Goal: Use online tool/utility: Utilize a website feature to perform a specific function

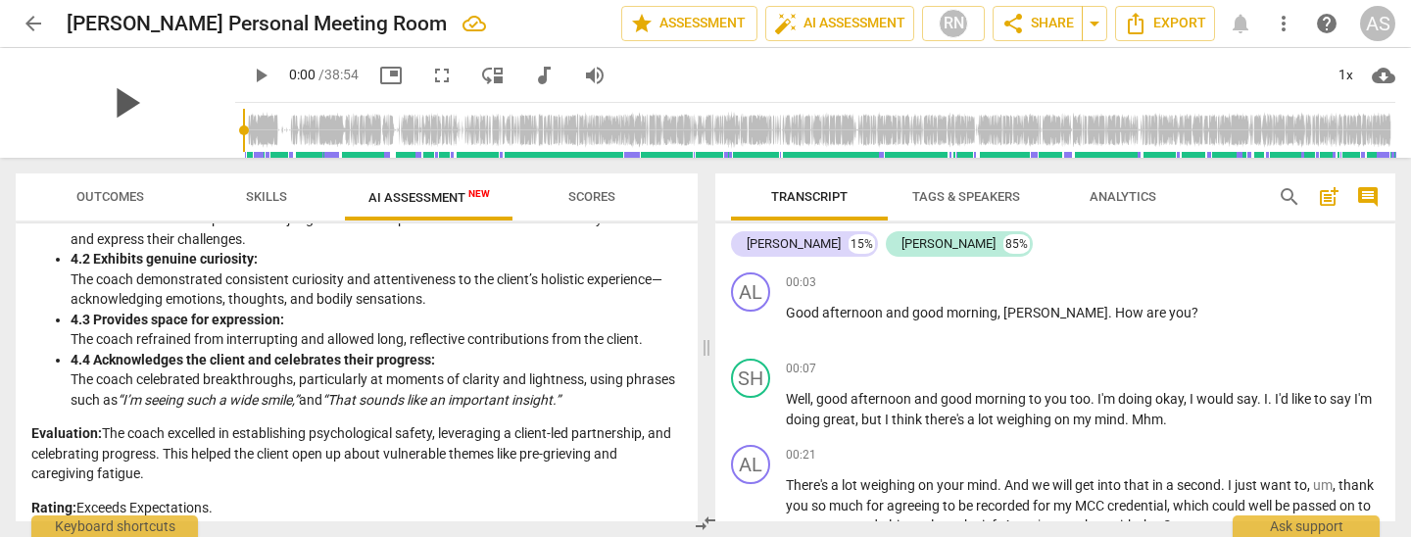
click at [109, 105] on span "play_arrow" at bounding box center [125, 102] width 51 height 51
click at [100, 101] on span "pause" at bounding box center [125, 102] width 51 height 51
click at [124, 102] on span "play_arrow" at bounding box center [125, 102] width 51 height 51
type input "5"
click at [32, 22] on span "arrow_back" at bounding box center [34, 24] width 24 height 24
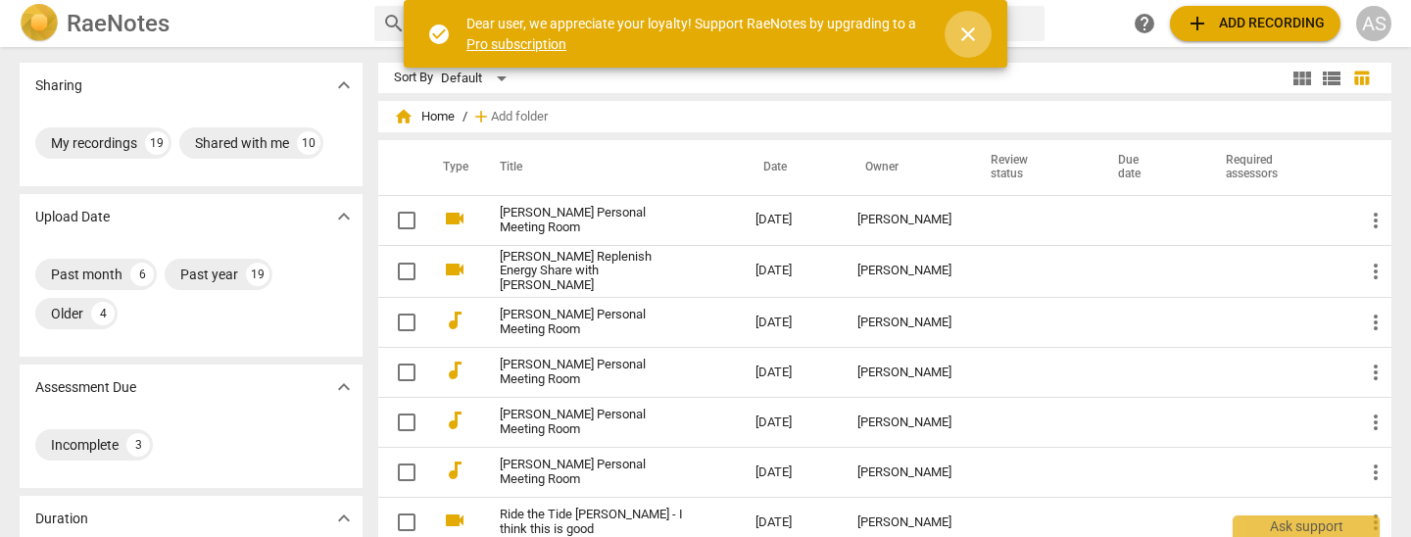
click at [966, 29] on span "close" at bounding box center [969, 35] width 24 height 24
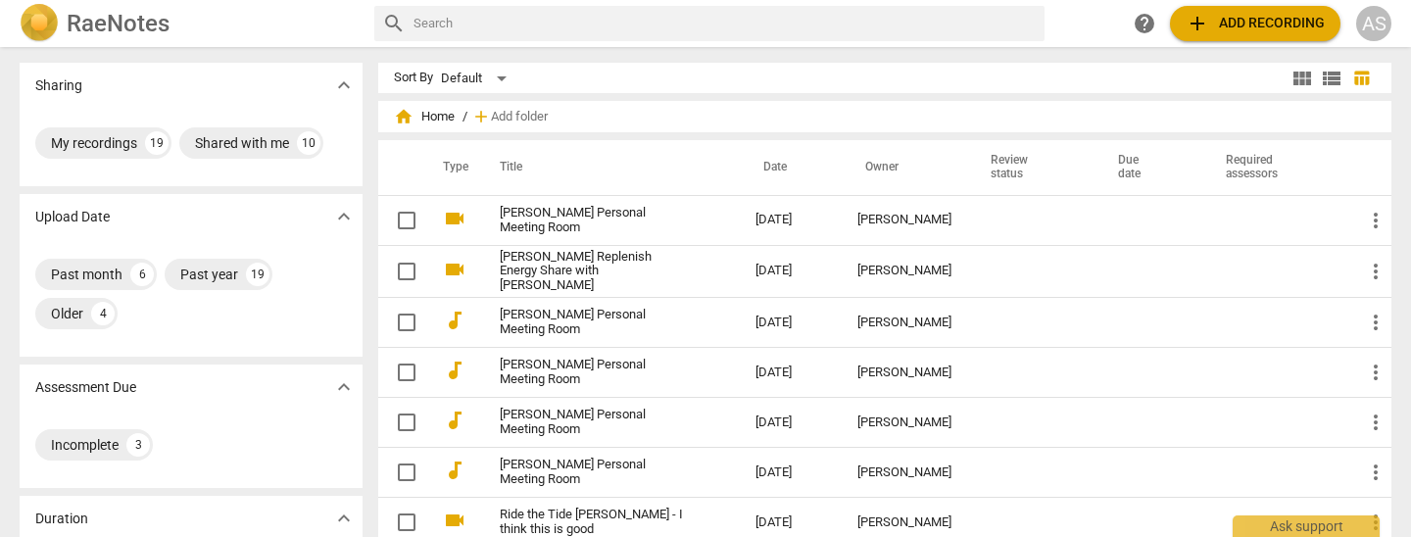
click at [627, 212] on link "[PERSON_NAME] Personal Meeting Room" at bounding box center [592, 220] width 185 height 29
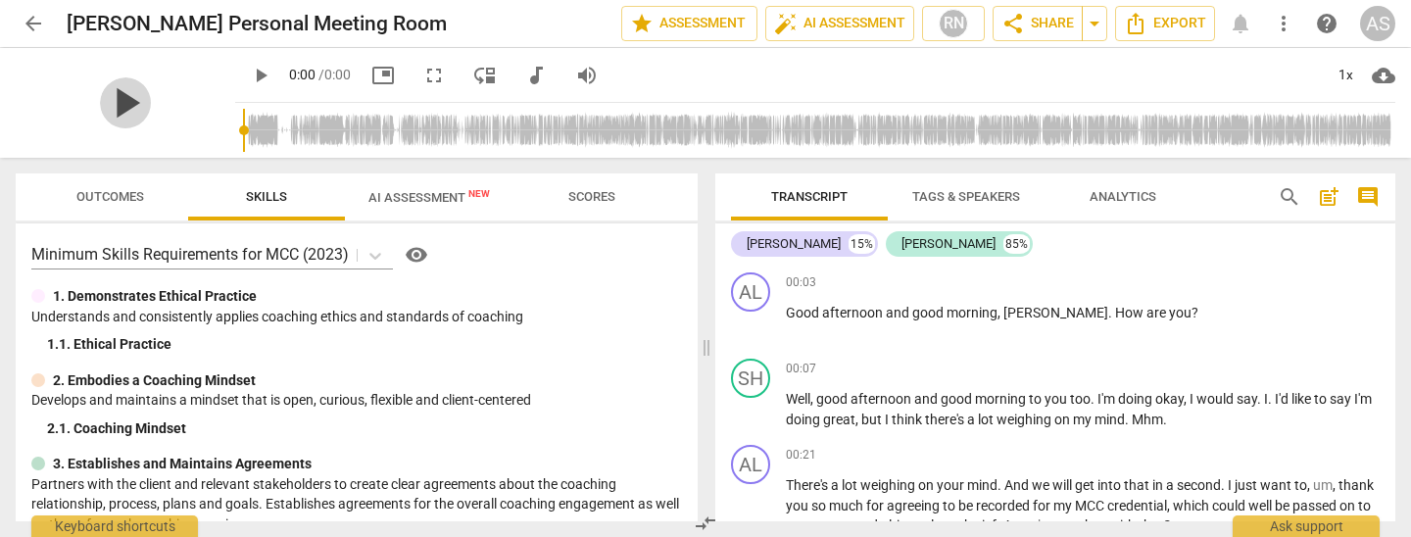
click at [122, 104] on span "play_arrow" at bounding box center [125, 102] width 51 height 51
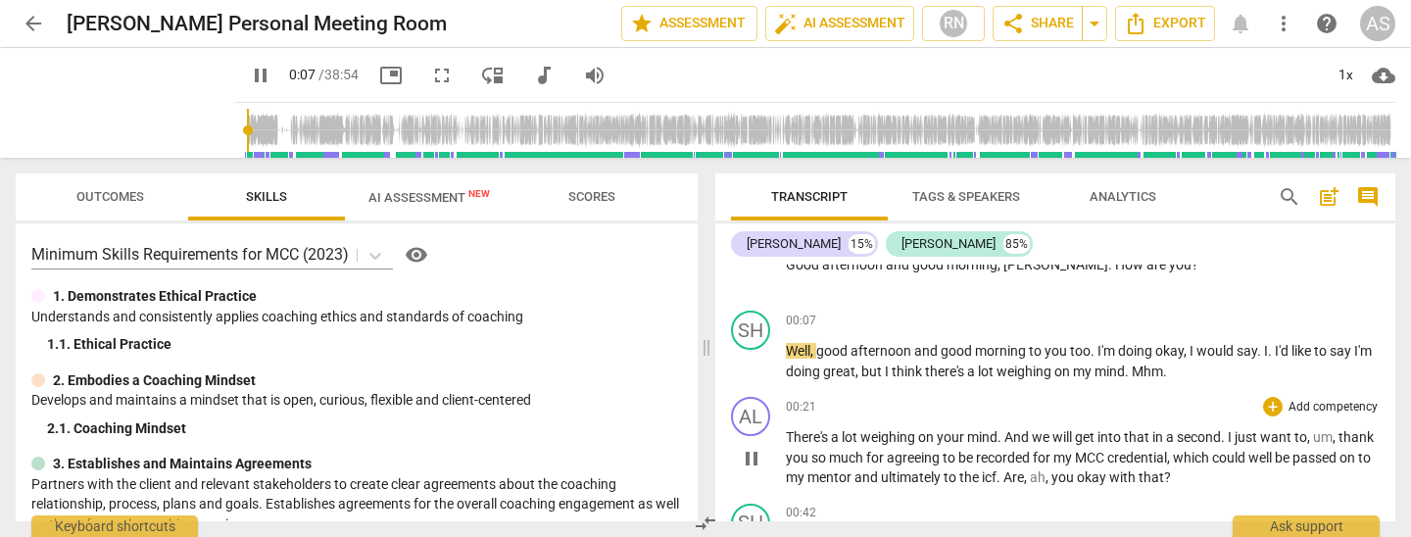
scroll to position [51, 0]
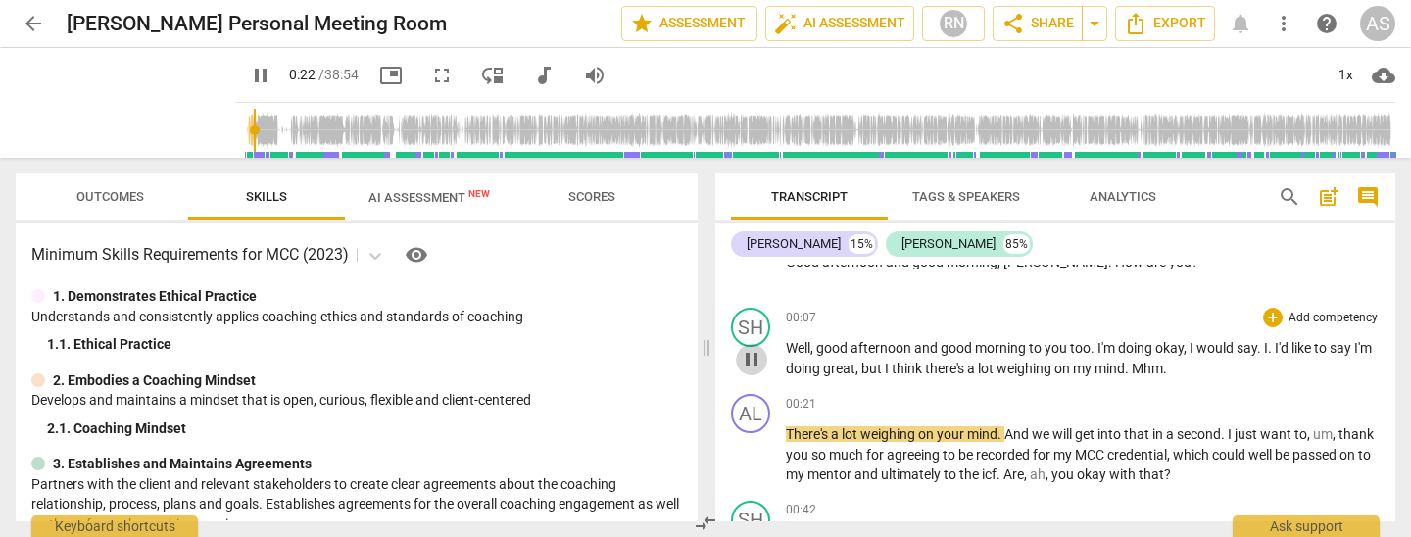
click at [756, 364] on span "pause" at bounding box center [752, 360] width 24 height 24
type input "22"
click at [1157, 366] on span "Mhm" at bounding box center [1147, 369] width 31 height 16
drag, startPoint x: 1156, startPoint y: 367, endPoint x: 1209, endPoint y: 373, distance: 54.3
click at [1209, 373] on p "Well , good afternoon and good morning to you too . I'm doing okay , I would sa…" at bounding box center [1083, 358] width 594 height 40
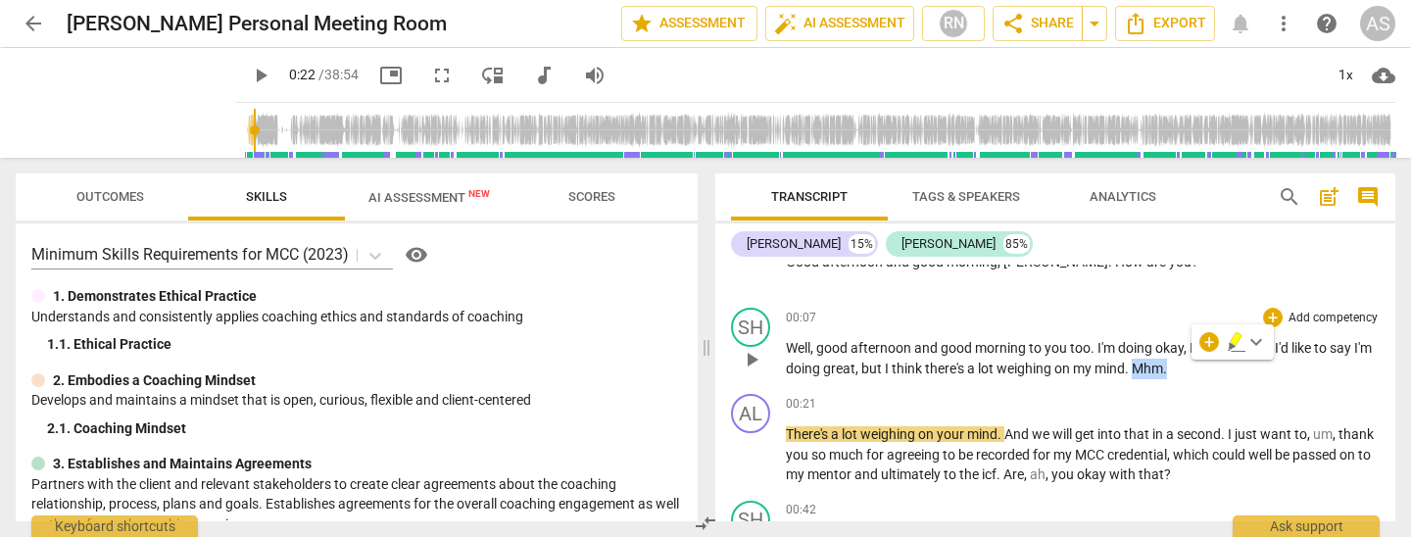
copy p "Mhm ."
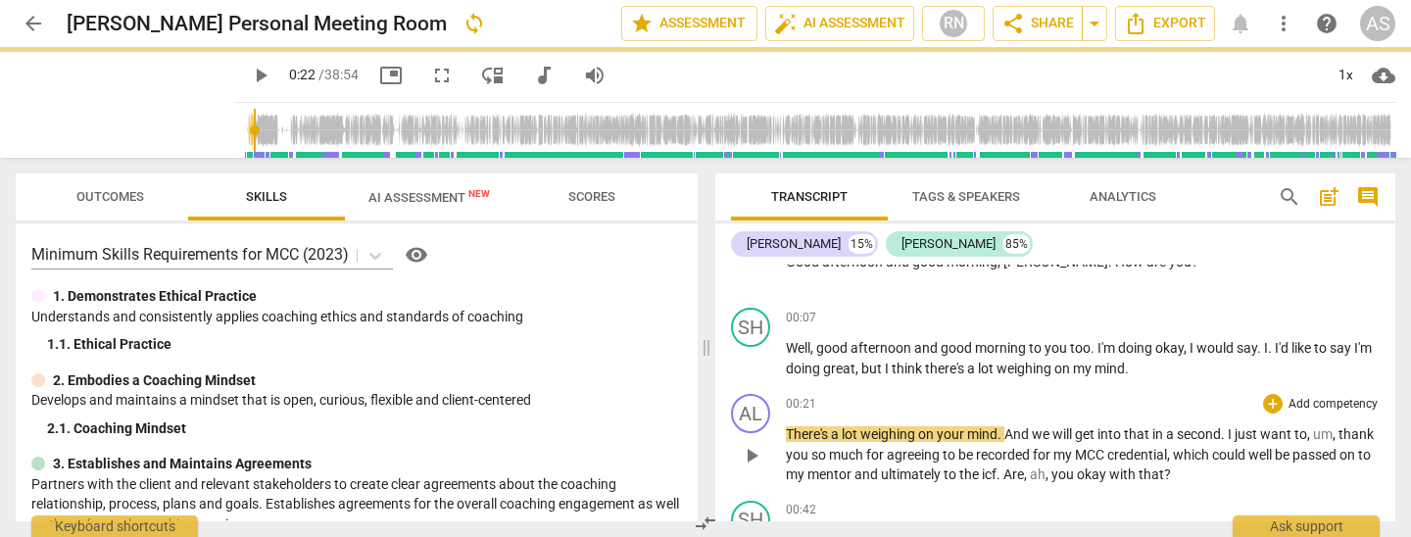
click at [786, 432] on span "There's" at bounding box center [808, 434] width 45 height 16
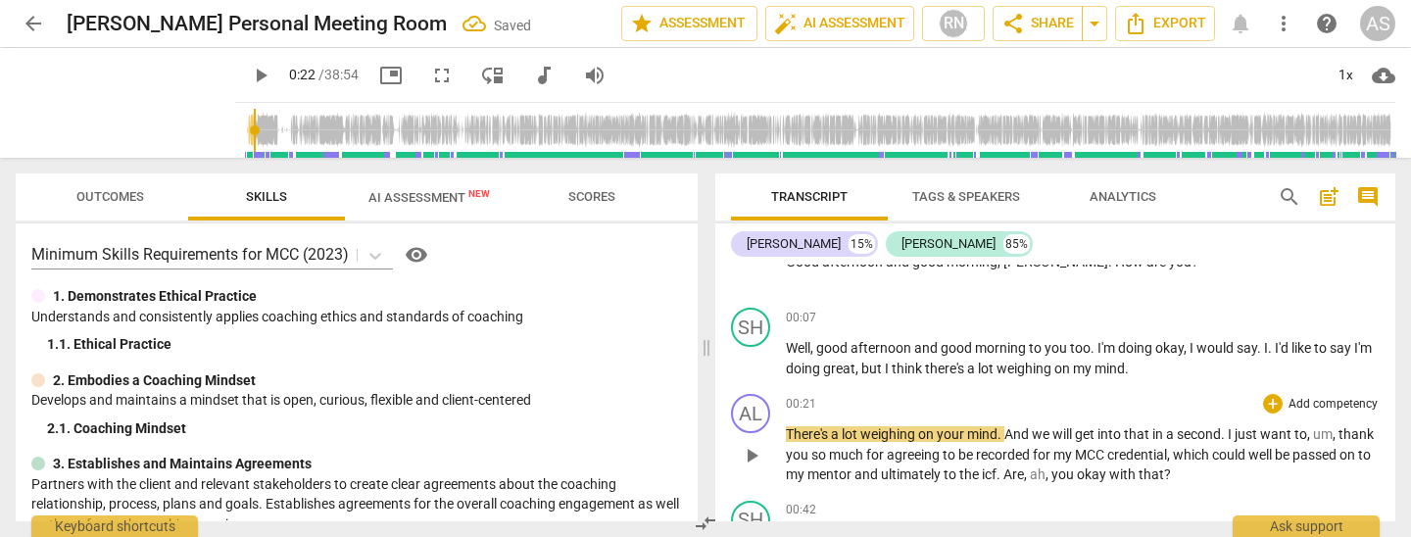
paste p
click at [749, 459] on span "play_arrow" at bounding box center [752, 456] width 24 height 24
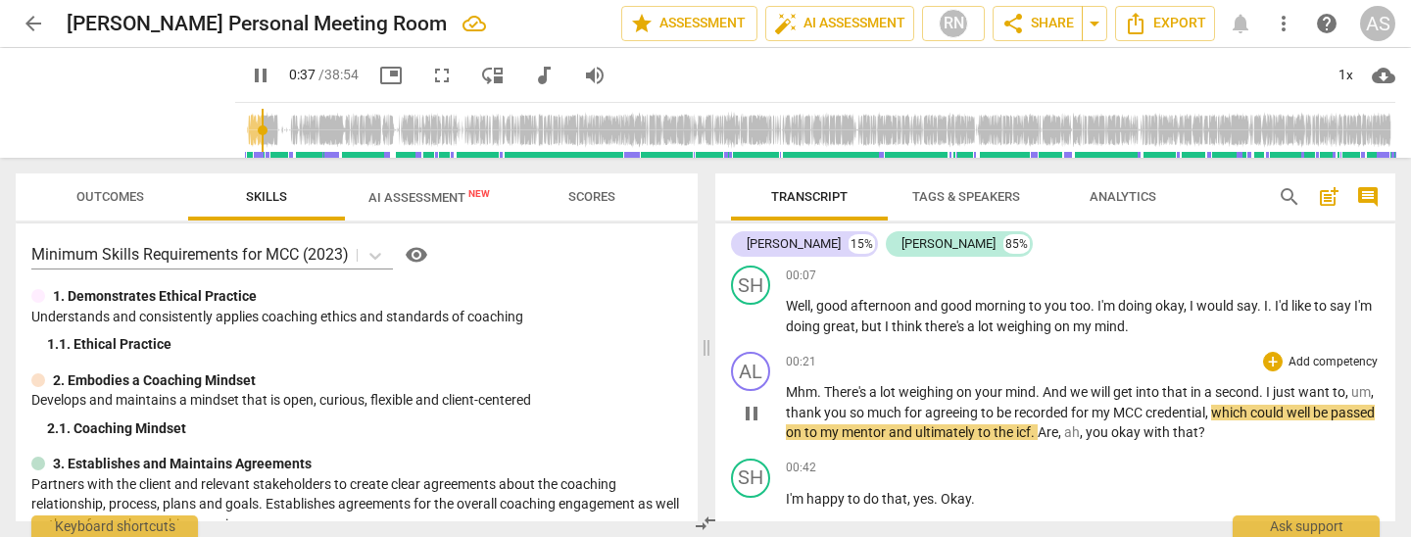
scroll to position [95, 0]
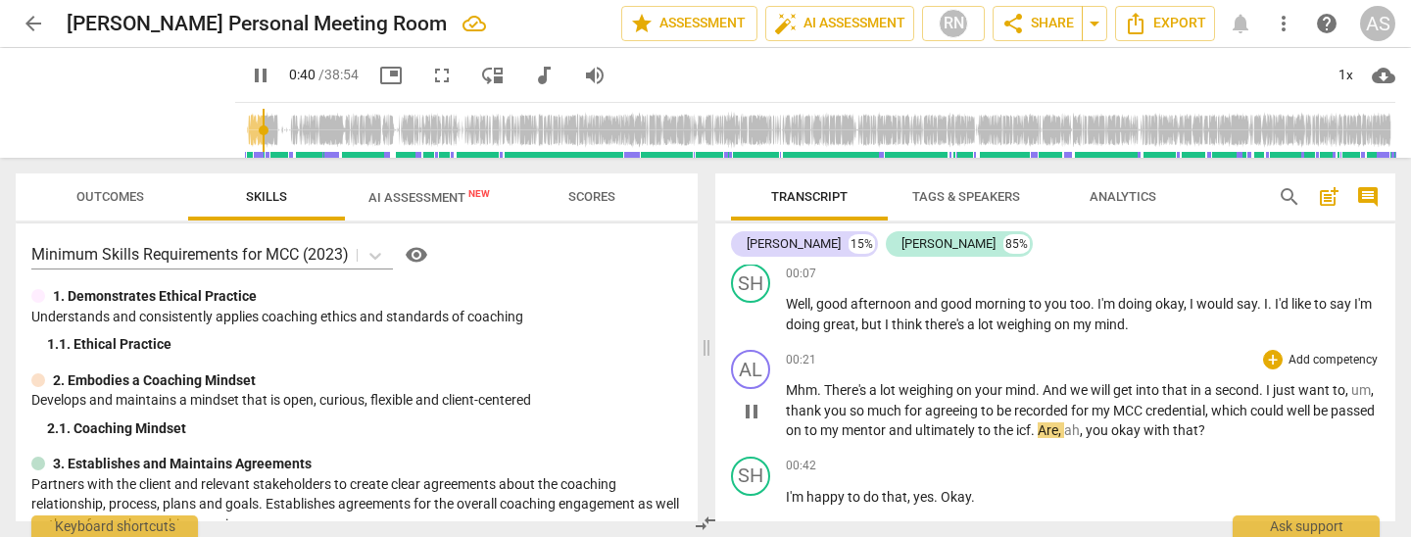
click at [1031, 427] on span "icf" at bounding box center [1023, 430] width 15 height 16
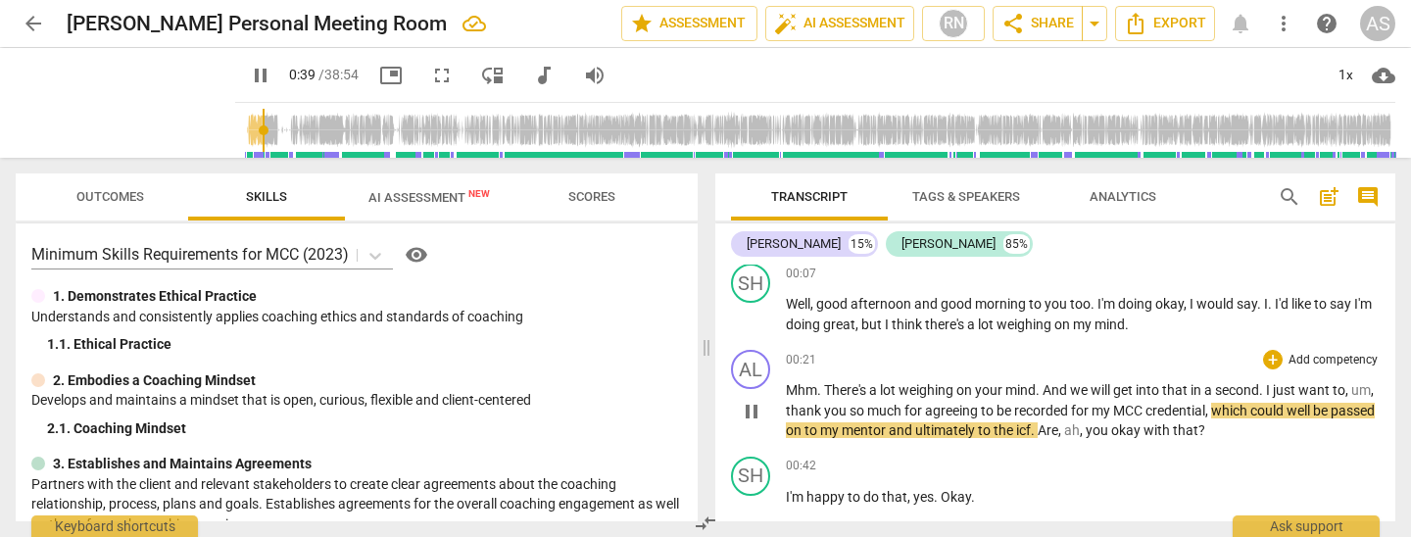
click at [1031, 429] on span "icf" at bounding box center [1023, 430] width 15 height 16
drag, startPoint x: 1081, startPoint y: 424, endPoint x: 1077, endPoint y: 454, distance: 29.7
click at [1038, 424] on span "." at bounding box center [1034, 430] width 7 height 16
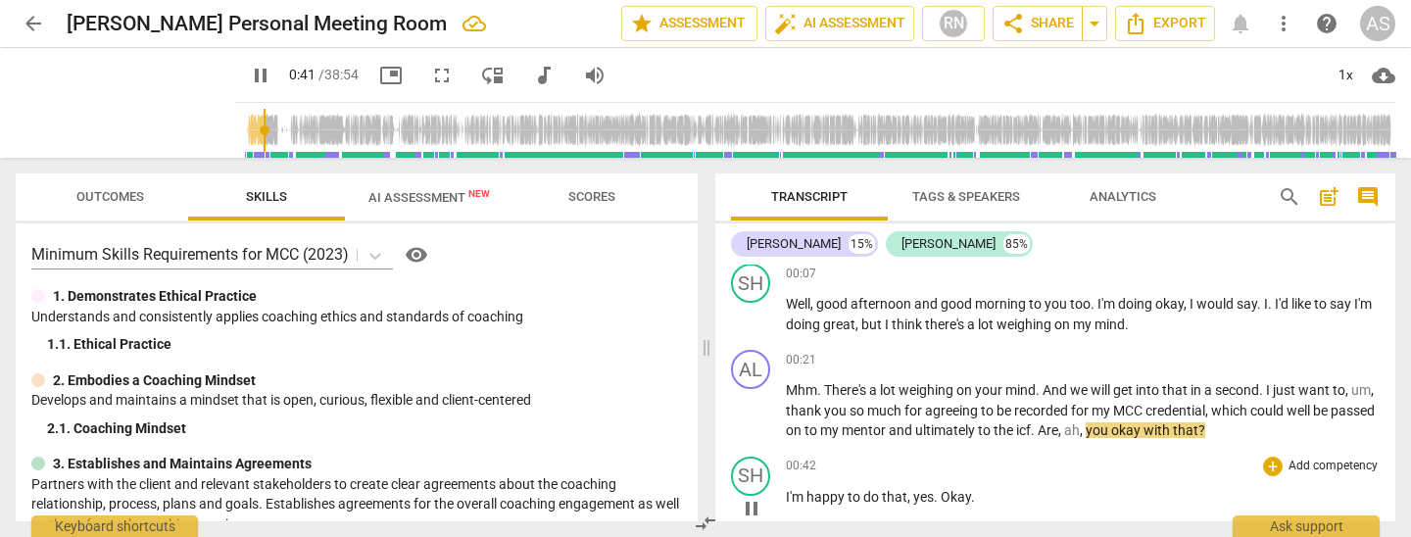
type input "41"
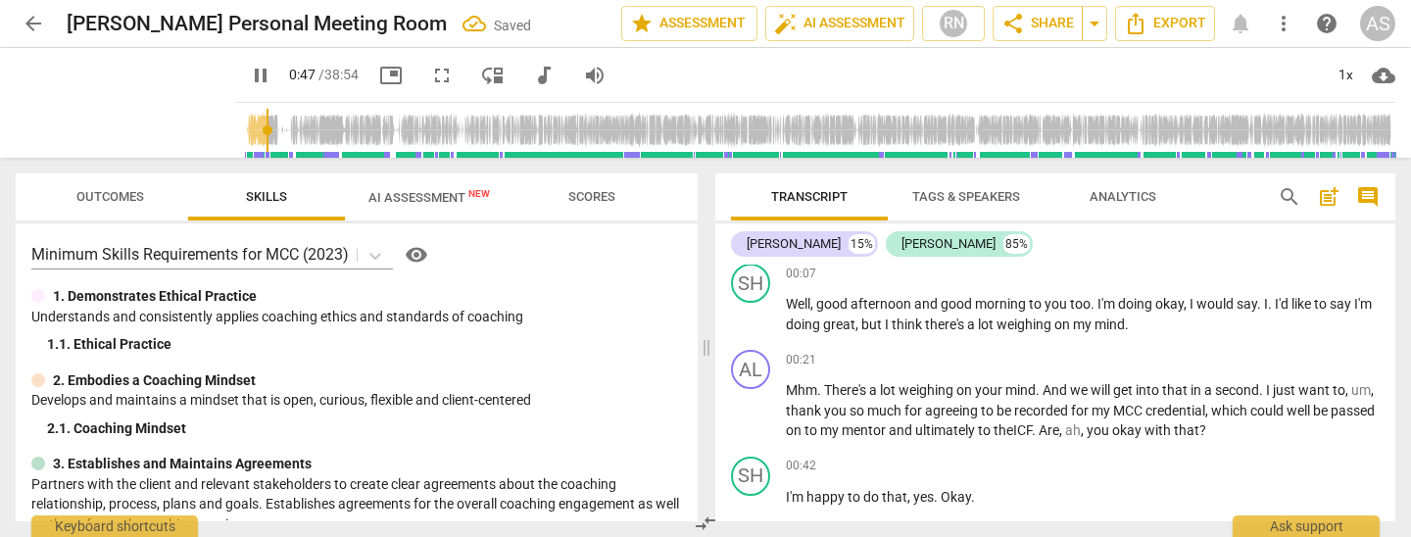
scroll to position [342, 0]
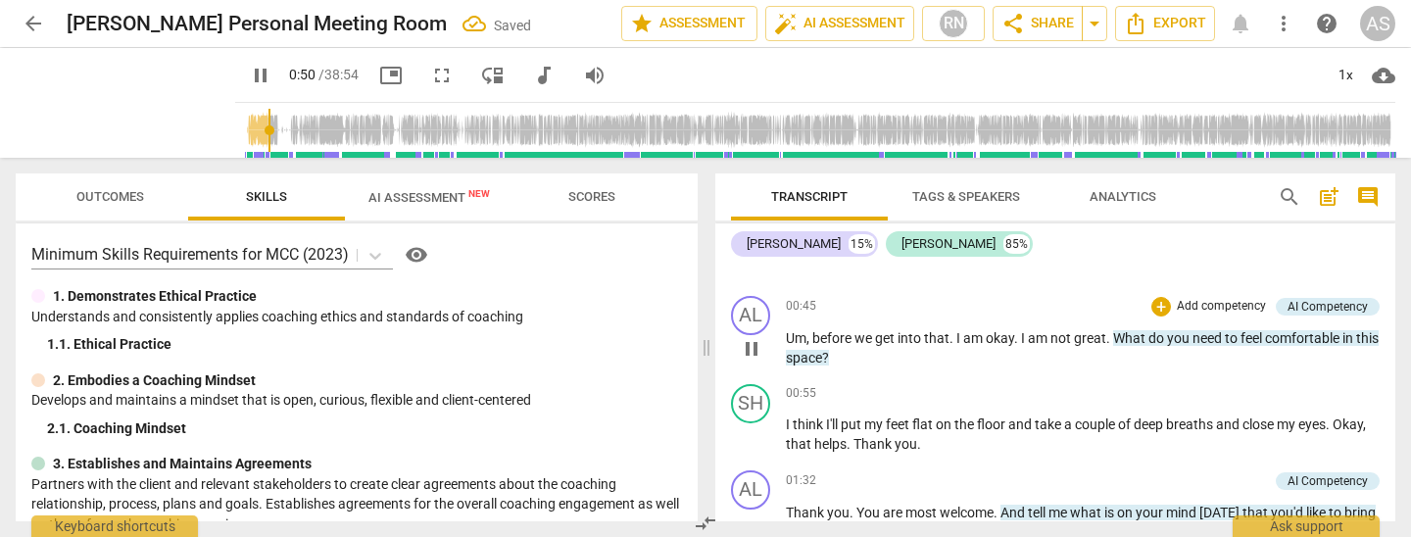
click at [794, 333] on span "Um" at bounding box center [796, 338] width 21 height 16
click at [795, 332] on span "Um" at bounding box center [796, 338] width 21 height 16
drag, startPoint x: 752, startPoint y: 347, endPoint x: 812, endPoint y: 329, distance: 63.3
click at [753, 347] on span "pause" at bounding box center [752, 349] width 24 height 24
type input "49"
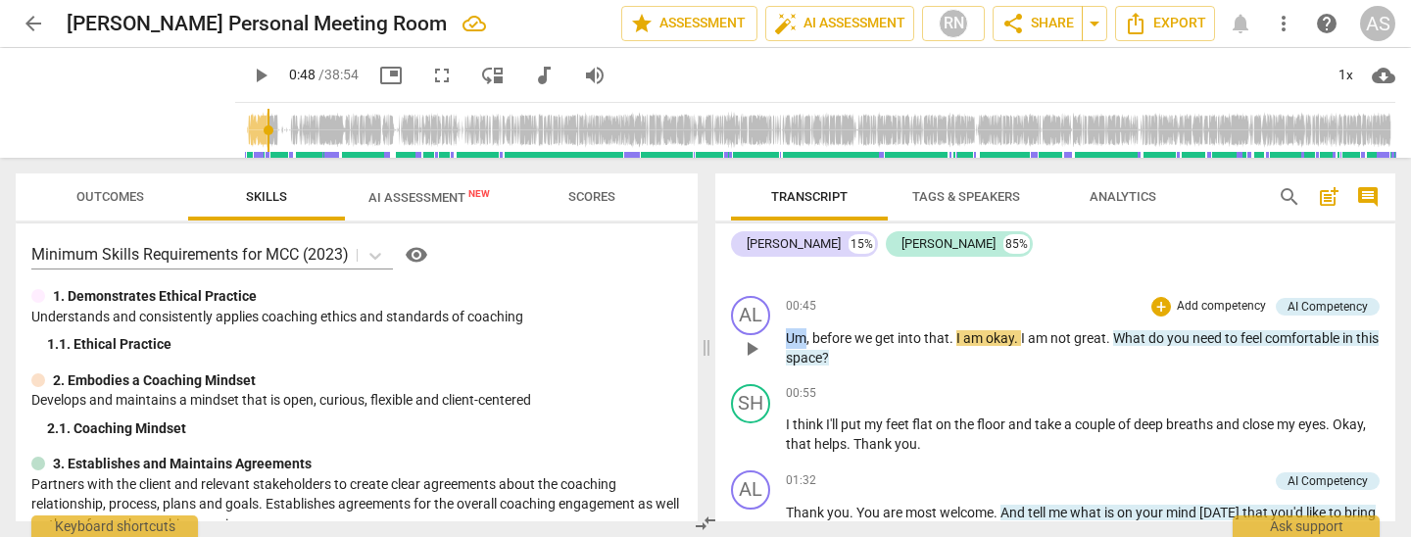
drag, startPoint x: 807, startPoint y: 334, endPoint x: 774, endPoint y: 330, distance: 32.6
click at [774, 330] on div "AL play_arrow pause 00:45 + Add competency AI Competency keyboard_arrow_right U…" at bounding box center [1055, 332] width 680 height 88
drag, startPoint x: 955, startPoint y: 334, endPoint x: 957, endPoint y: 351, distance: 16.8
click at [955, 336] on span "." at bounding box center [954, 338] width 7 height 16
click at [1111, 332] on span "." at bounding box center [1108, 338] width 7 height 16
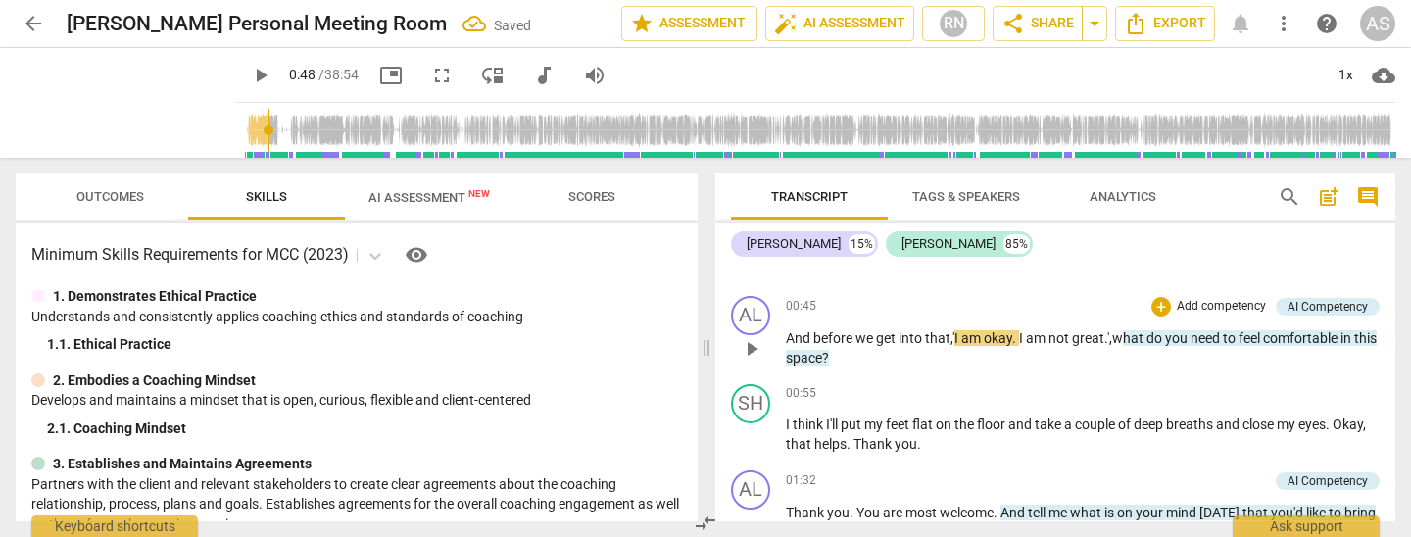
click at [1111, 333] on span ".', w" at bounding box center [1114, 338] width 19 height 16
click at [750, 347] on span "play_arrow" at bounding box center [752, 349] width 24 height 24
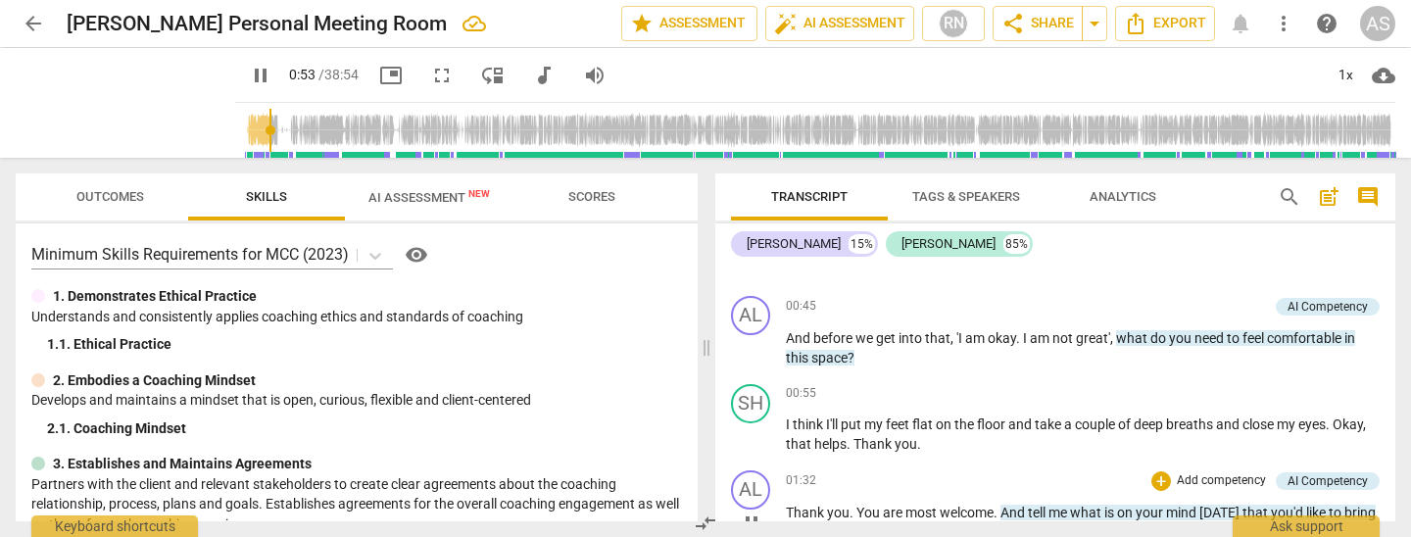
scroll to position [386, 0]
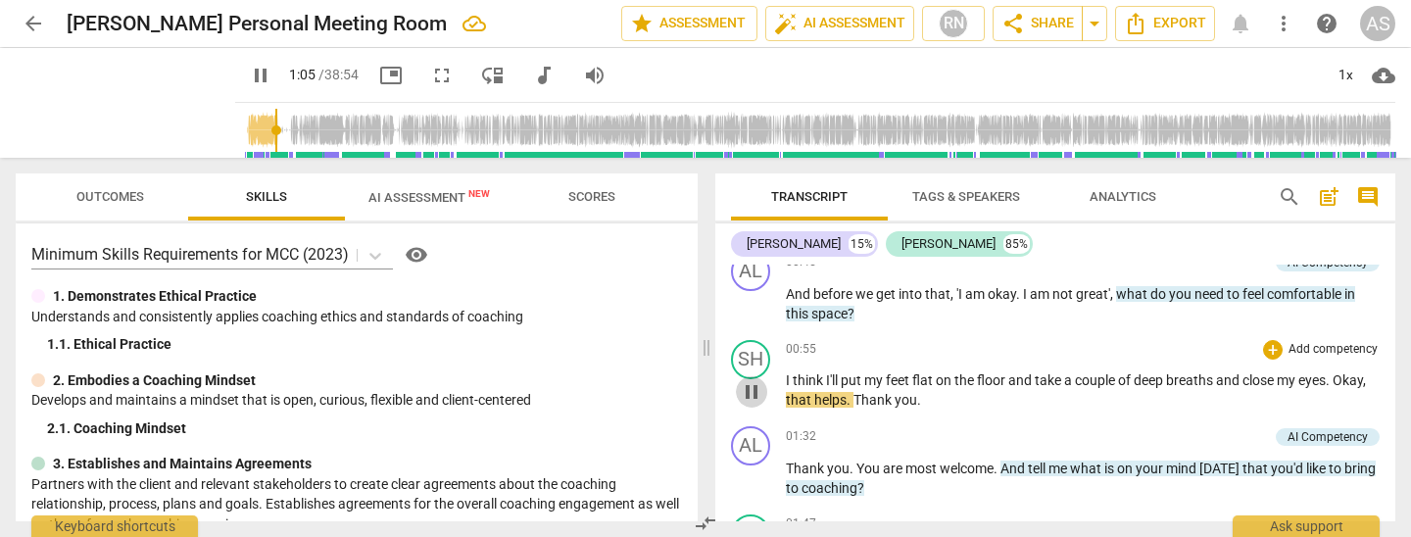
click at [748, 391] on span "pause" at bounding box center [752, 392] width 24 height 24
type input "66"
click at [1342, 377] on span "Okay" at bounding box center [1348, 380] width 30 height 16
drag, startPoint x: 898, startPoint y: 391, endPoint x: 899, endPoint y: 414, distance: 22.6
click at [857, 393] on span "." at bounding box center [853, 400] width 7 height 16
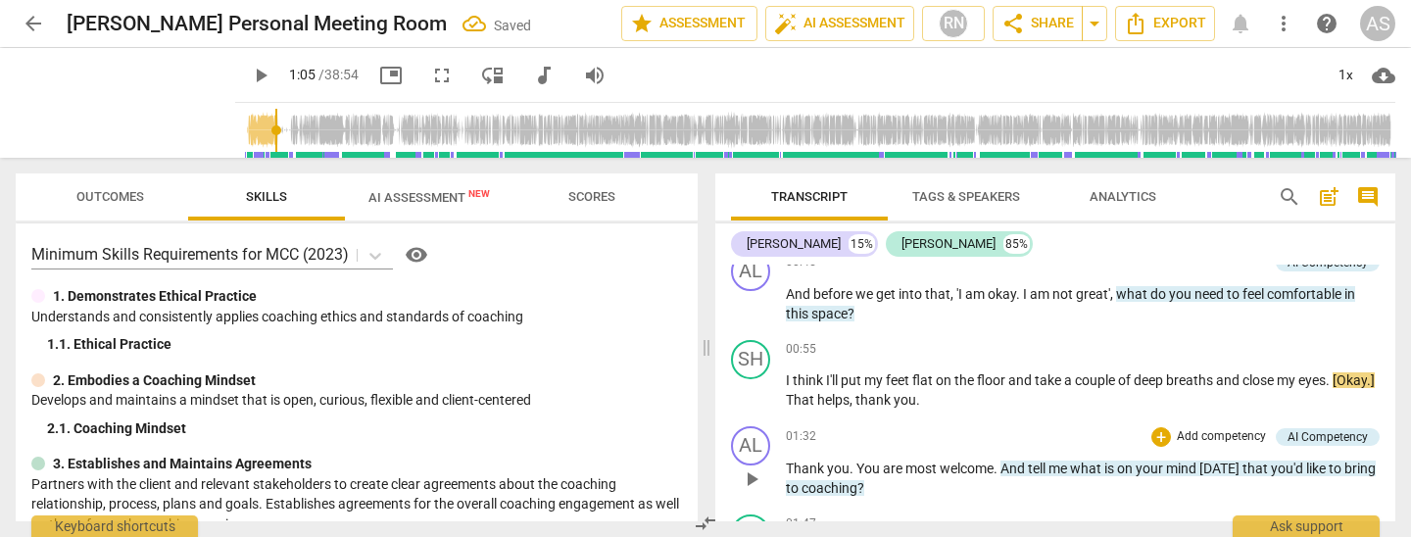
click at [931, 441] on div "01:32 + Add competency AI Competency keyboard_arrow_right" at bounding box center [1083, 437] width 594 height 22
click at [751, 304] on span "play_arrow" at bounding box center [752, 305] width 24 height 24
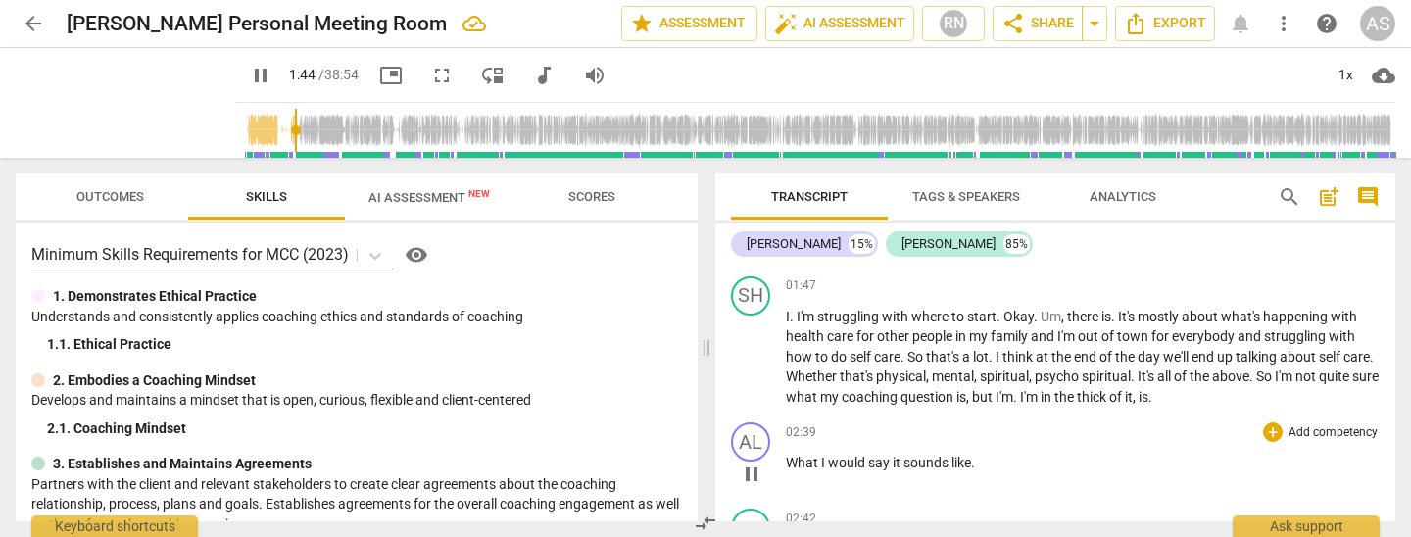
scroll to position [653, 0]
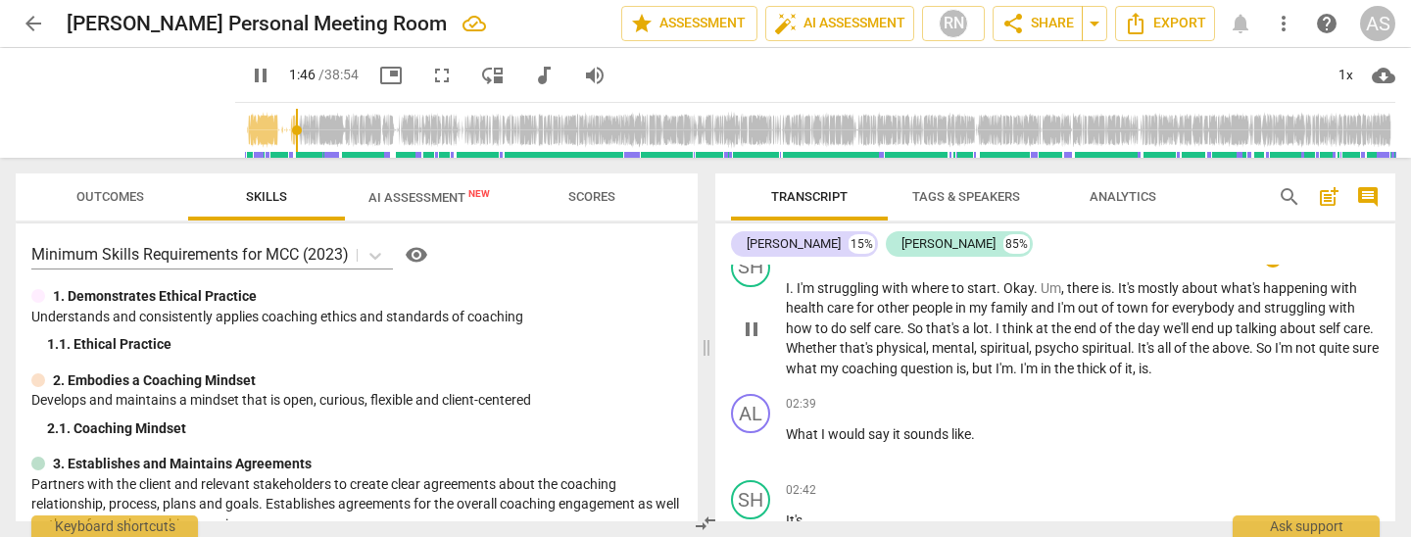
click at [794, 284] on span "." at bounding box center [793, 288] width 7 height 16
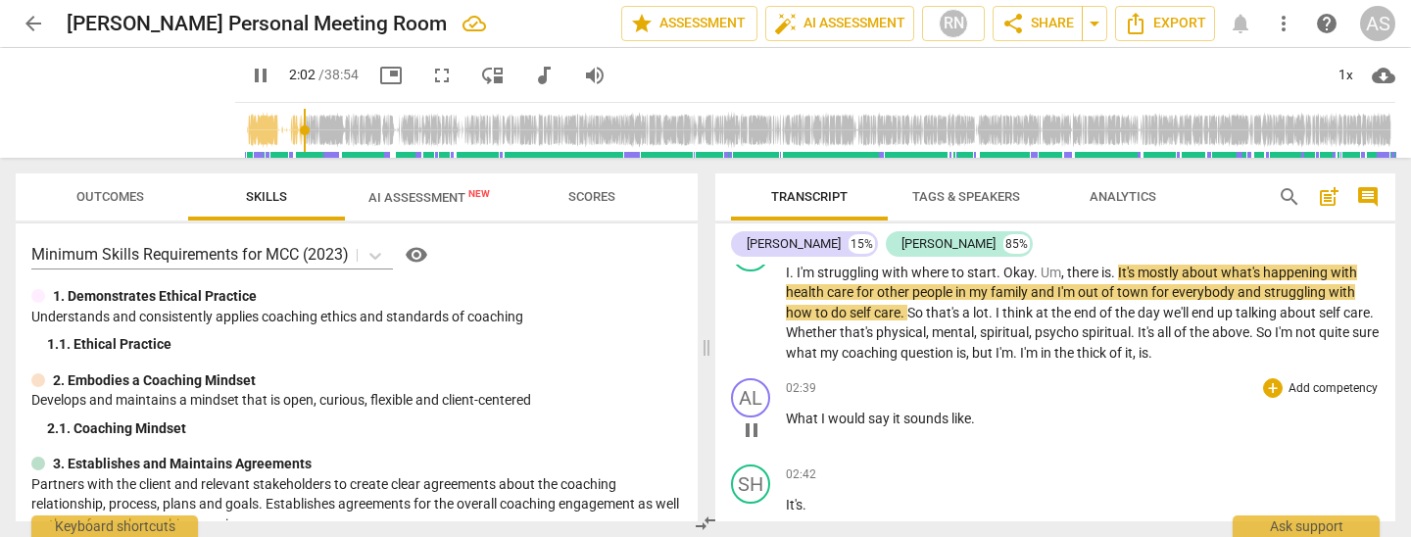
scroll to position [666, 0]
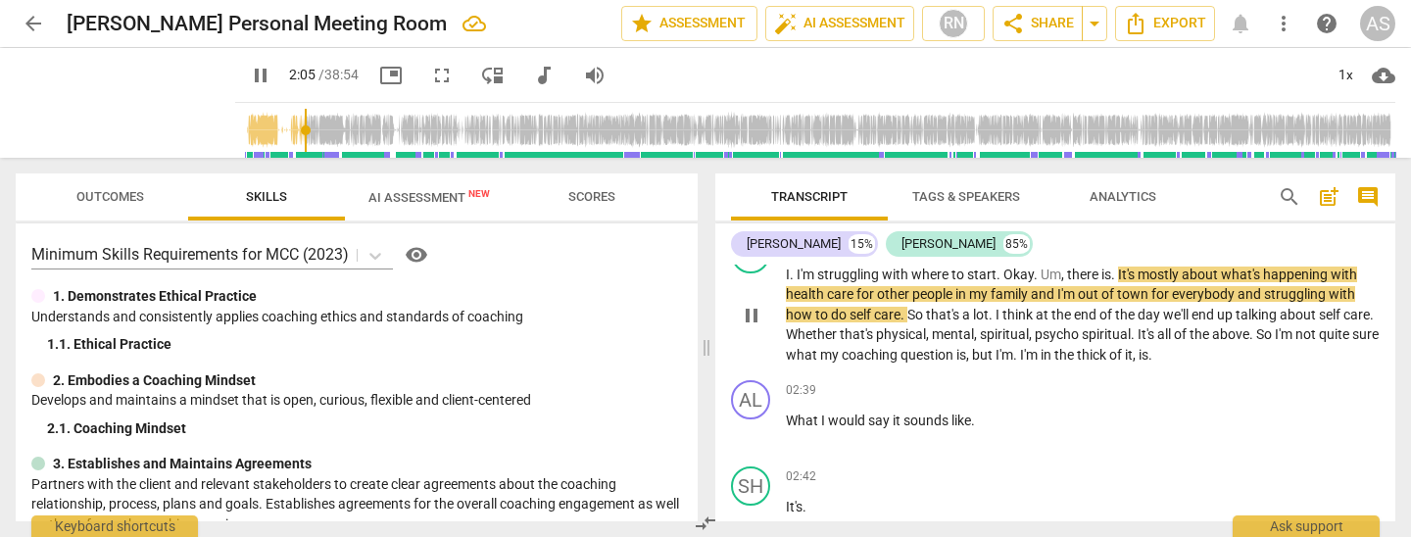
drag, startPoint x: 1030, startPoint y: 285, endPoint x: 1032, endPoint y: 326, distance: 41.2
click at [1031, 290] on span "family" at bounding box center [1011, 294] width 40 height 16
type input "127"
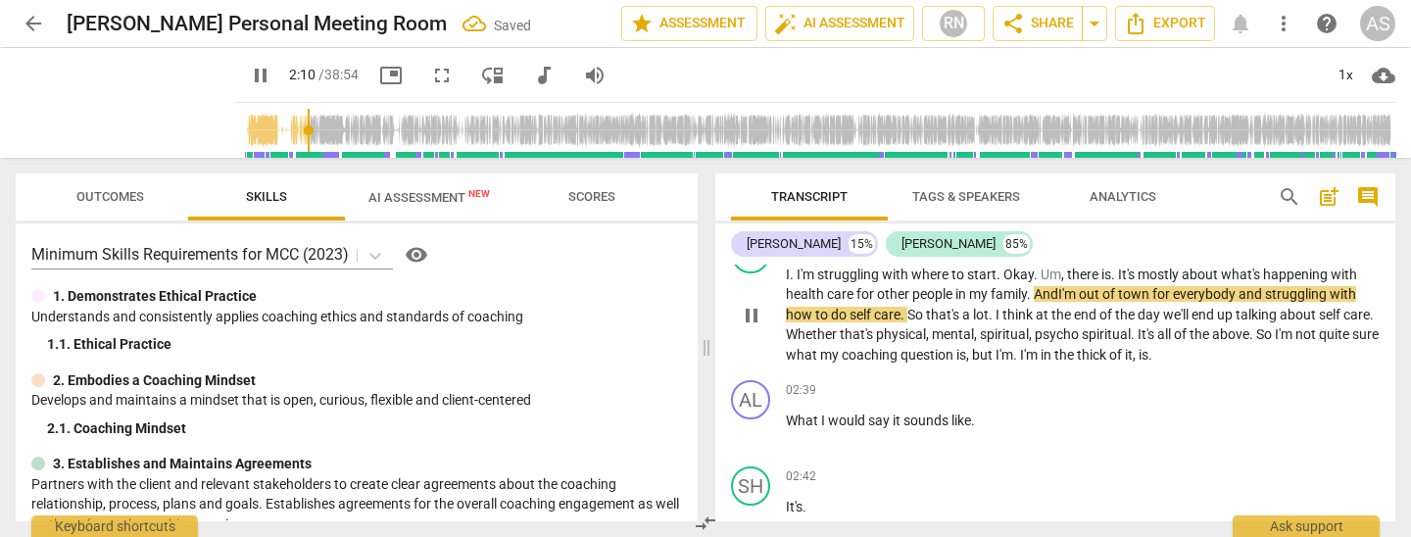
drag, startPoint x: 1242, startPoint y: 284, endPoint x: 1258, endPoint y: 315, distance: 34.7
click at [1239, 286] on span "everybody" at bounding box center [1206, 294] width 66 height 16
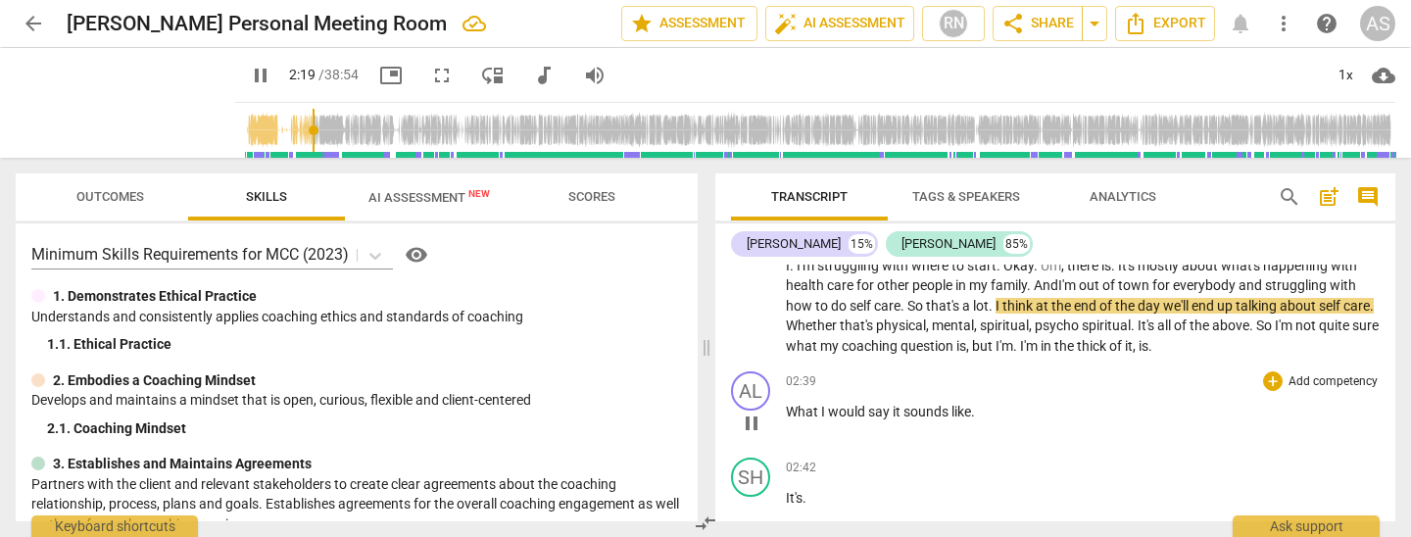
scroll to position [673, 0]
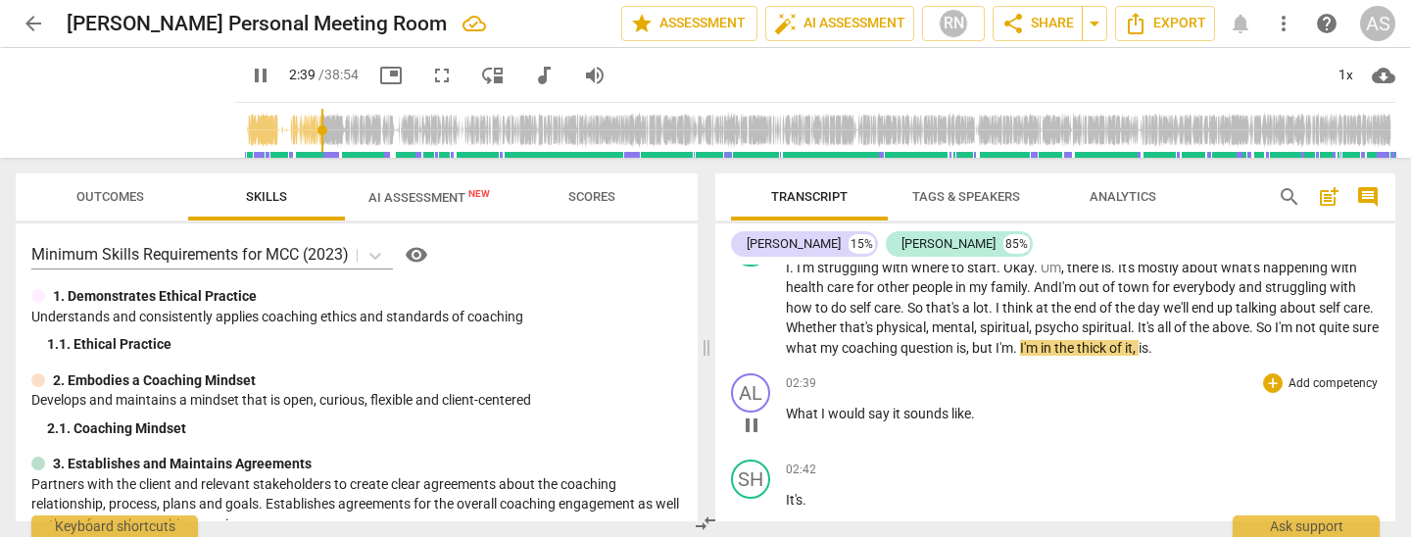
drag, startPoint x: 1081, startPoint y: 340, endPoint x: 1093, endPoint y: 389, distance: 50.4
click at [1020, 340] on span "." at bounding box center [1016, 348] width 7 height 16
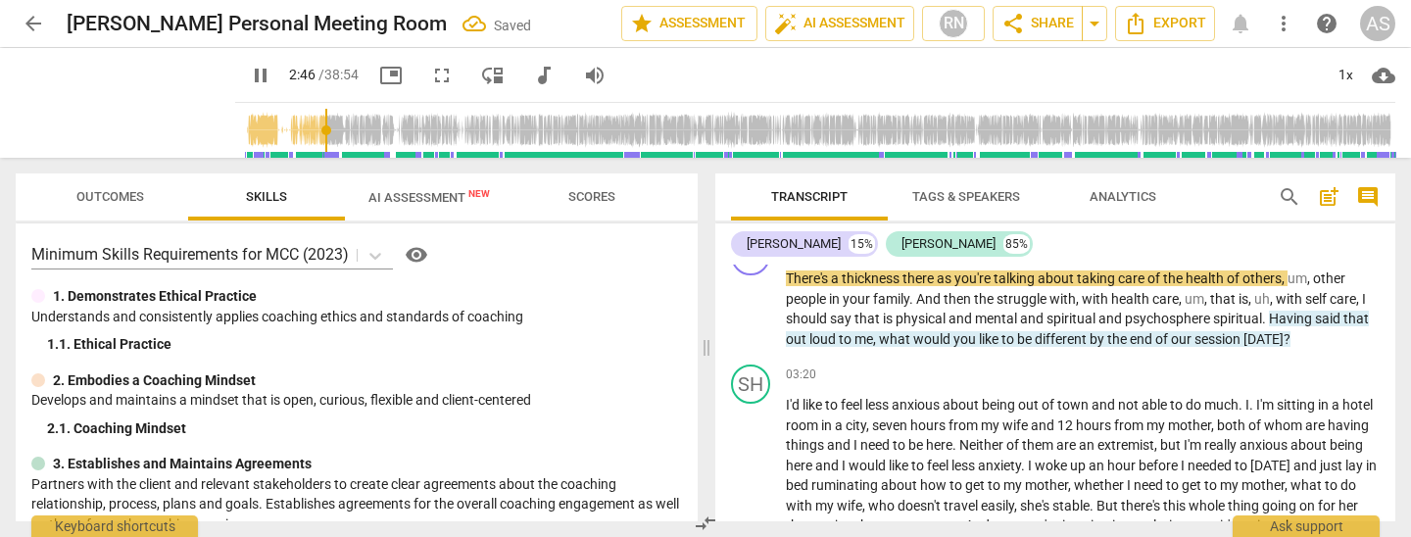
scroll to position [715, 0]
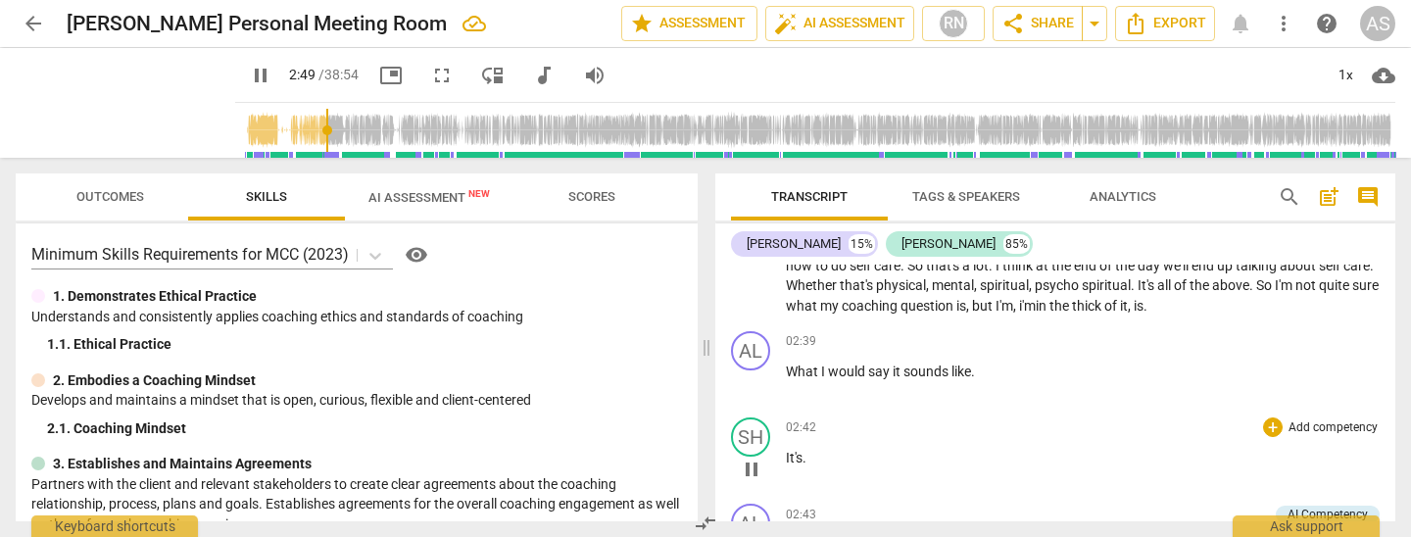
click at [749, 468] on span "pause" at bounding box center [752, 470] width 24 height 24
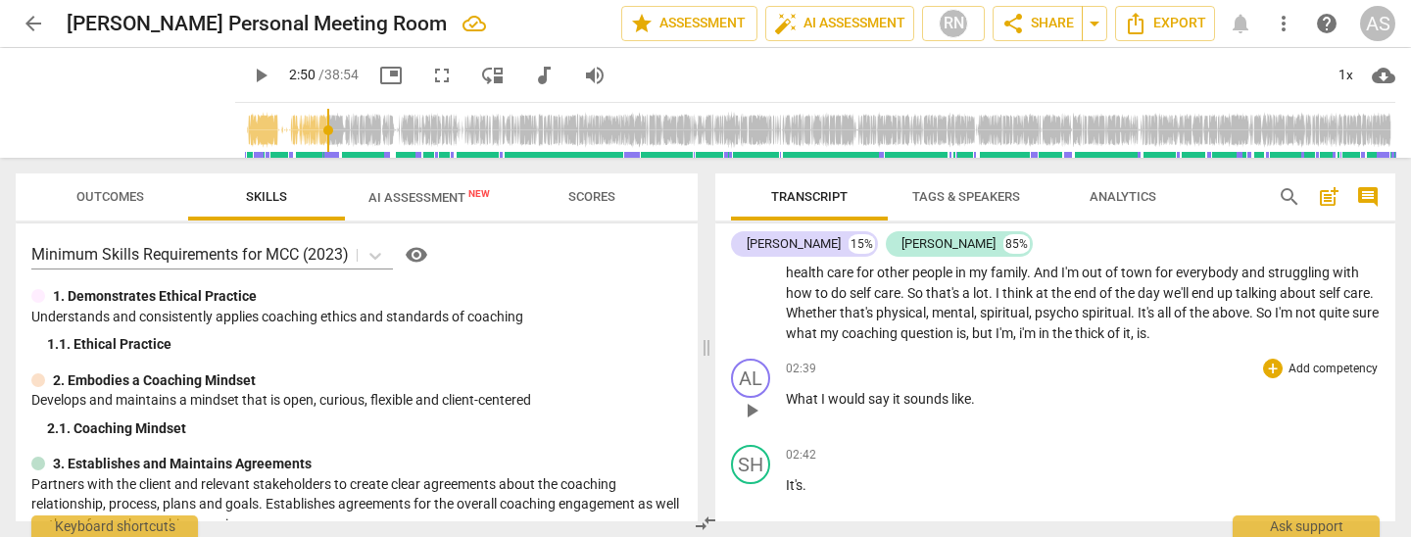
scroll to position [674, 0]
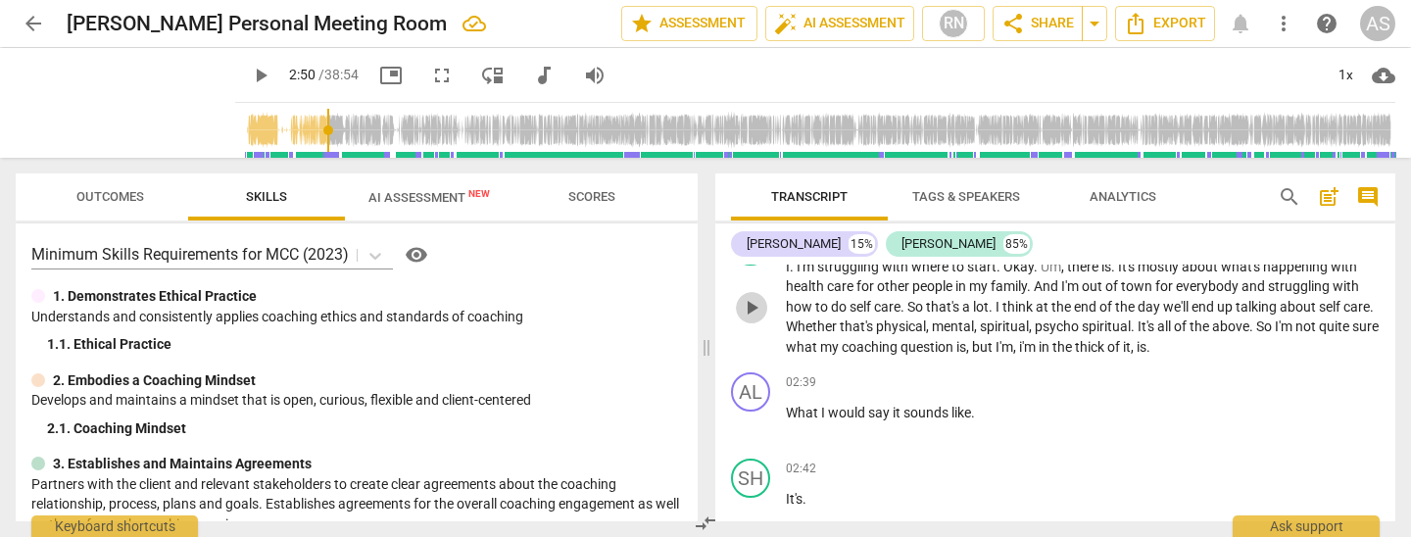
click at [750, 308] on span "play_arrow" at bounding box center [752, 308] width 24 height 24
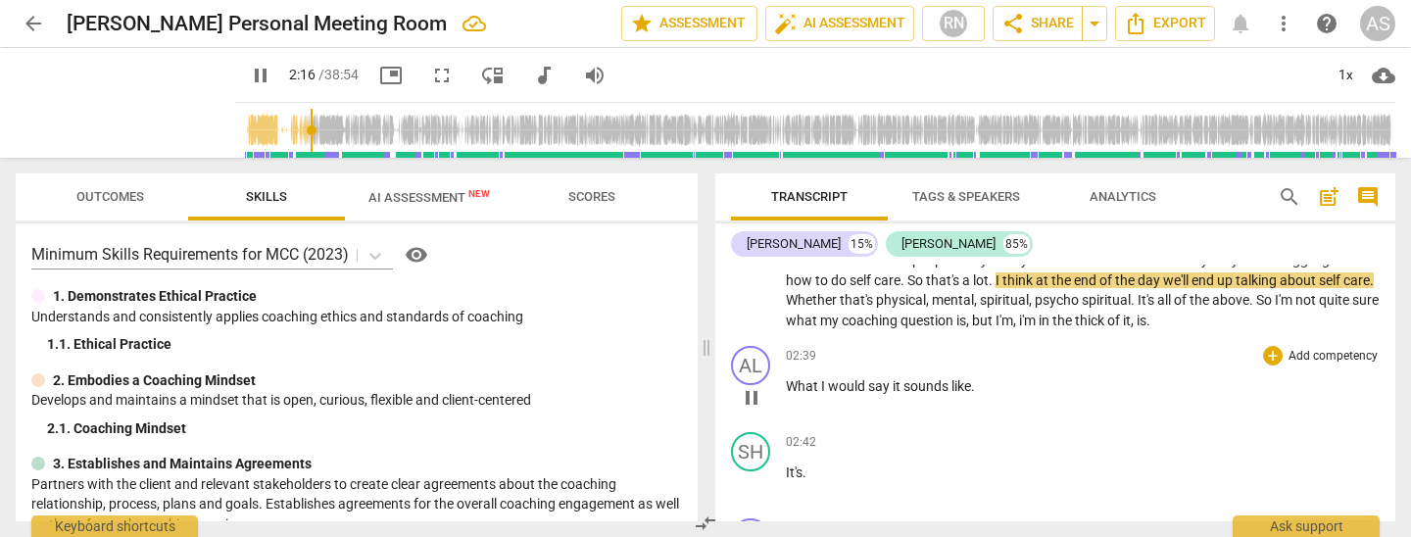
scroll to position [700, 0]
click at [1163, 274] on span "day" at bounding box center [1150, 281] width 25 height 16
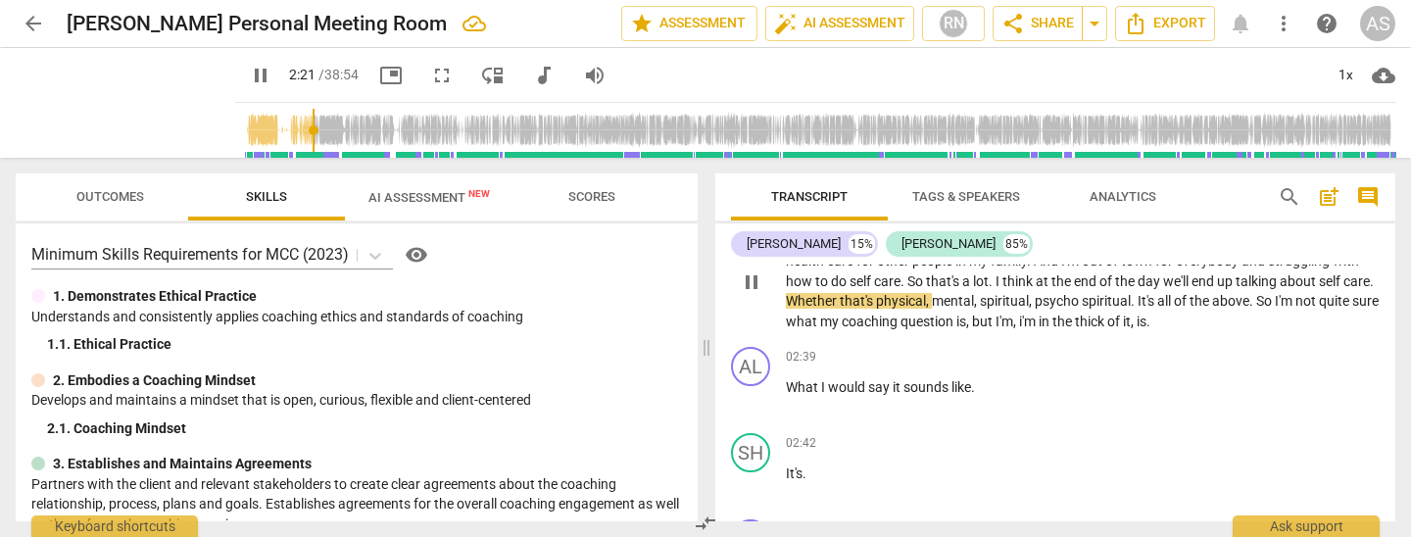
type input "142"
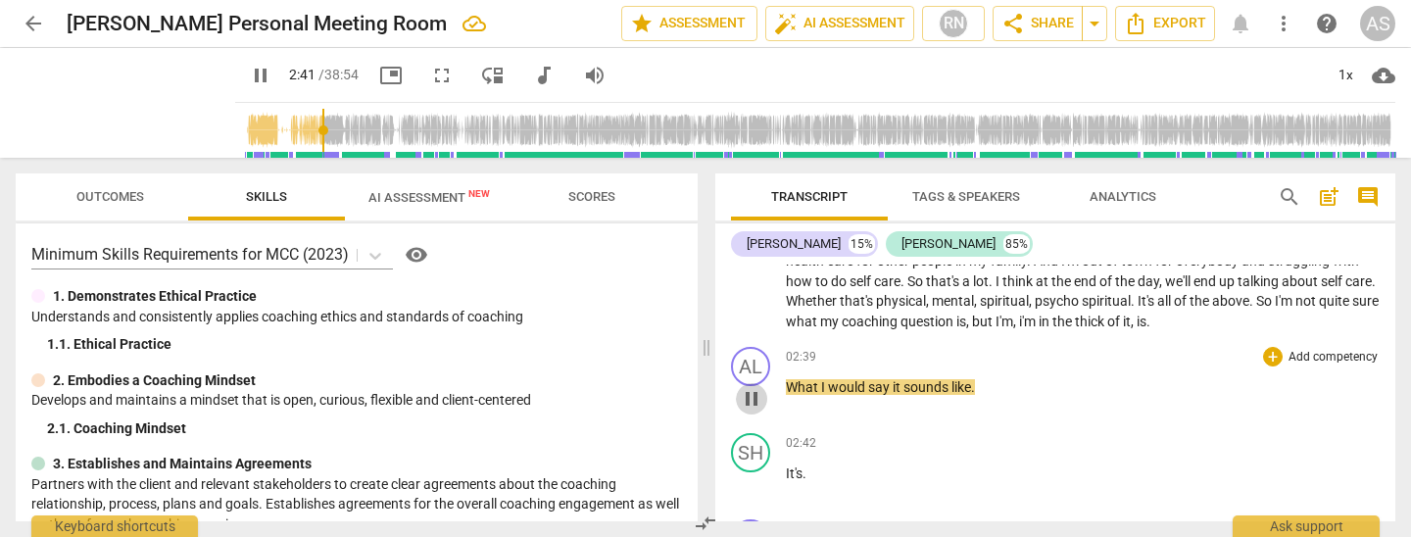
click at [749, 397] on span "pause" at bounding box center [752, 399] width 24 height 24
type input "162"
click at [784, 378] on div "AL play_arrow pause" at bounding box center [758, 382] width 55 height 71
click at [787, 379] on span "What" at bounding box center [803, 387] width 35 height 16
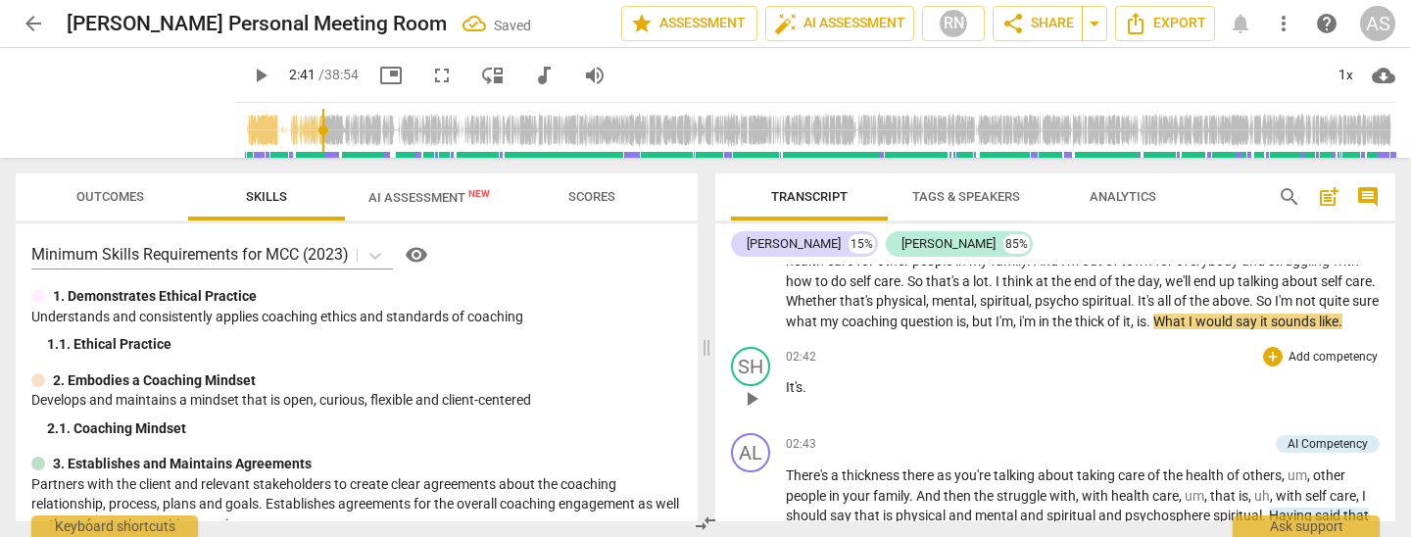
drag, startPoint x: 1225, startPoint y: 315, endPoint x: 1225, endPoint y: 356, distance: 41.2
click at [1189, 321] on span "What" at bounding box center [1171, 322] width 35 height 16
drag, startPoint x: 1318, startPoint y: 316, endPoint x: 1326, endPoint y: 351, distance: 36.1
click at [1250, 318] on span "say" at bounding box center [1237, 322] width 25 height 16
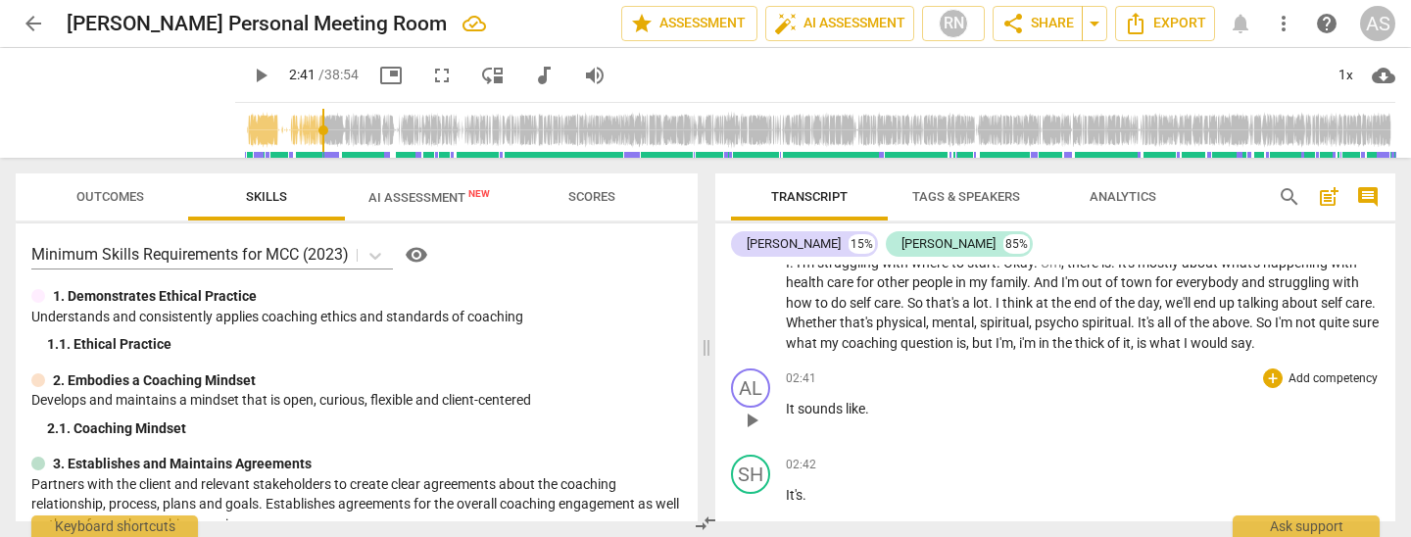
scroll to position [727, 0]
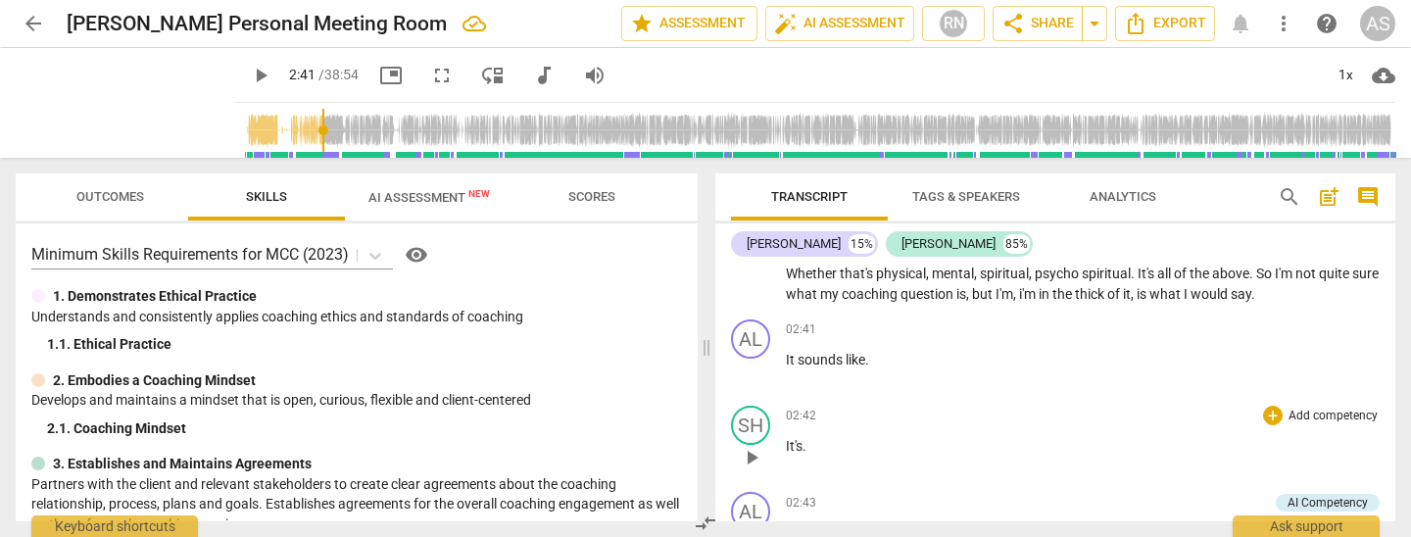
click at [786, 443] on span "It's" at bounding box center [794, 446] width 17 height 16
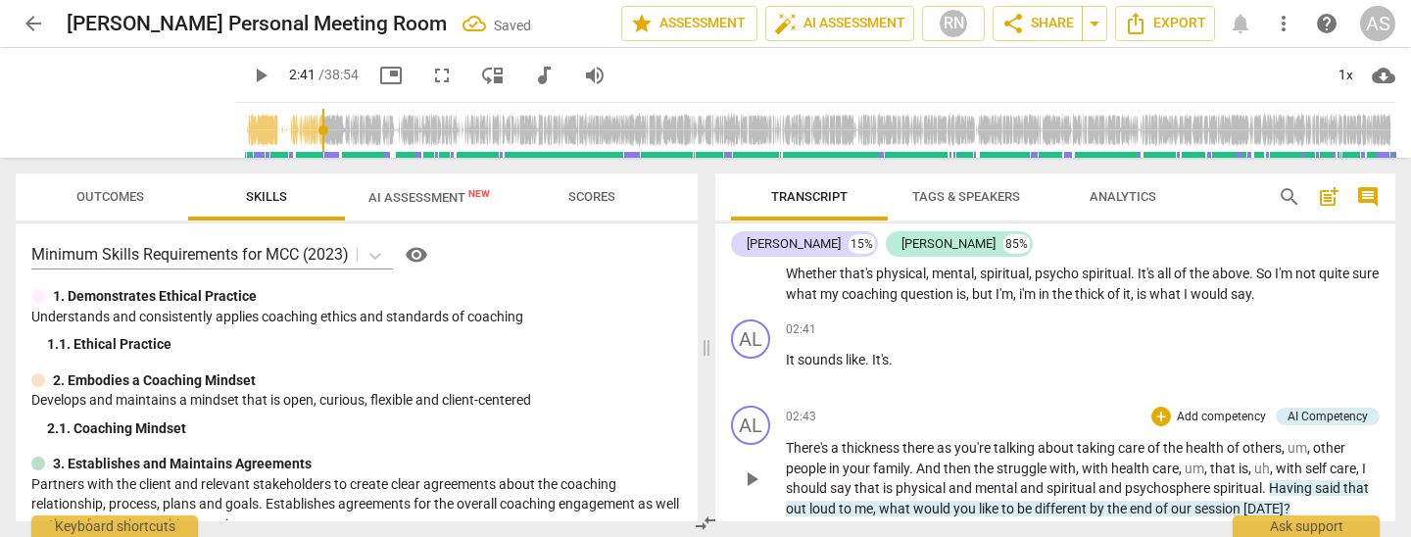
drag, startPoint x: 871, startPoint y: 355, endPoint x: 877, endPoint y: 407, distance: 52.3
click at [871, 358] on span "." at bounding box center [868, 360] width 7 height 16
drag, startPoint x: 786, startPoint y: 441, endPoint x: 789, endPoint y: 474, distance: 33.5
click at [786, 441] on span "There's" at bounding box center [808, 448] width 45 height 16
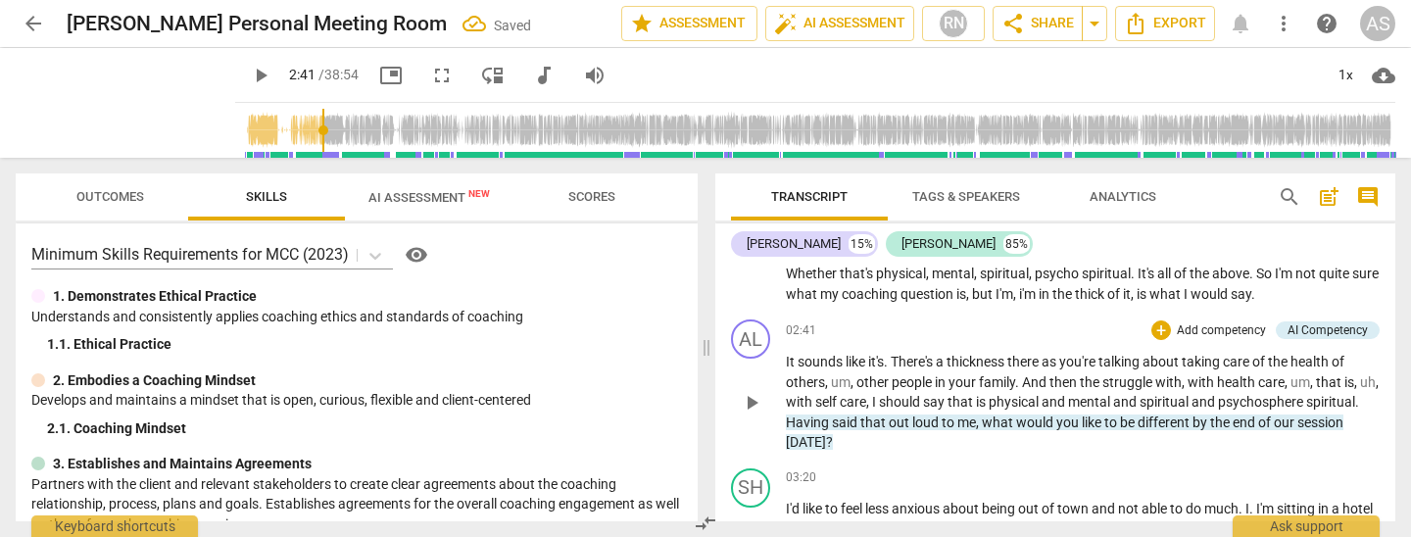
drag, startPoint x: 889, startPoint y: 358, endPoint x: 903, endPoint y: 389, distance: 34.2
click at [889, 359] on span "." at bounding box center [887, 362] width 7 height 16
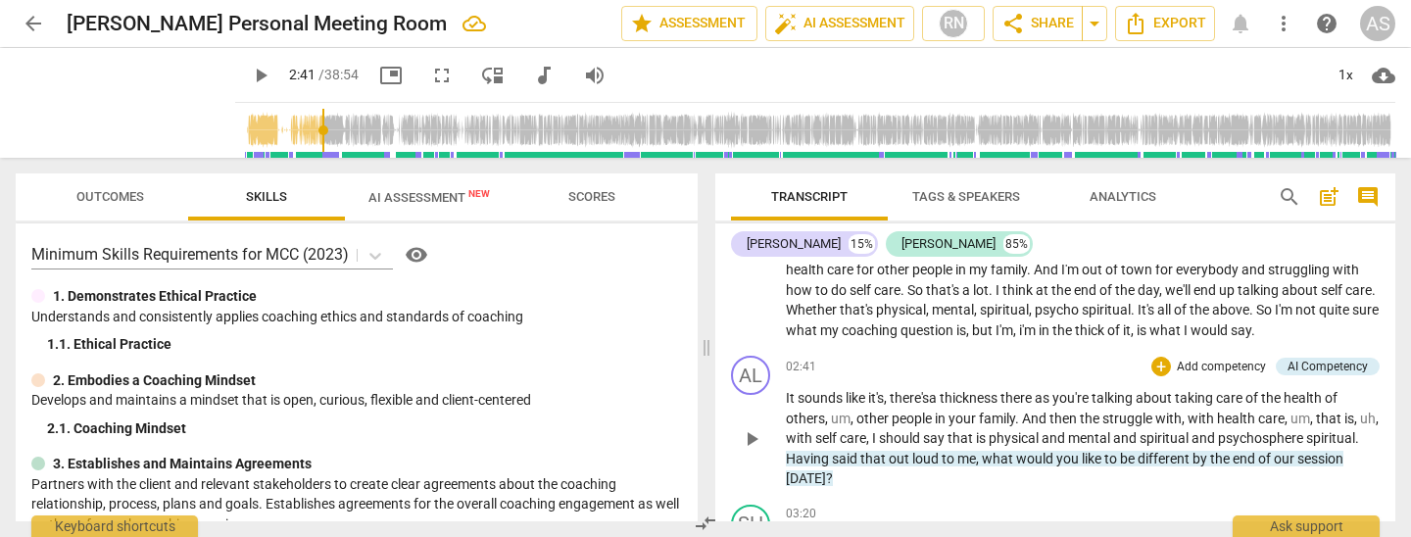
scroll to position [692, 0]
click at [754, 430] on span "play_arrow" at bounding box center [752, 438] width 24 height 24
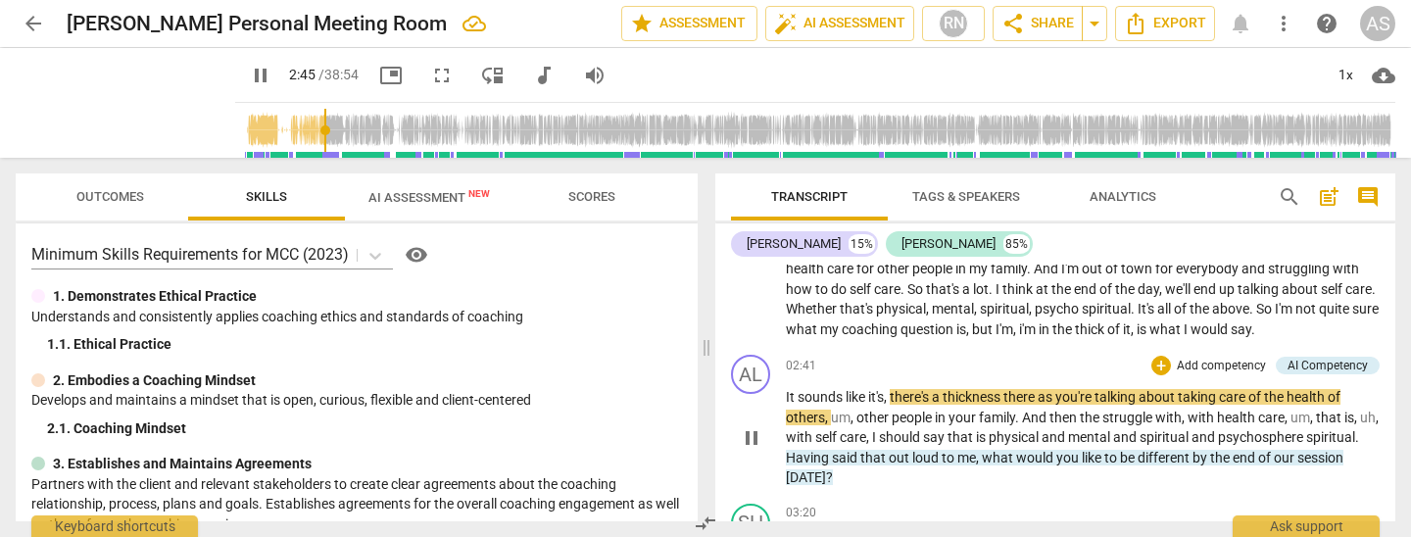
click at [754, 430] on span "pause" at bounding box center [752, 438] width 24 height 24
type input "166"
drag, startPoint x: 890, startPoint y: 392, endPoint x: 907, endPoint y: 427, distance: 39.0
click at [890, 393] on span "," at bounding box center [887, 397] width 6 height 16
click at [750, 429] on span "play_arrow" at bounding box center [752, 438] width 24 height 24
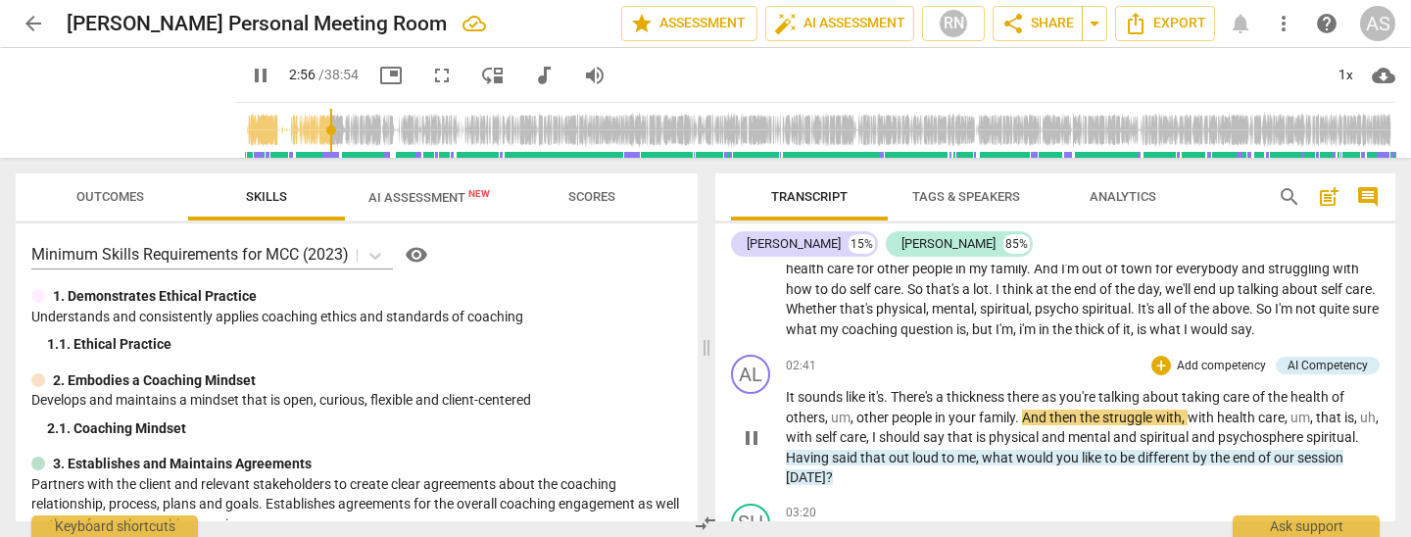
click at [1021, 410] on span "." at bounding box center [1018, 418] width 7 height 16
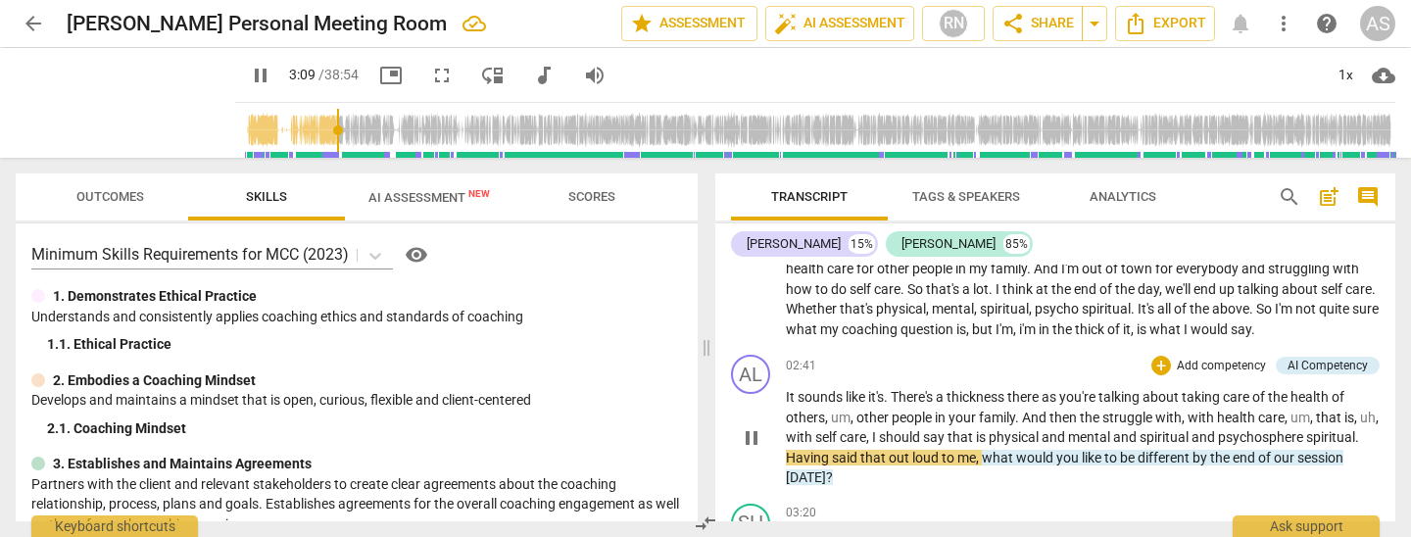
click at [747, 429] on span "pause" at bounding box center [752, 438] width 24 height 24
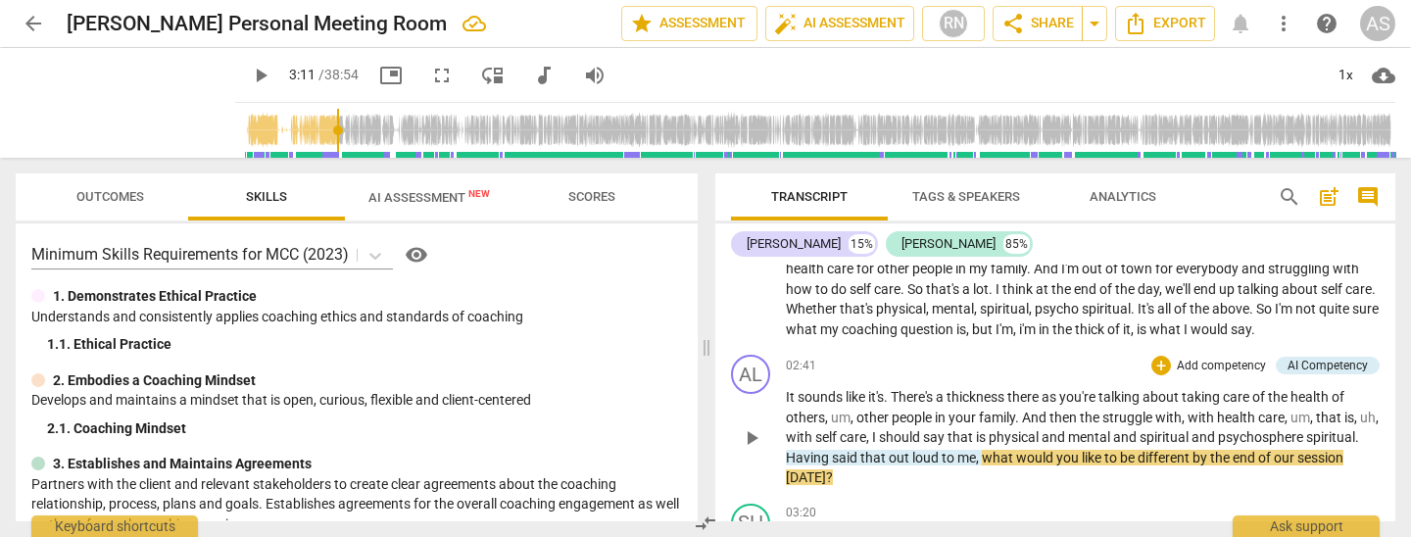
type input "191"
click at [1306, 445] on span "spiritual" at bounding box center [1330, 437] width 49 height 16
click at [750, 425] on span "play_arrow" at bounding box center [752, 429] width 24 height 24
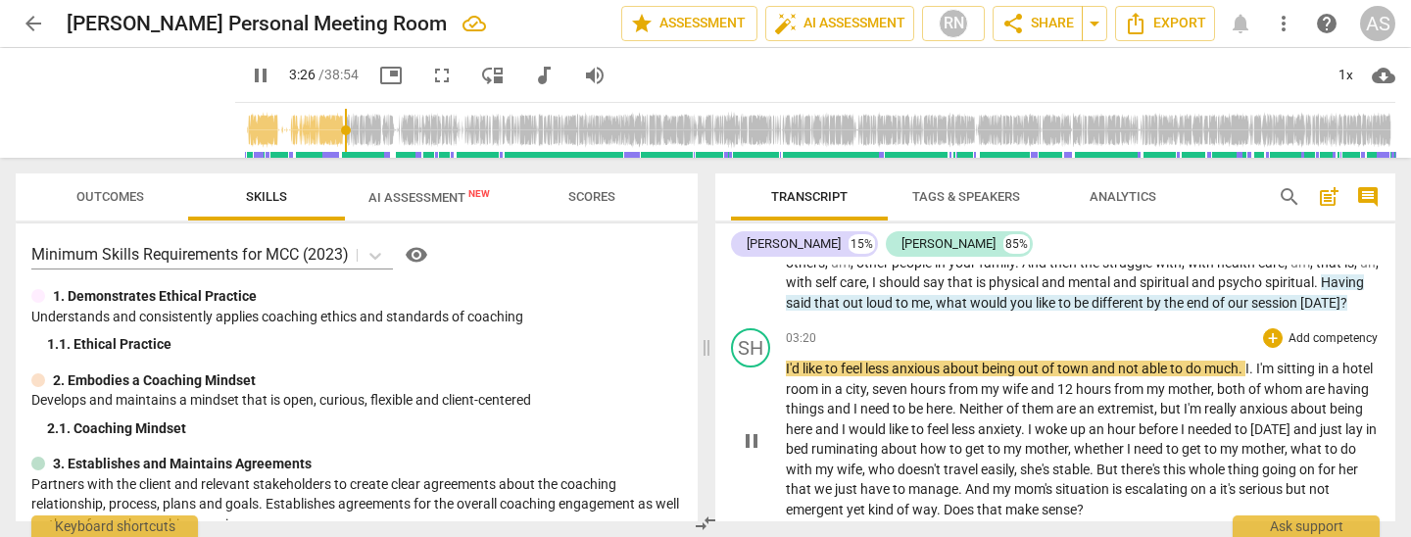
scroll to position [851, 0]
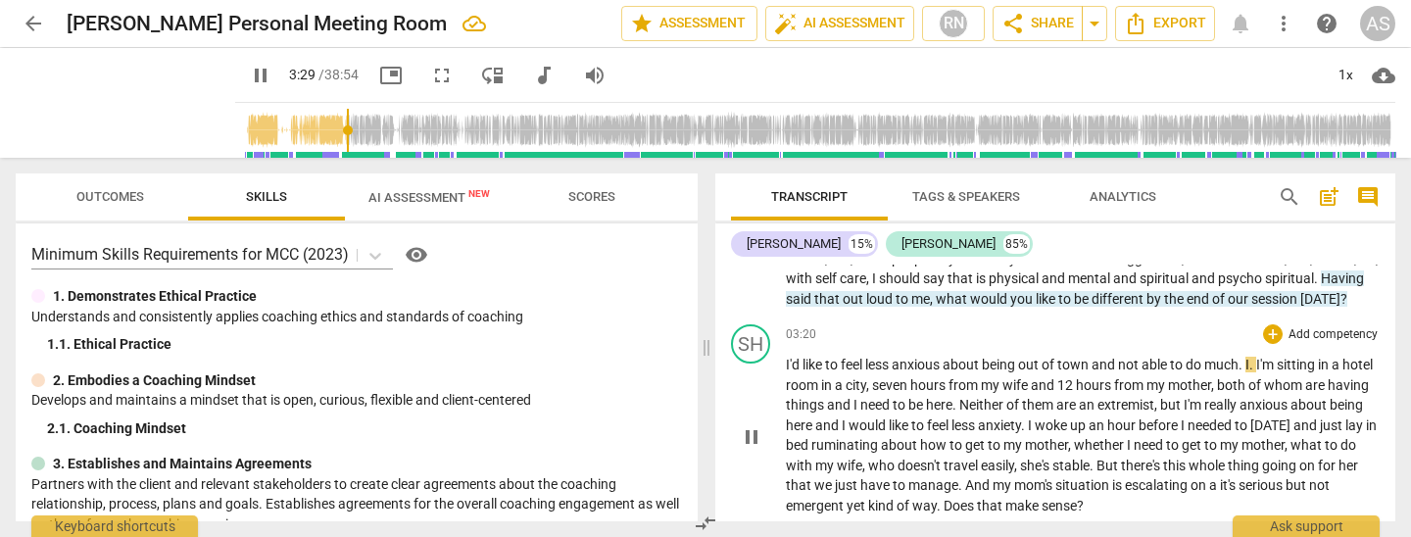
drag, startPoint x: 1258, startPoint y: 374, endPoint x: 1272, endPoint y: 417, distance: 44.3
click at [1256, 372] on span "." at bounding box center [1253, 365] width 7 height 16
click at [750, 449] on span "pause" at bounding box center [752, 437] width 24 height 24
type input "215"
click at [1246, 372] on span "." at bounding box center [1242, 365] width 7 height 16
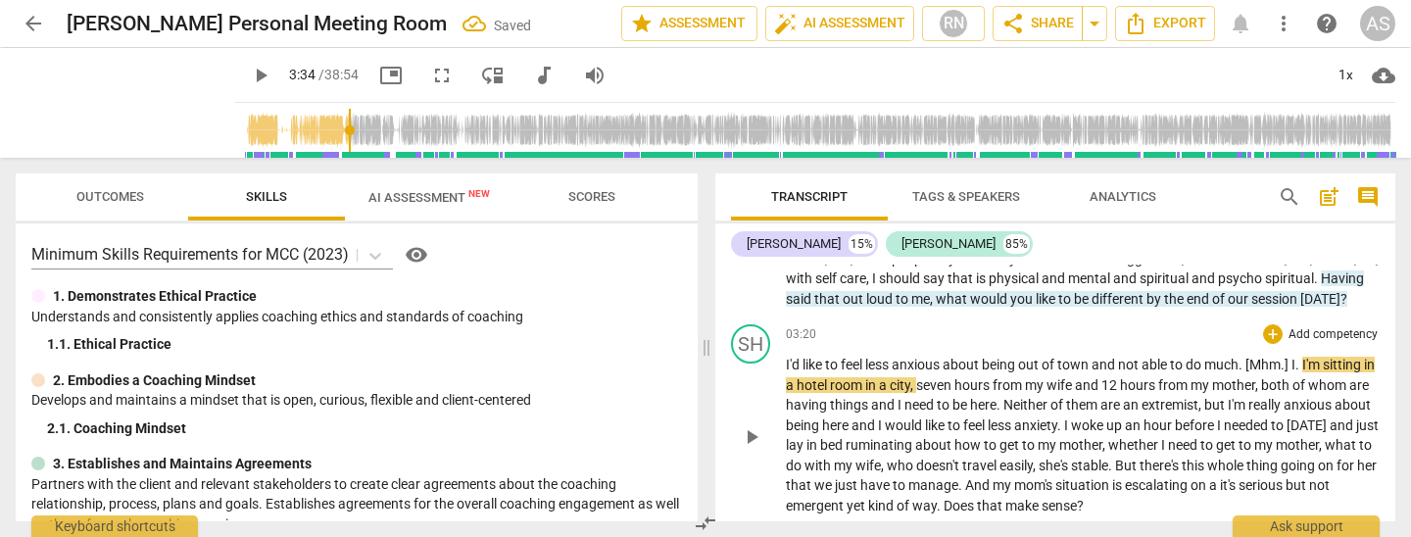
drag, startPoint x: 1304, startPoint y: 372, endPoint x: 1308, endPoint y: 384, distance: 12.4
click at [1303, 372] on span "." at bounding box center [1299, 365] width 7 height 16
click at [746, 447] on span "play_arrow" at bounding box center [752, 437] width 24 height 24
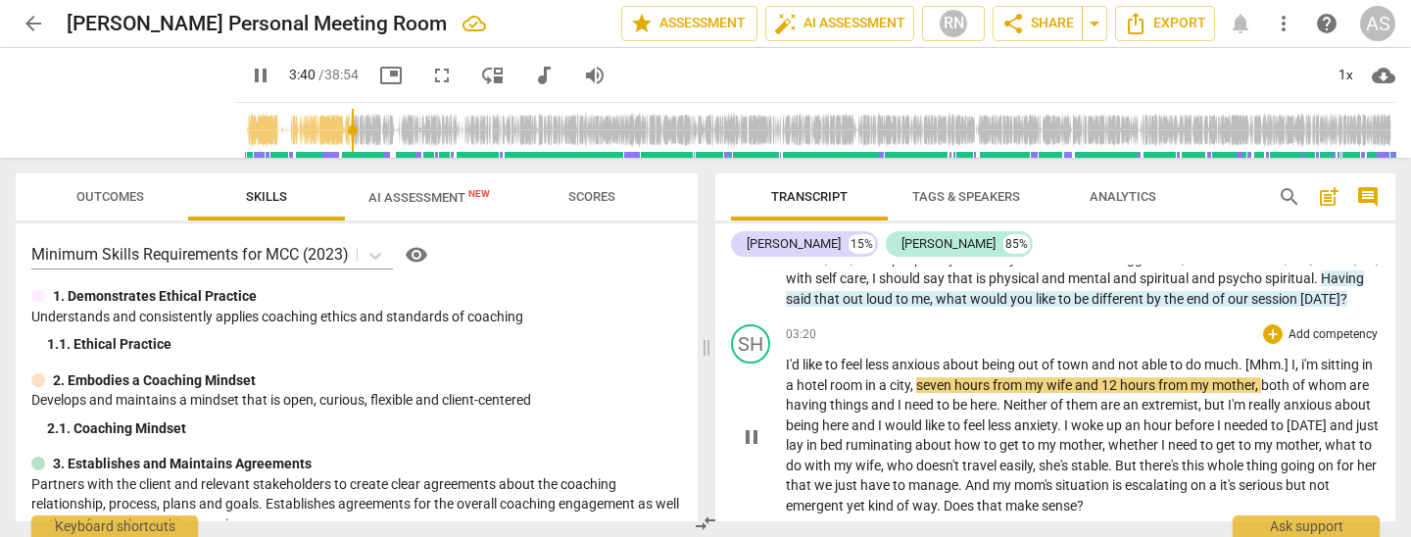
drag, startPoint x: 933, startPoint y: 399, endPoint x: 929, endPoint y: 427, distance: 28.7
click at [932, 399] on p "I'd like to feel less anxious about being out of town and not able to do much .…" at bounding box center [1083, 435] width 594 height 161
type input "222"
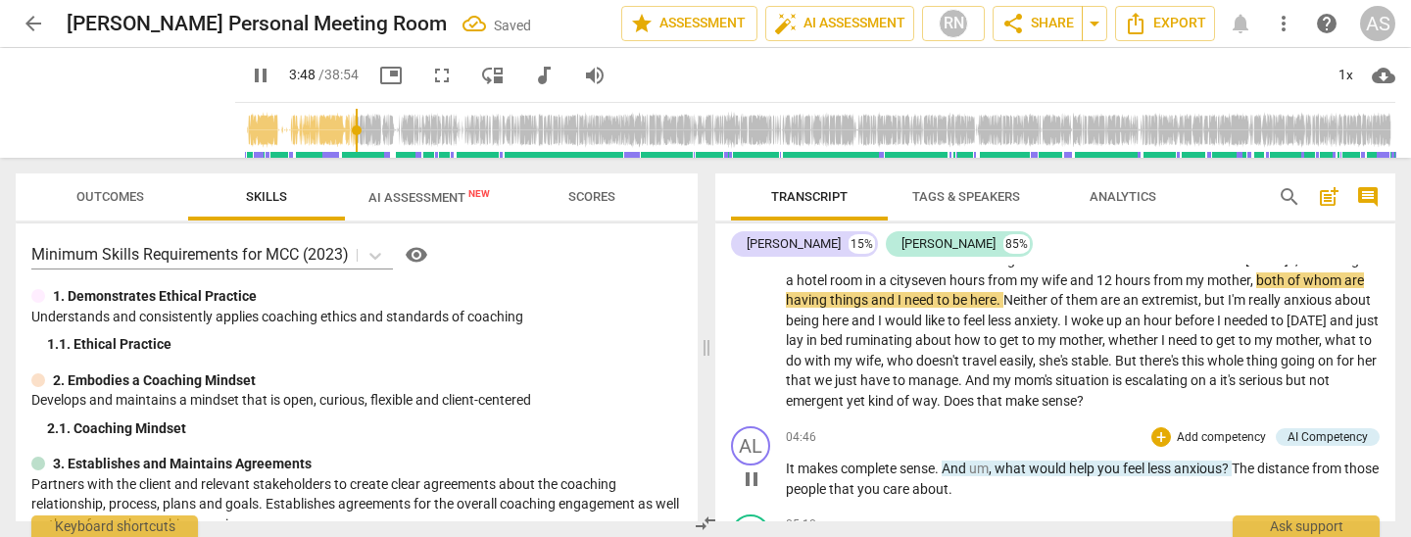
scroll to position [953, 0]
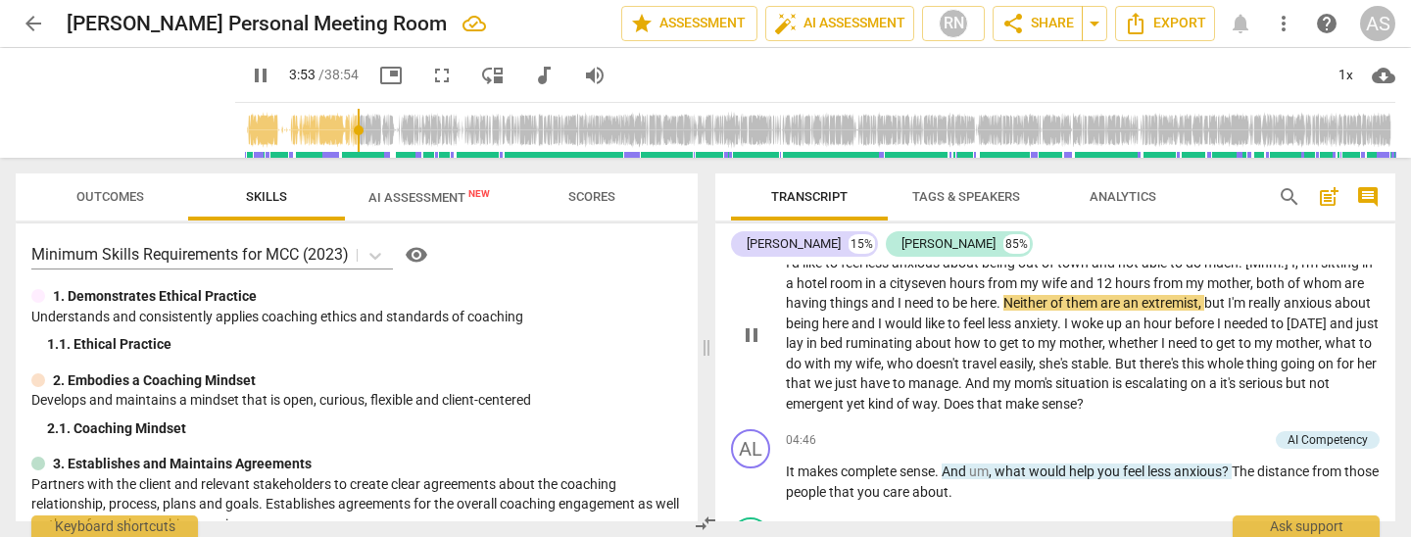
drag, startPoint x: 1224, startPoint y: 312, endPoint x: 1233, endPoint y: 354, distance: 43.1
click at [1205, 311] on span "," at bounding box center [1202, 303] width 6 height 16
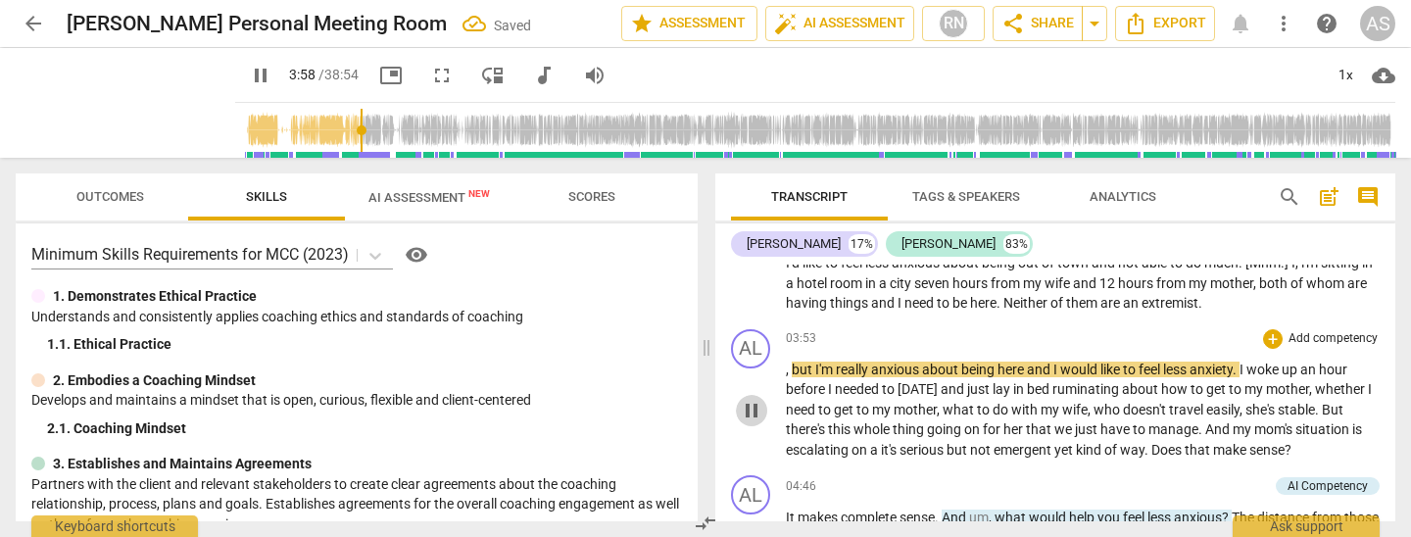
click at [757, 418] on span "pause" at bounding box center [752, 411] width 24 height 24
type input "239"
drag, startPoint x: 1224, startPoint y: 312, endPoint x: 1226, endPoint y: 322, distance: 11.0
click at [1203, 311] on span "." at bounding box center [1201, 303] width 4 height 16
click at [786, 377] on span "," at bounding box center [789, 370] width 6 height 16
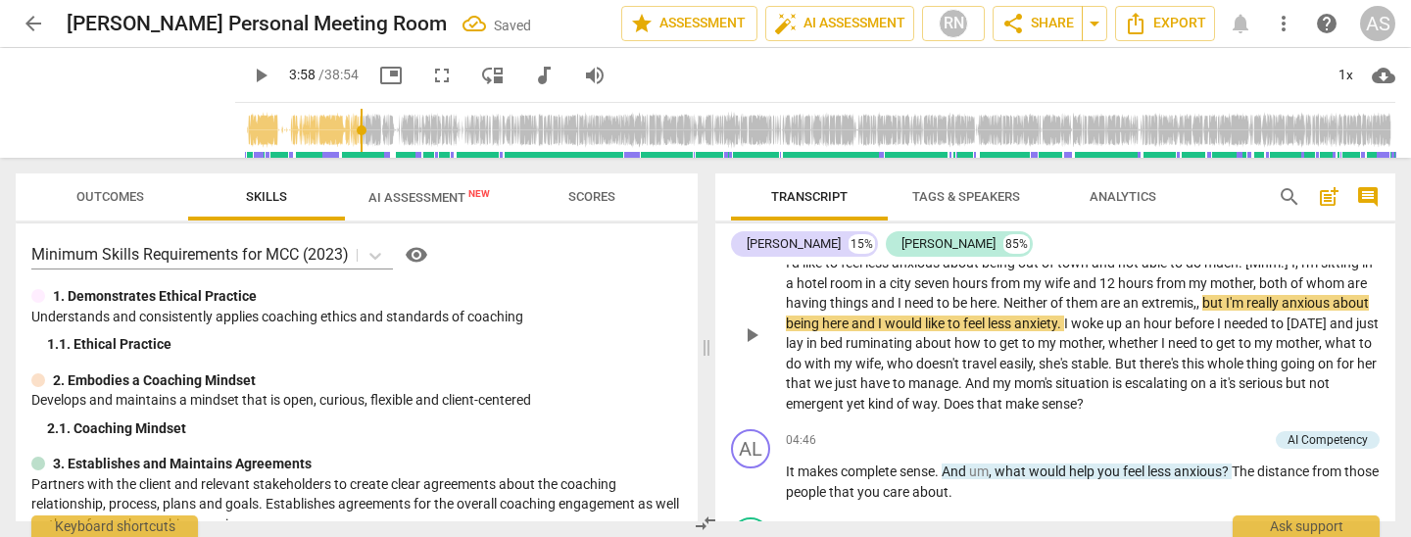
drag, startPoint x: 1220, startPoint y: 311, endPoint x: 1219, endPoint y: 321, distance: 10.8
click at [1197, 311] on span "," at bounding box center [1195, 303] width 3 height 16
click at [760, 347] on span "play_arrow" at bounding box center [752, 335] width 24 height 24
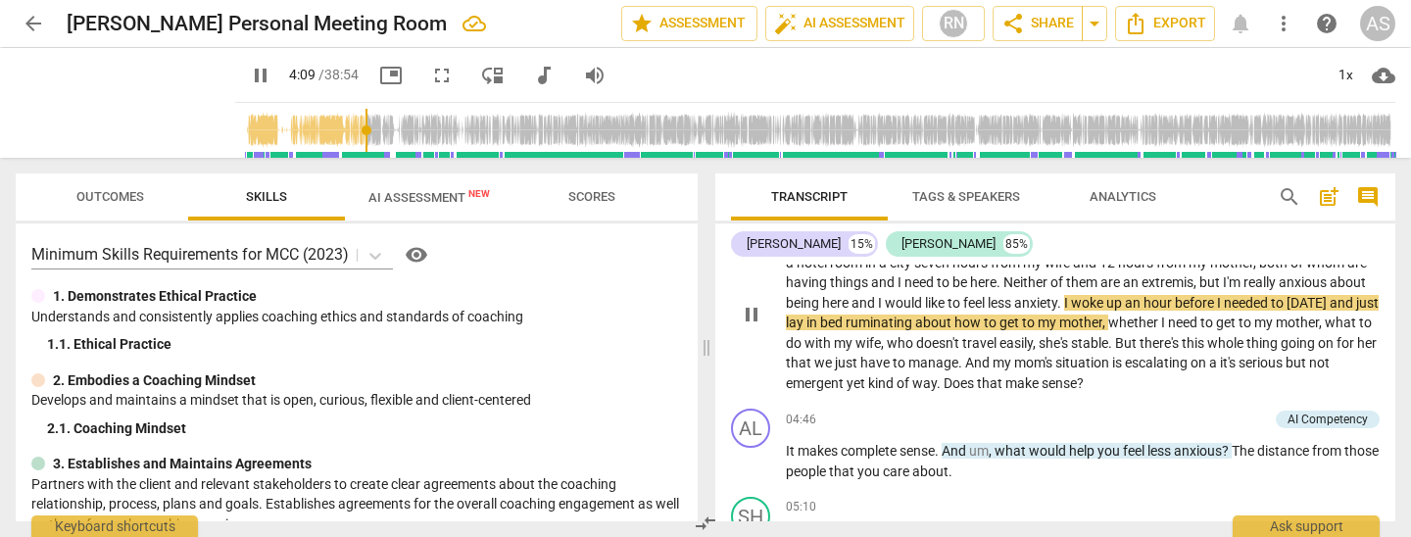
scroll to position [976, 0]
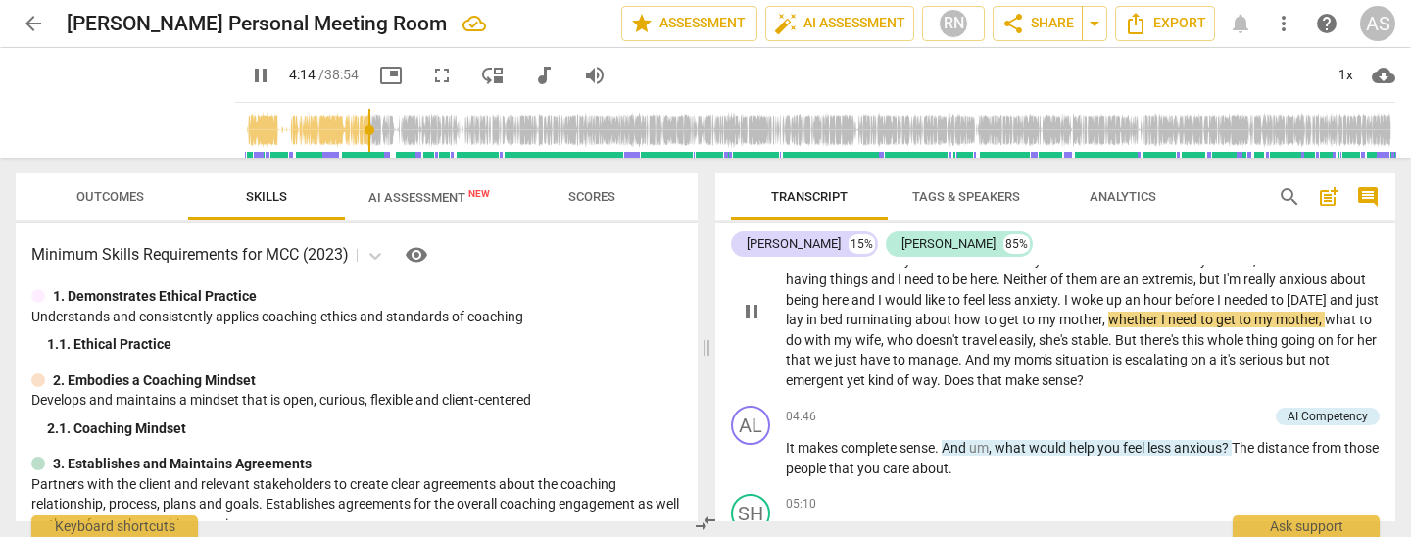
click at [1161, 327] on span "whether" at bounding box center [1134, 320] width 53 height 16
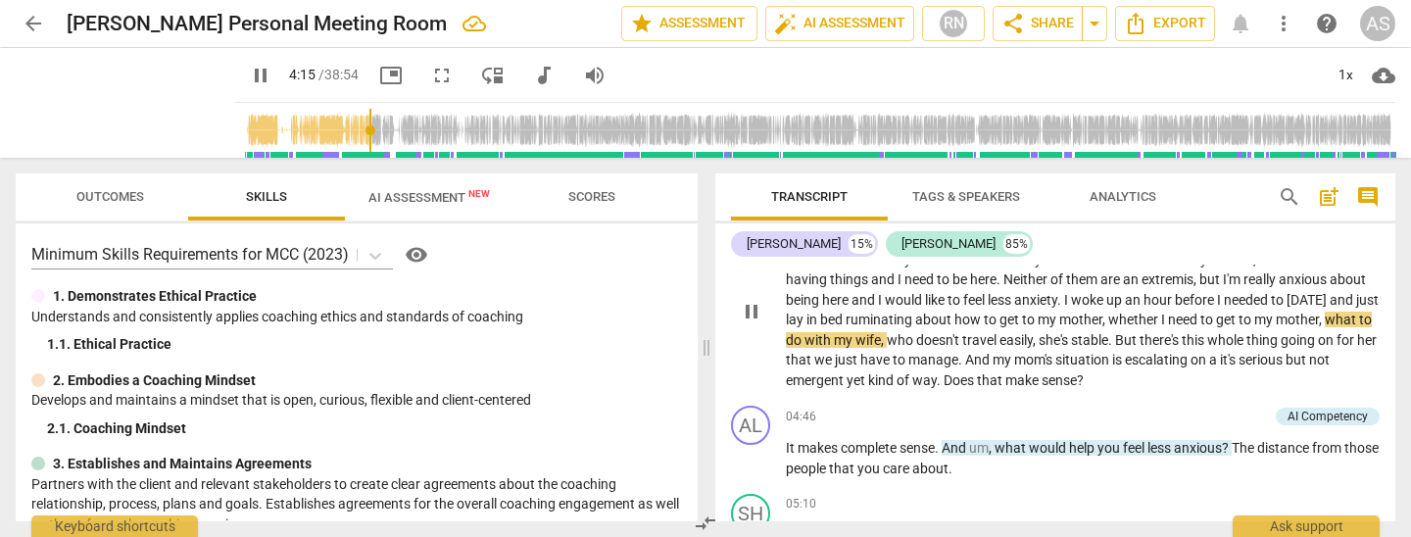
type input "256"
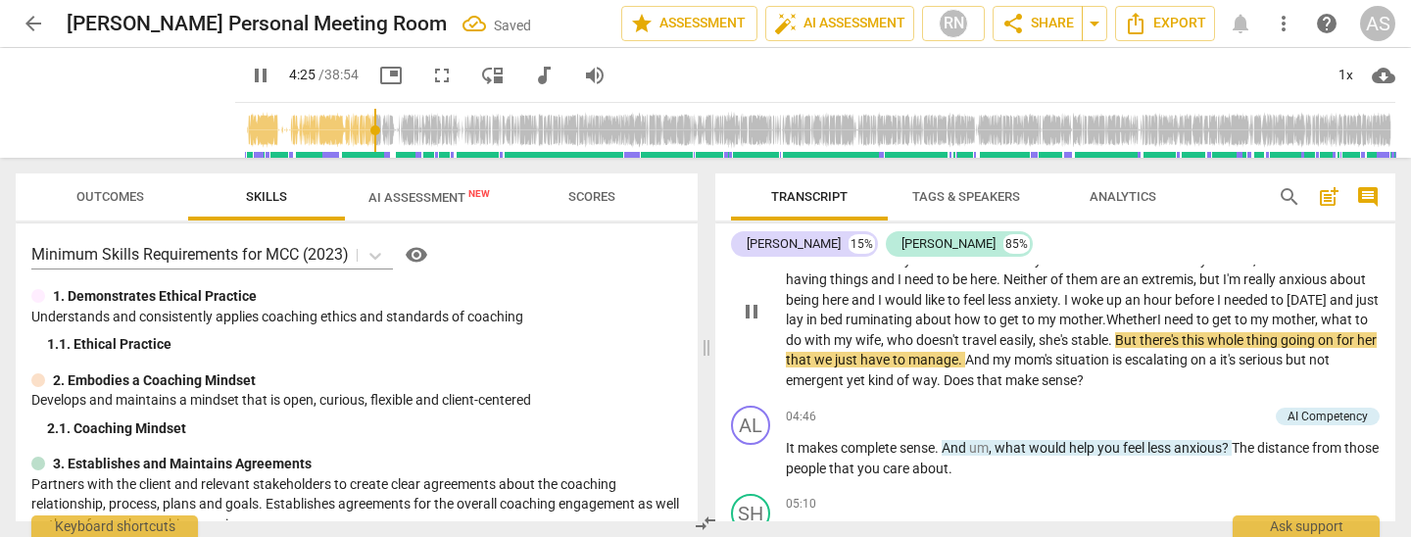
click at [1321, 327] on span "what" at bounding box center [1338, 320] width 34 height 16
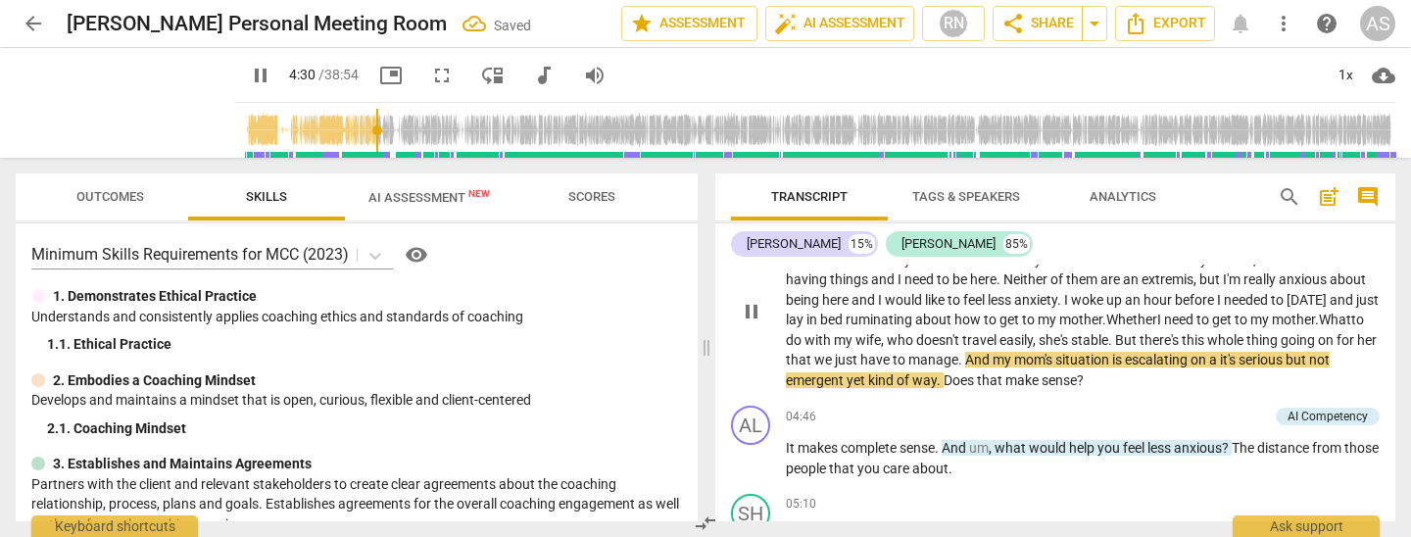
drag, startPoint x: 1138, startPoint y: 350, endPoint x: 1131, endPoint y: 377, distance: 28.3
click at [1039, 348] on span "," at bounding box center [1036, 340] width 6 height 16
drag, startPoint x: 1218, startPoint y: 341, endPoint x: 1217, endPoint y: 387, distance: 46.1
click at [1114, 342] on span "." at bounding box center [1110, 340] width 7 height 16
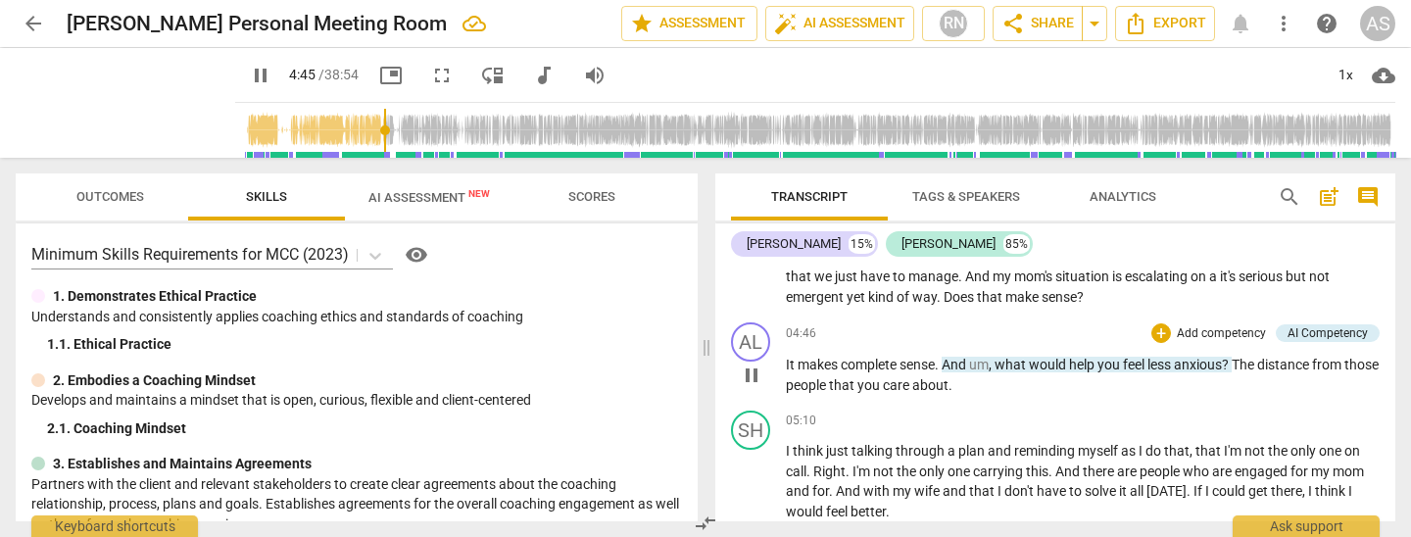
scroll to position [1061, 0]
click at [1000, 370] on p "It makes complete sense . And um , what would help you feel less anxious ? The …" at bounding box center [1083, 373] width 594 height 40
type input "293"
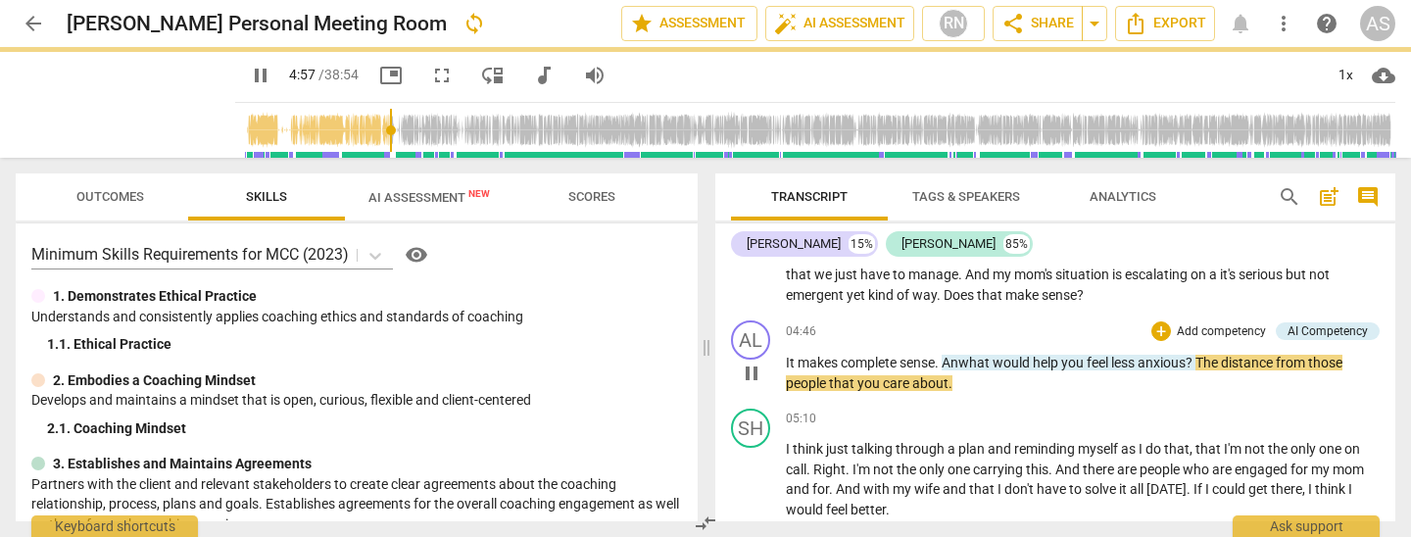
click at [750, 381] on span "pause" at bounding box center [752, 374] width 24 height 24
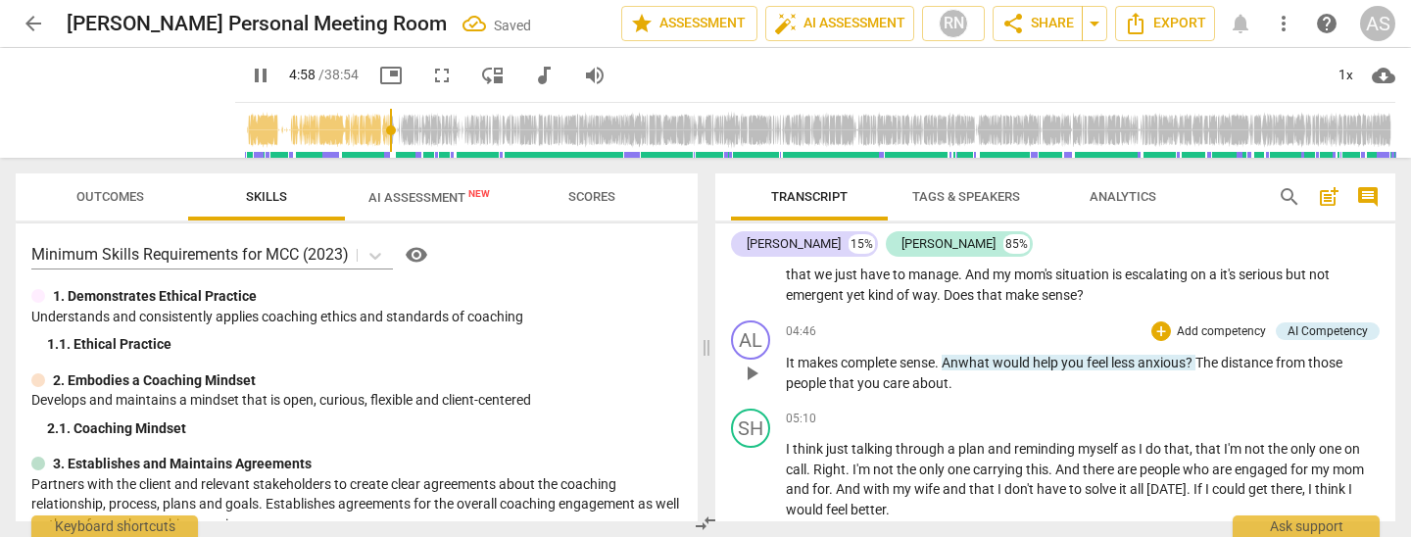
type input "299"
click at [1196, 369] on span "?" at bounding box center [1191, 363] width 10 height 16
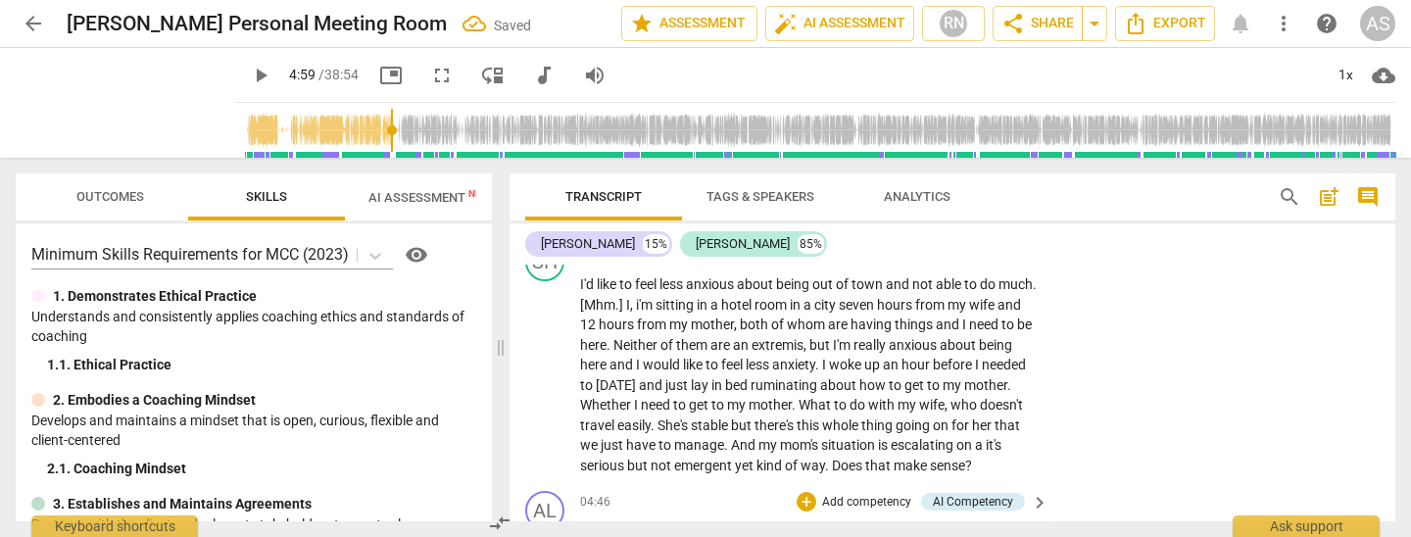
scroll to position [1245, 0]
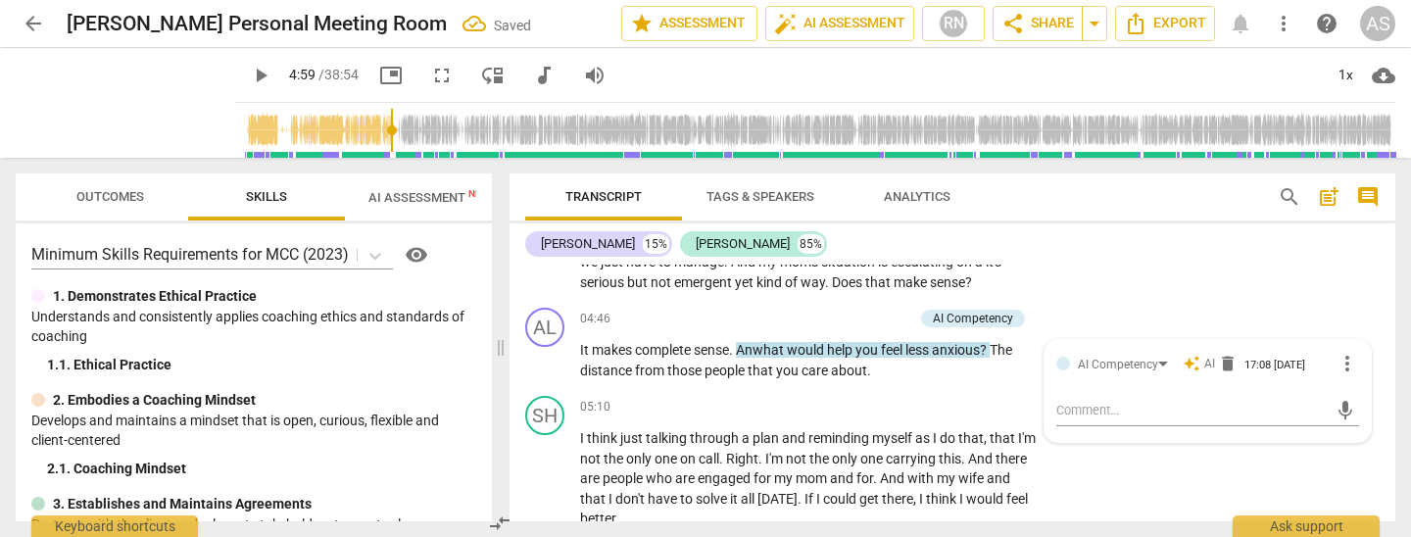
click at [979, 342] on span "anxious" at bounding box center [956, 350] width 48 height 16
click at [997, 342] on span "The" at bounding box center [1001, 350] width 23 height 16
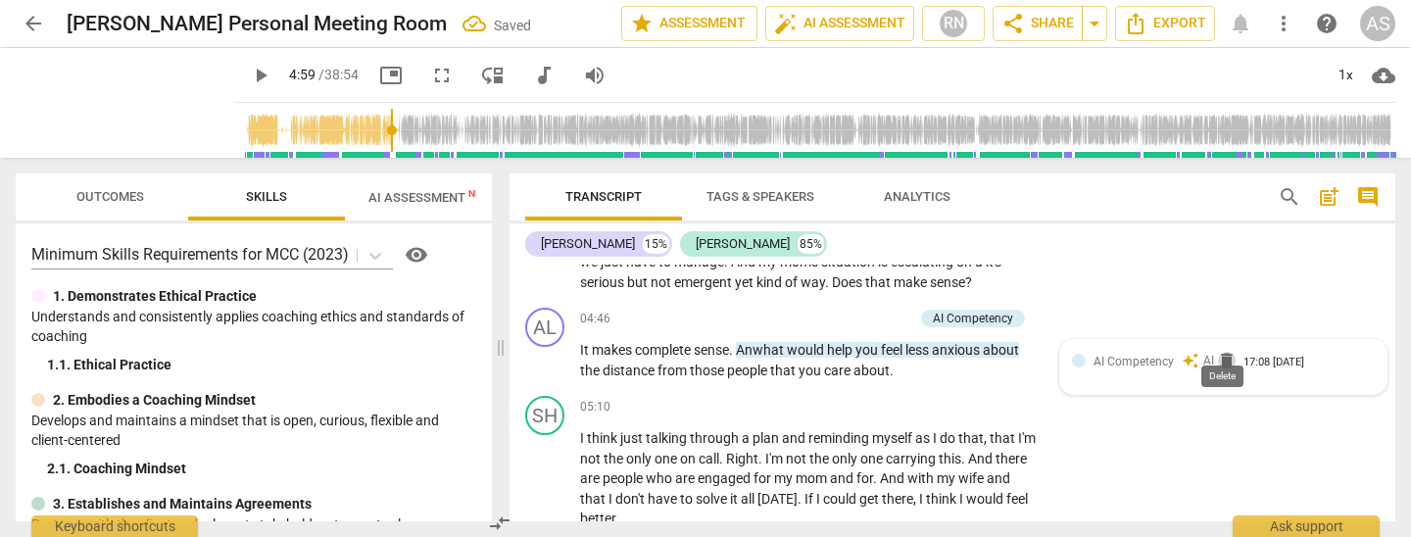
click at [1224, 351] on span "delete" at bounding box center [1227, 361] width 20 height 20
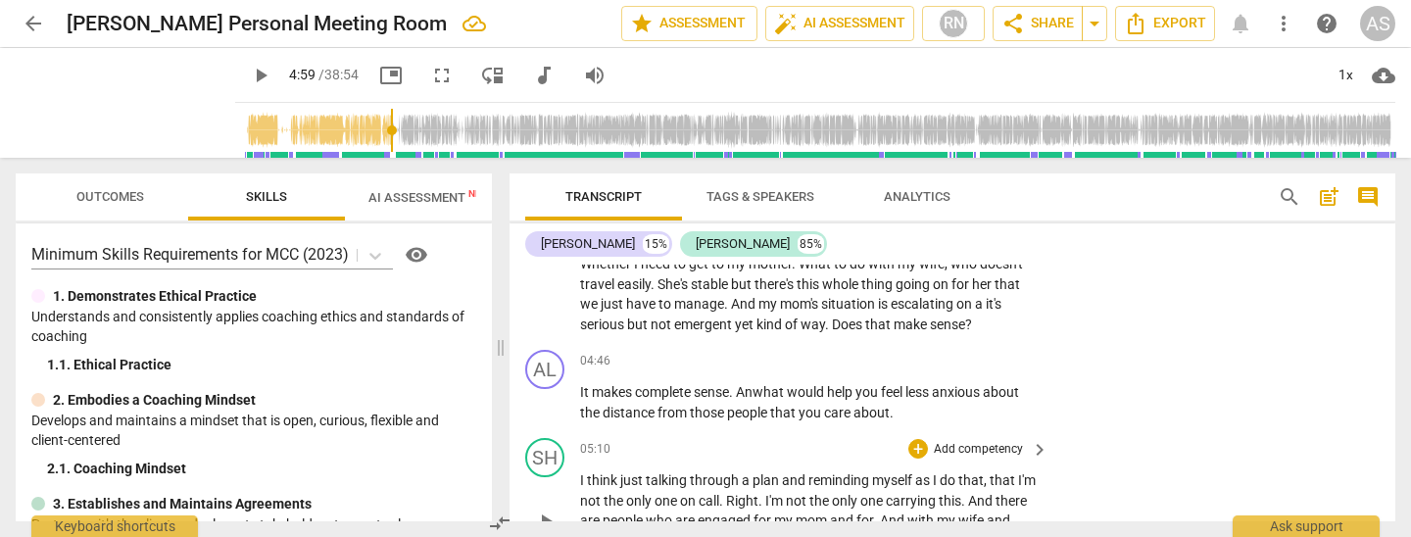
scroll to position [1215, 0]
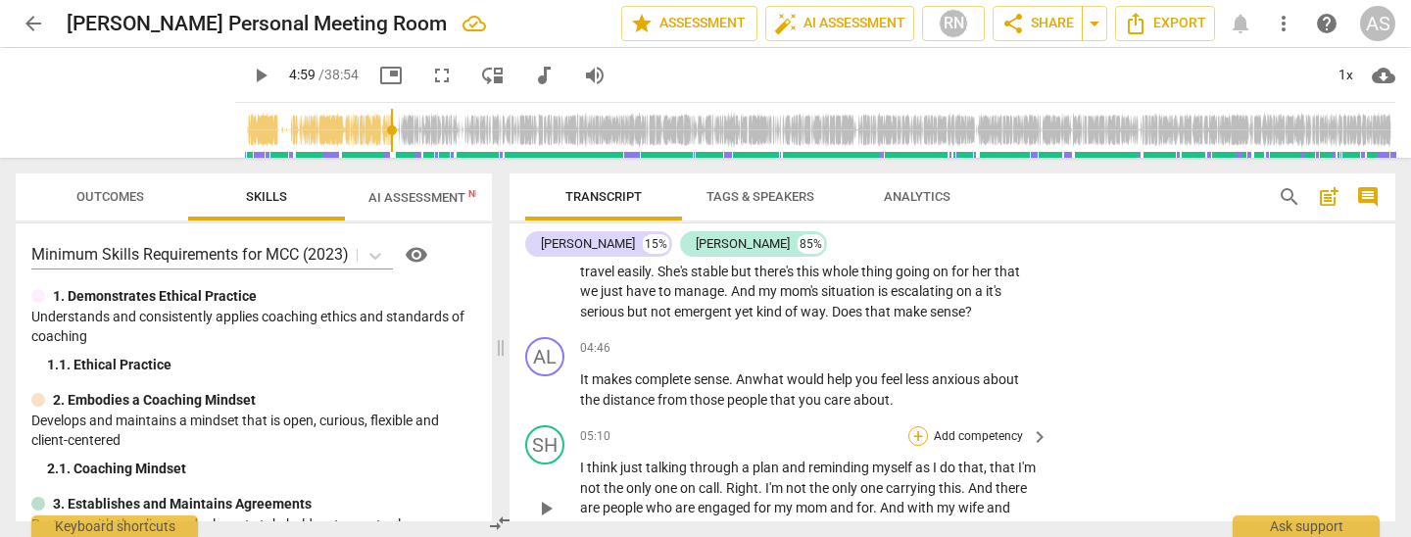
drag, startPoint x: 902, startPoint y: 380, endPoint x: 905, endPoint y: 415, distance: 34.4
click at [901, 380] on p "It makes complete sense . Anwhat would help you feel less anxious about the dis…" at bounding box center [809, 389] width 459 height 40
click at [546, 378] on span "play_arrow" at bounding box center [546, 390] width 24 height 24
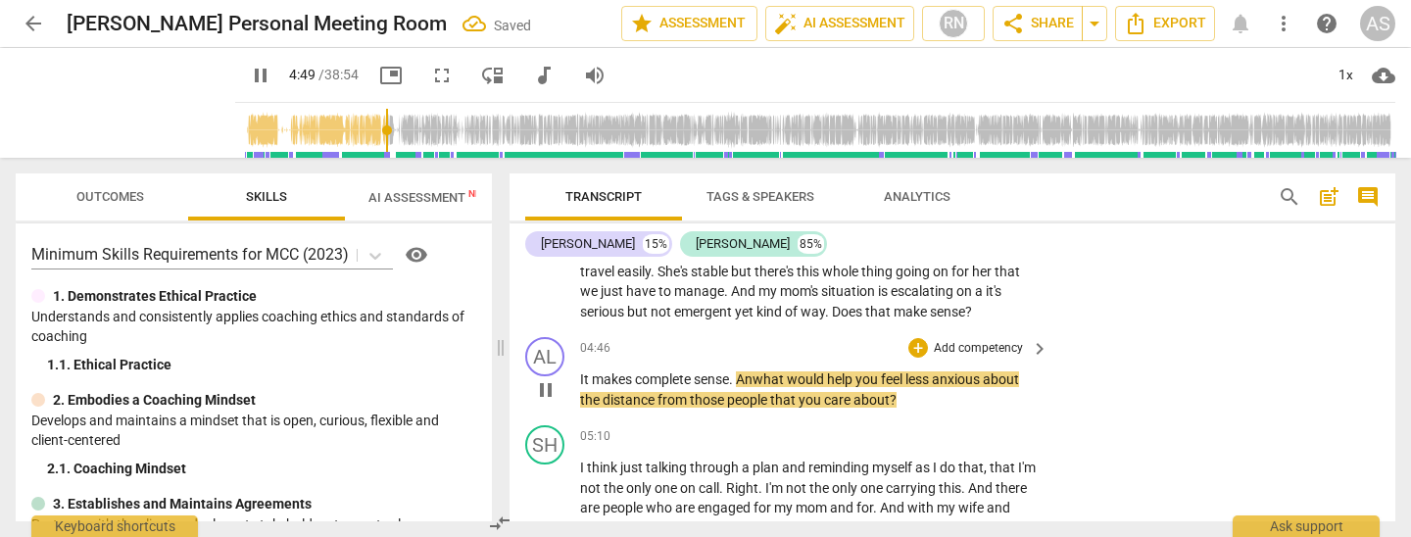
click at [756, 371] on span "Anwhat" at bounding box center [761, 379] width 51 height 16
type input "291"
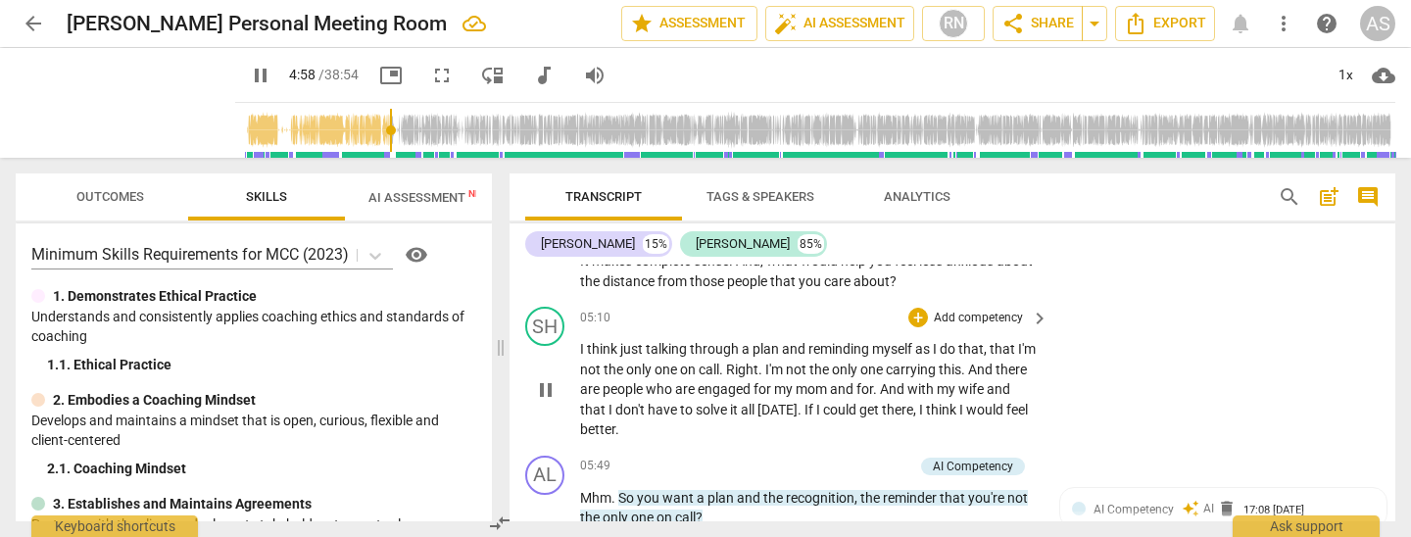
scroll to position [1332, 0]
click at [581, 343] on span "I" at bounding box center [583, 351] width 7 height 16
type input "303"
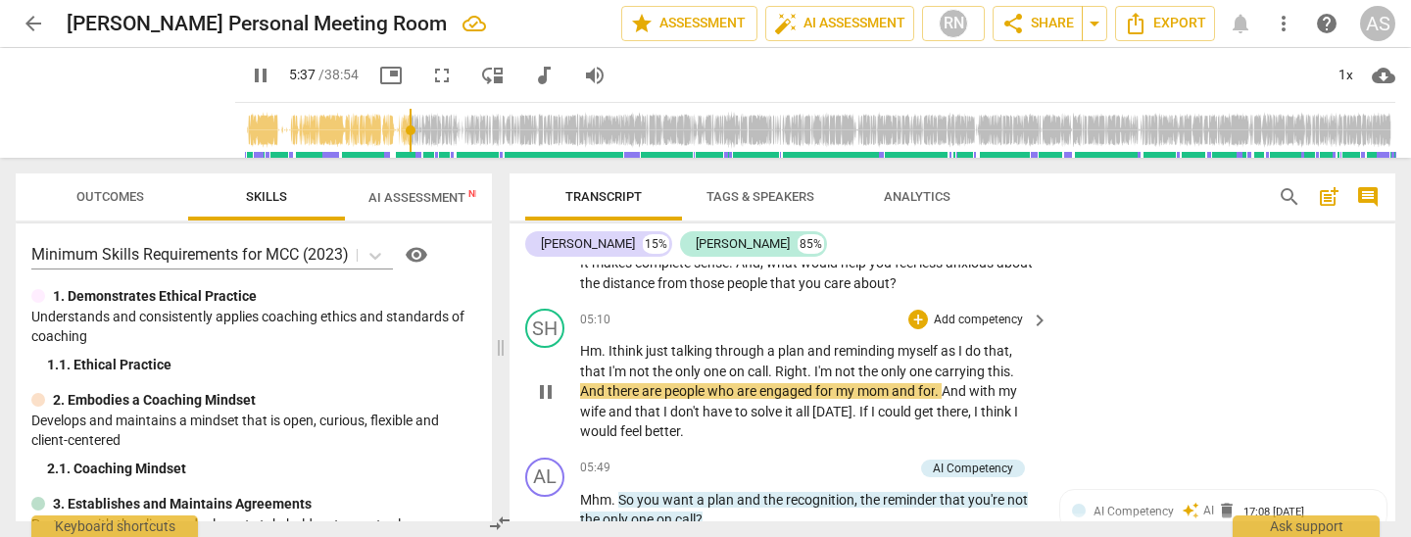
drag, startPoint x: 944, startPoint y: 368, endPoint x: 946, endPoint y: 385, distance: 17.8
click at [942, 383] on span "." at bounding box center [938, 391] width 7 height 16
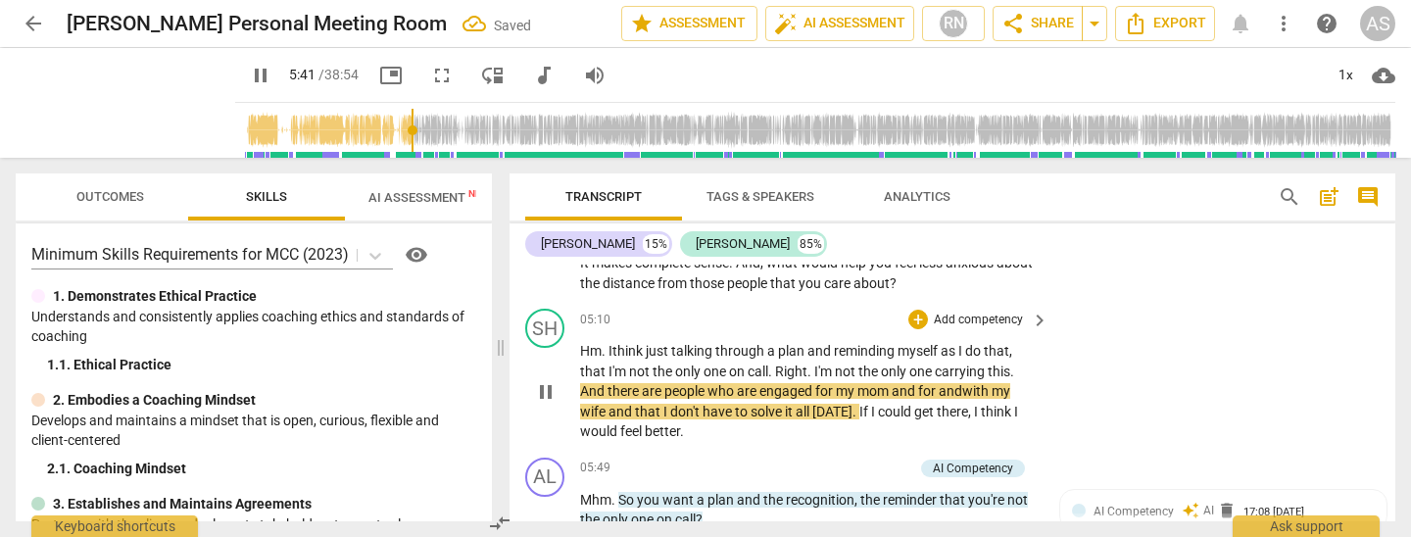
drag, startPoint x: 604, startPoint y: 389, endPoint x: 610, endPoint y: 403, distance: 14.9
click at [605, 404] on span "wife" at bounding box center [594, 412] width 28 height 16
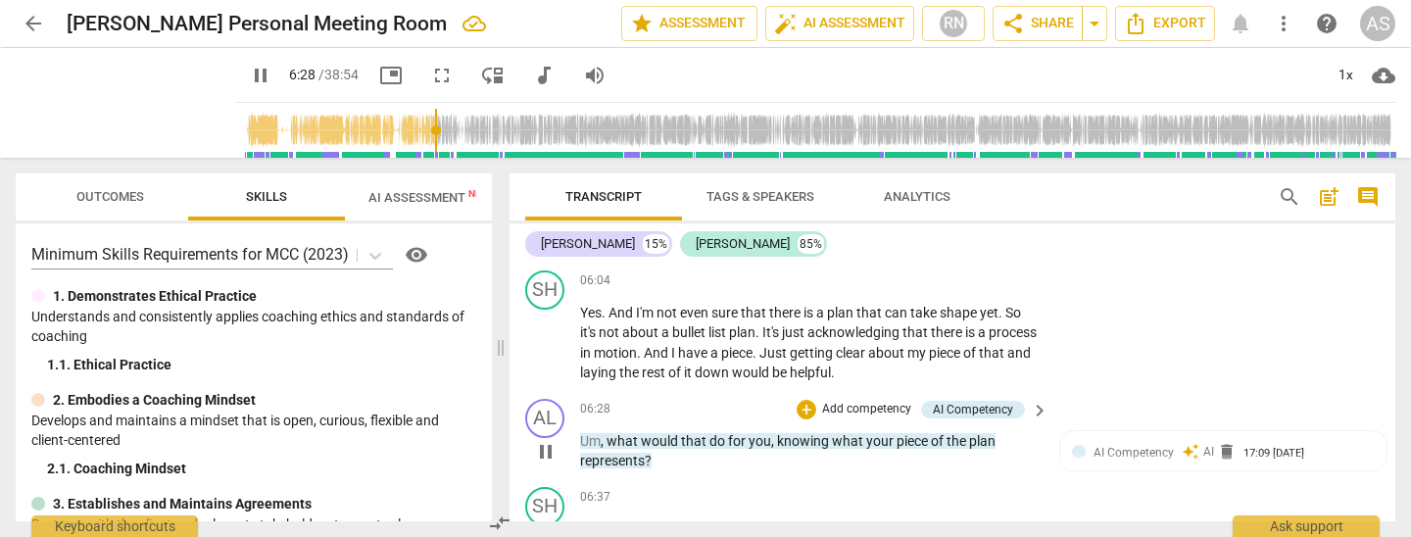
scroll to position [1609, 0]
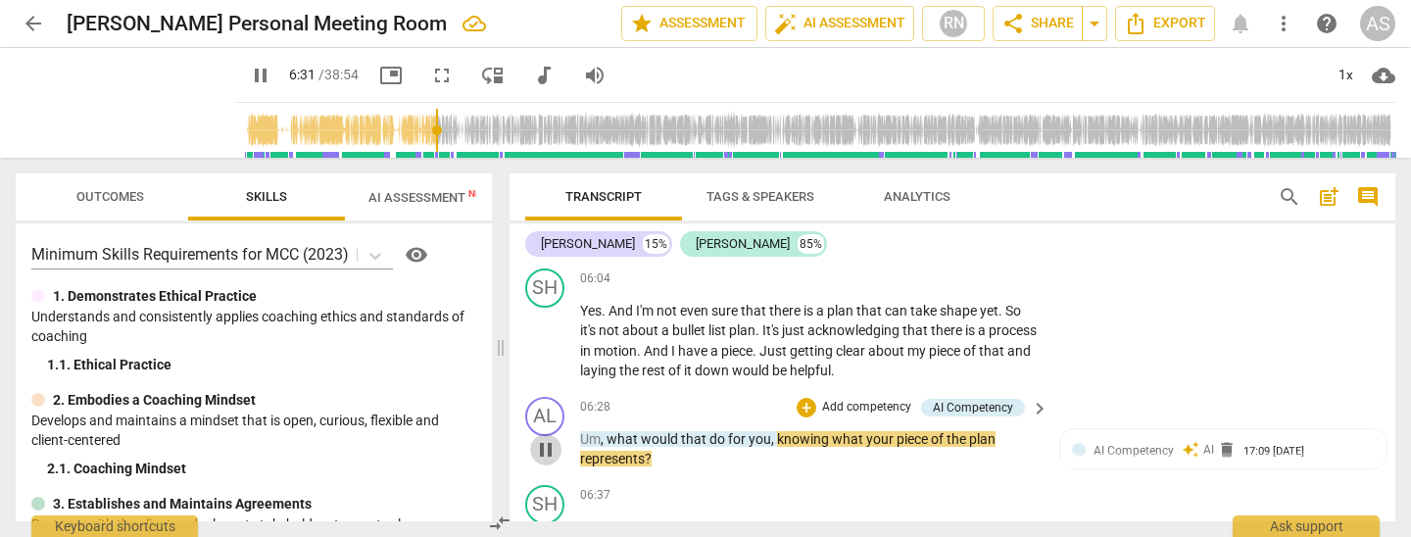
click at [542, 438] on span "pause" at bounding box center [546, 450] width 24 height 24
type input "392"
click at [609, 431] on span "what" at bounding box center [624, 439] width 34 height 16
drag, startPoint x: 603, startPoint y: 413, endPoint x: 610, endPoint y: 421, distance: 11.2
click at [604, 431] on span "," at bounding box center [604, 439] width 6 height 16
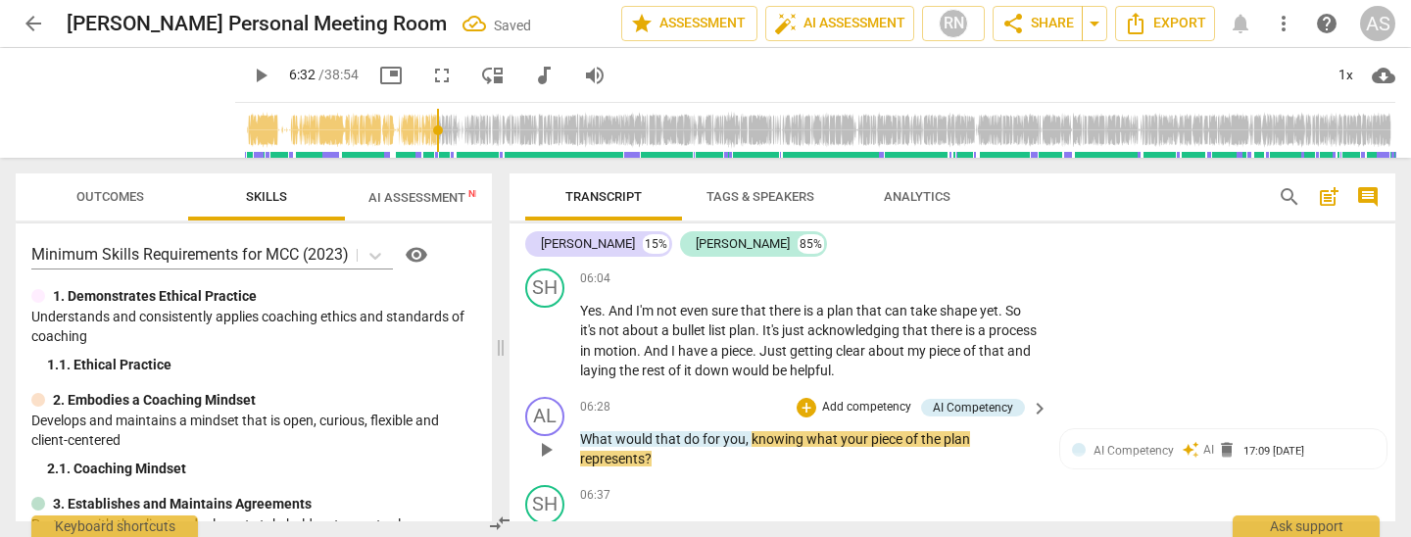
click at [581, 431] on span "What" at bounding box center [597, 439] width 35 height 16
click at [543, 438] on span "play_arrow" at bounding box center [546, 450] width 24 height 24
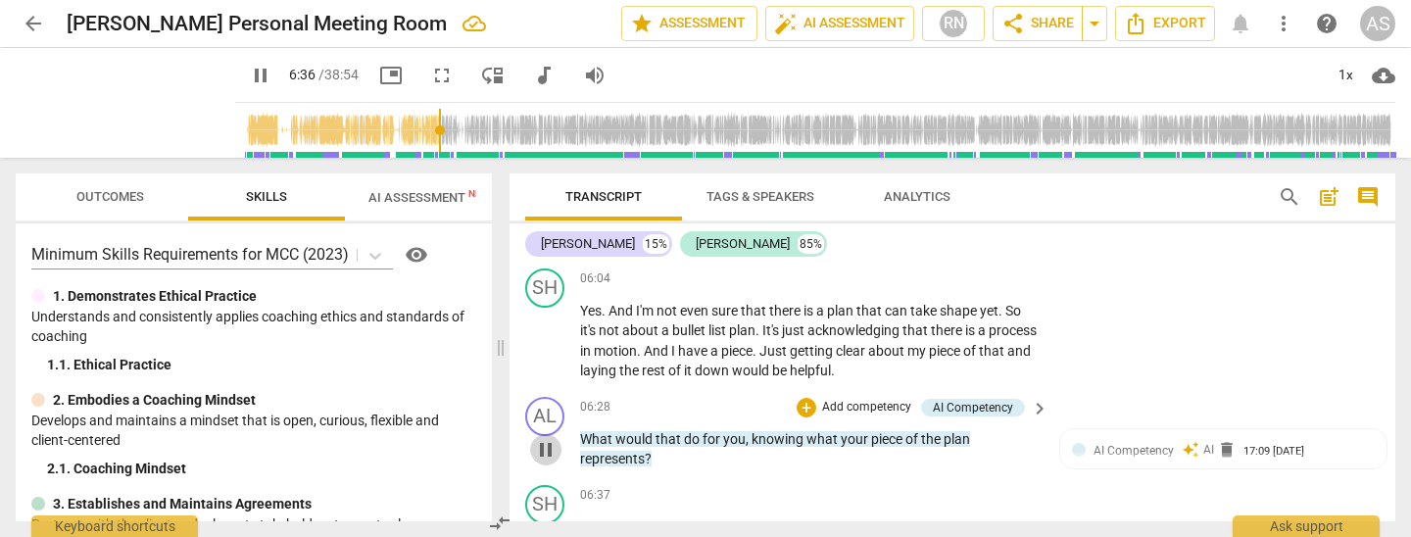
drag, startPoint x: 550, startPoint y: 428, endPoint x: 566, endPoint y: 408, distance: 25.9
click at [550, 438] on span "pause" at bounding box center [546, 450] width 24 height 24
click at [550, 329] on span "play_arrow" at bounding box center [546, 341] width 24 height 24
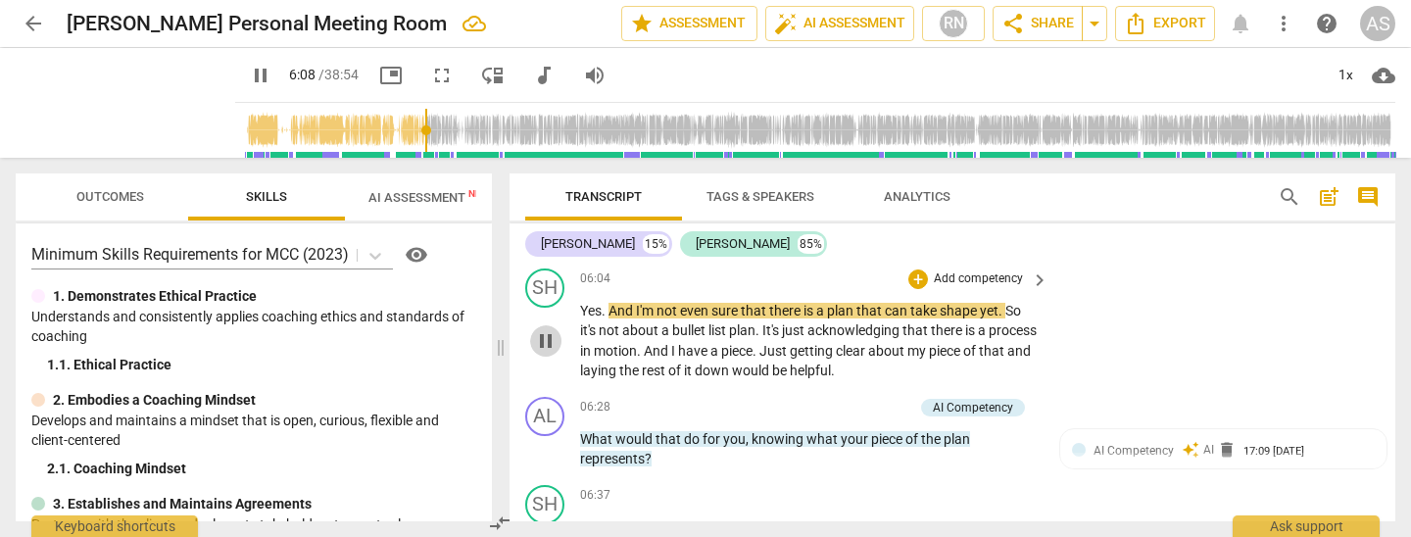
click at [544, 329] on span "pause" at bounding box center [546, 341] width 24 height 24
click at [544, 329] on span "play_arrow" at bounding box center [546, 341] width 24 height 24
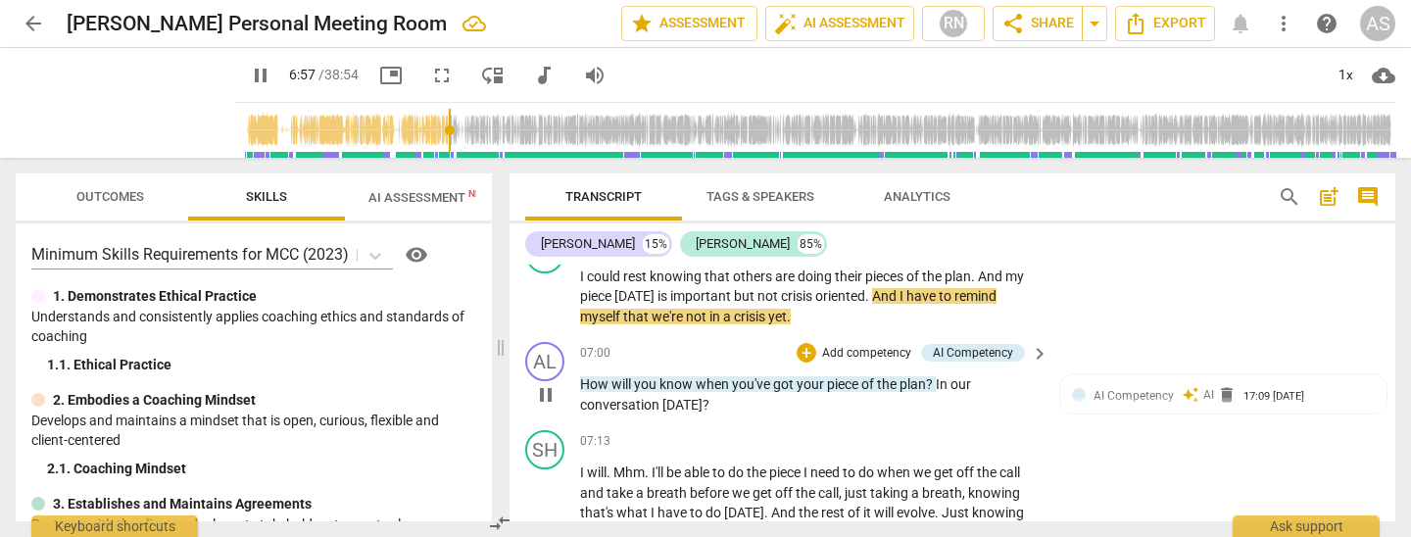
scroll to position [1858, 0]
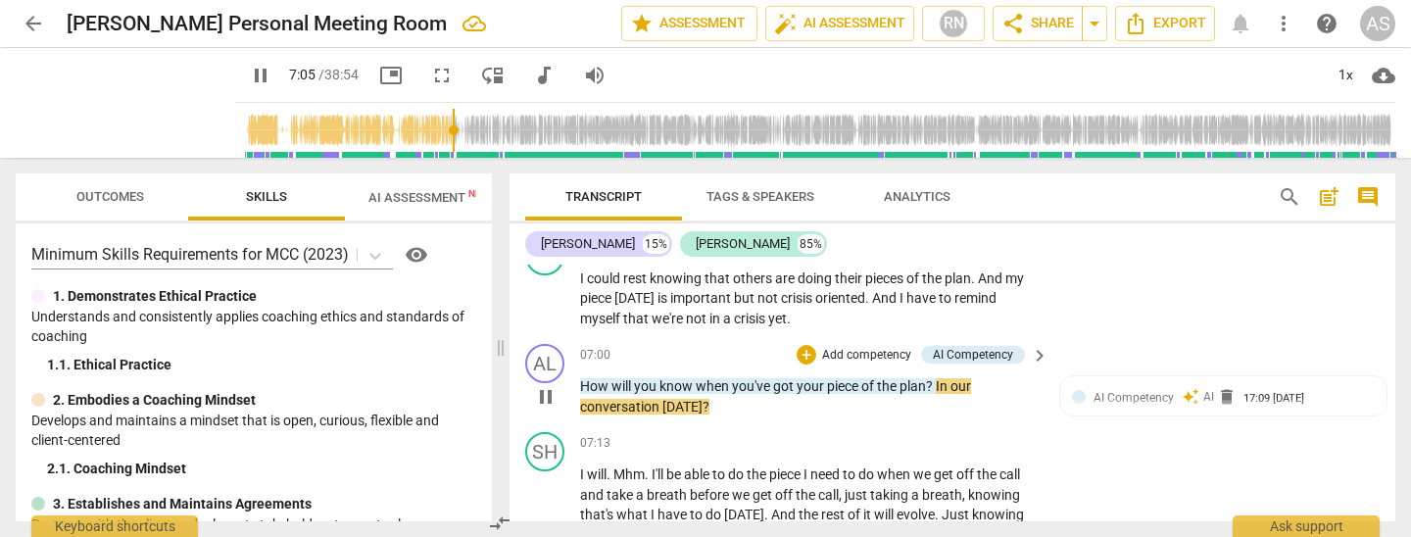
click at [935, 378] on span "?" at bounding box center [931, 386] width 10 height 16
click at [931, 378] on span "?" at bounding box center [931, 386] width 10 height 16
type input "428"
drag, startPoint x: 547, startPoint y: 377, endPoint x: 903, endPoint y: 390, distance: 356.0
click at [547, 385] on span "pause" at bounding box center [546, 397] width 24 height 24
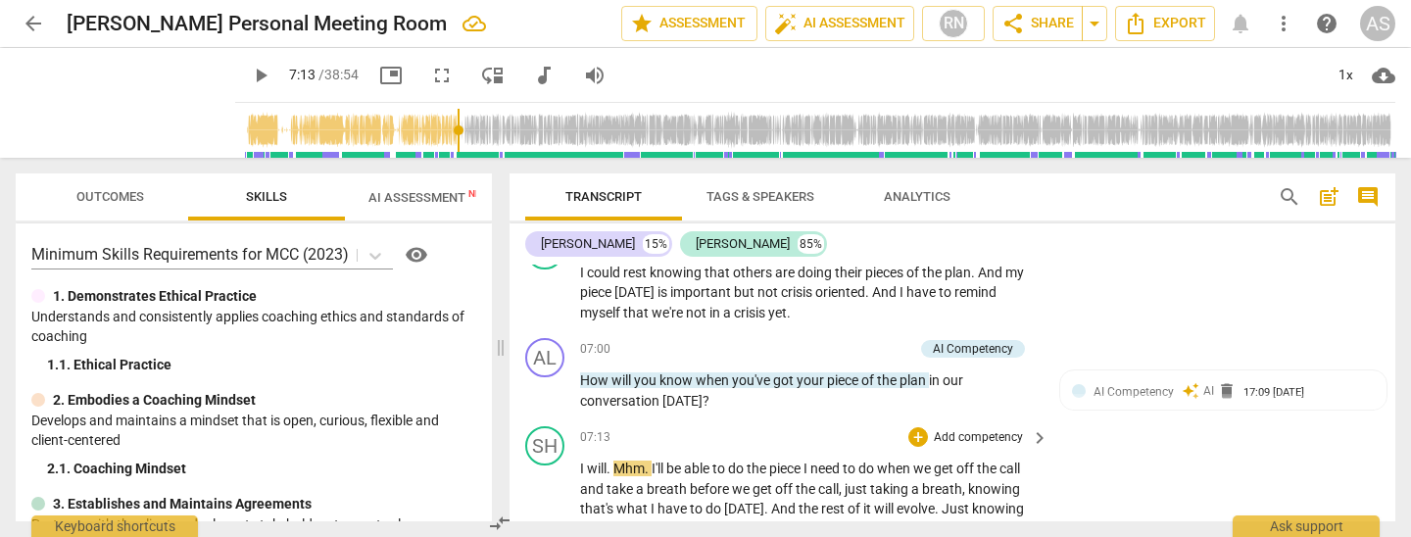
scroll to position [1867, 0]
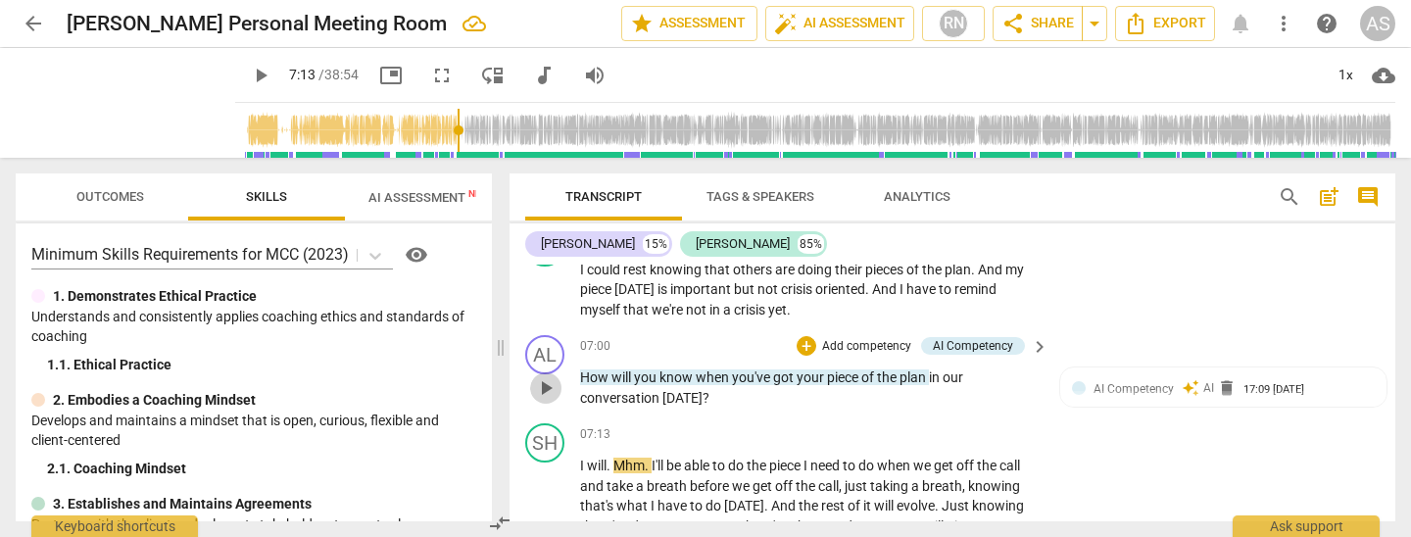
click at [549, 376] on span "play_arrow" at bounding box center [546, 388] width 24 height 24
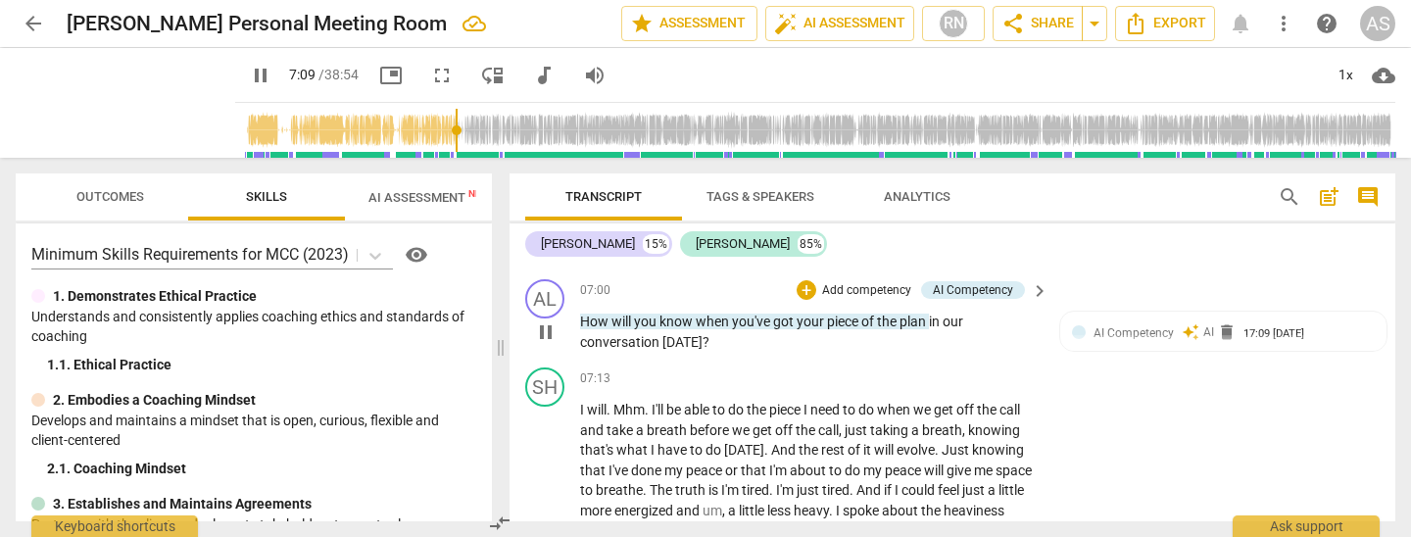
click at [541, 320] on span "pause" at bounding box center [546, 332] width 24 height 24
type input "430"
drag, startPoint x: 934, startPoint y: 293, endPoint x: 932, endPoint y: 324, distance: 31.4
click at [934, 314] on span "in" at bounding box center [936, 322] width 14 height 16
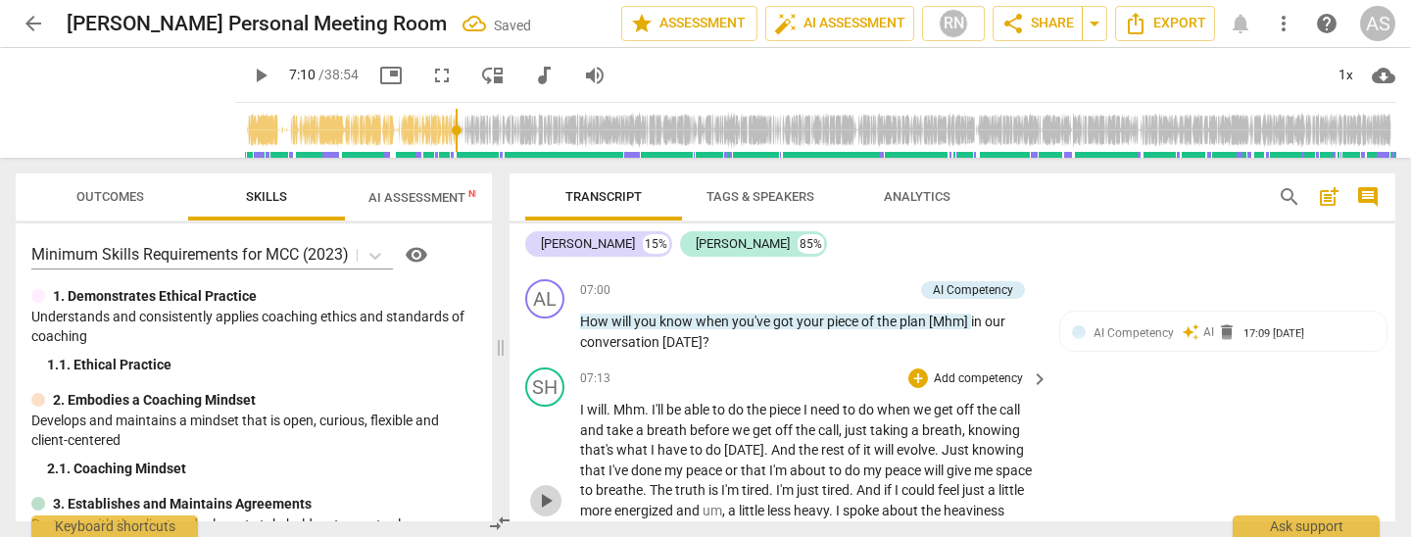
click at [549, 489] on span "play_arrow" at bounding box center [546, 501] width 24 height 24
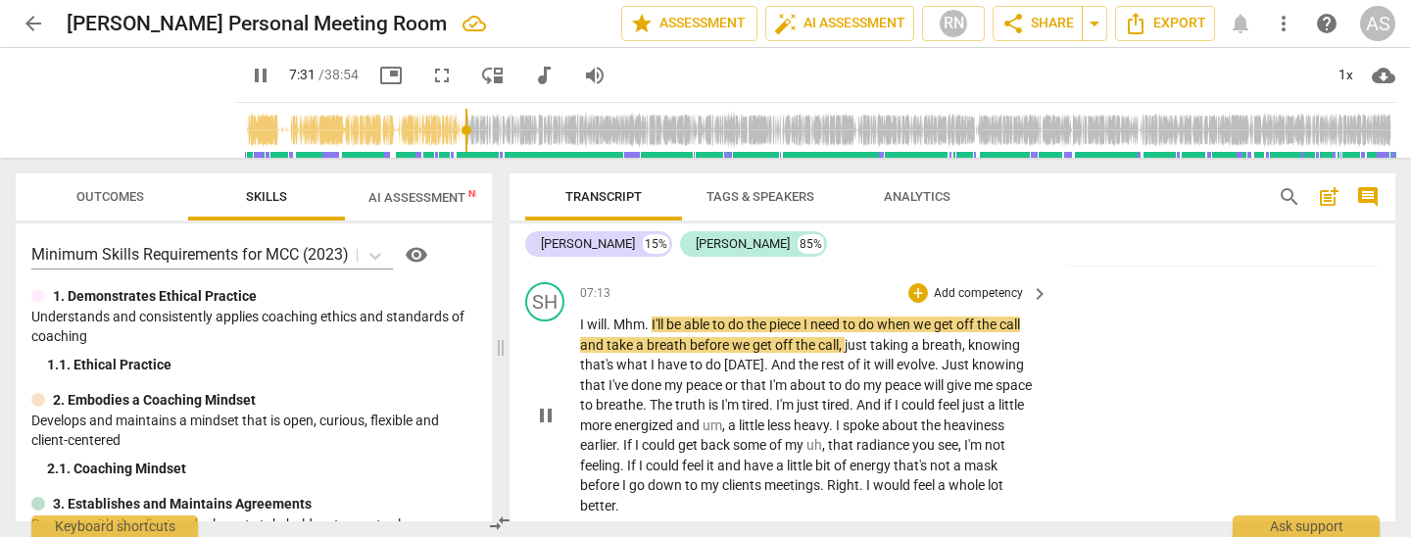
scroll to position [2025, 0]
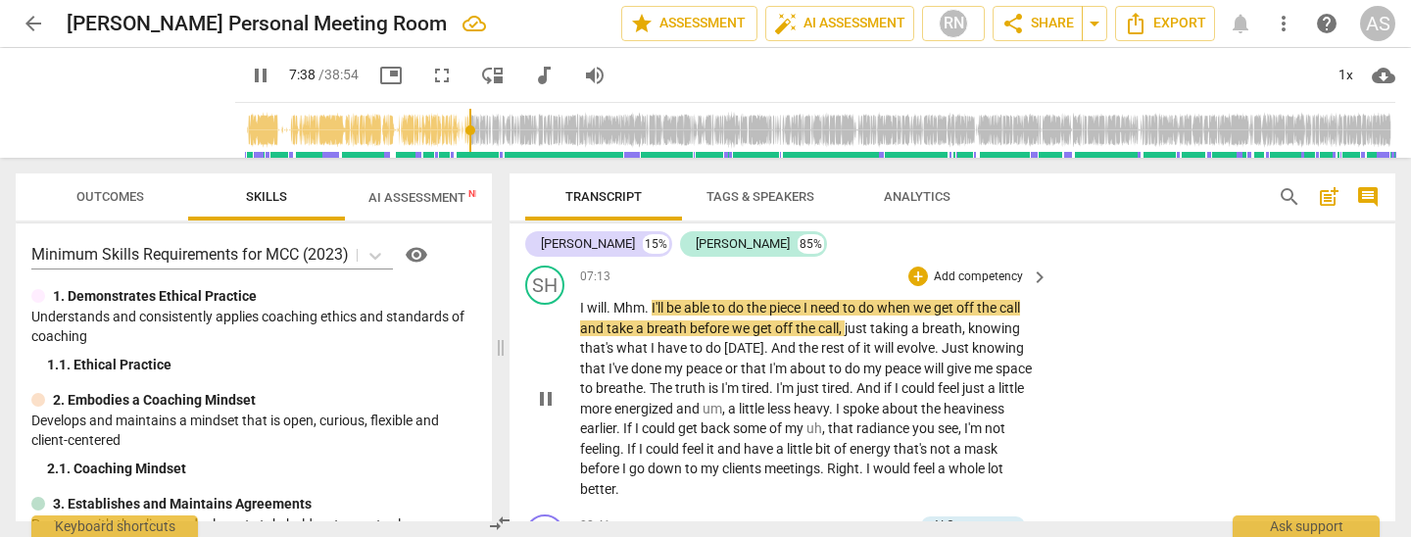
click at [844, 320] on span "," at bounding box center [842, 328] width 6 height 16
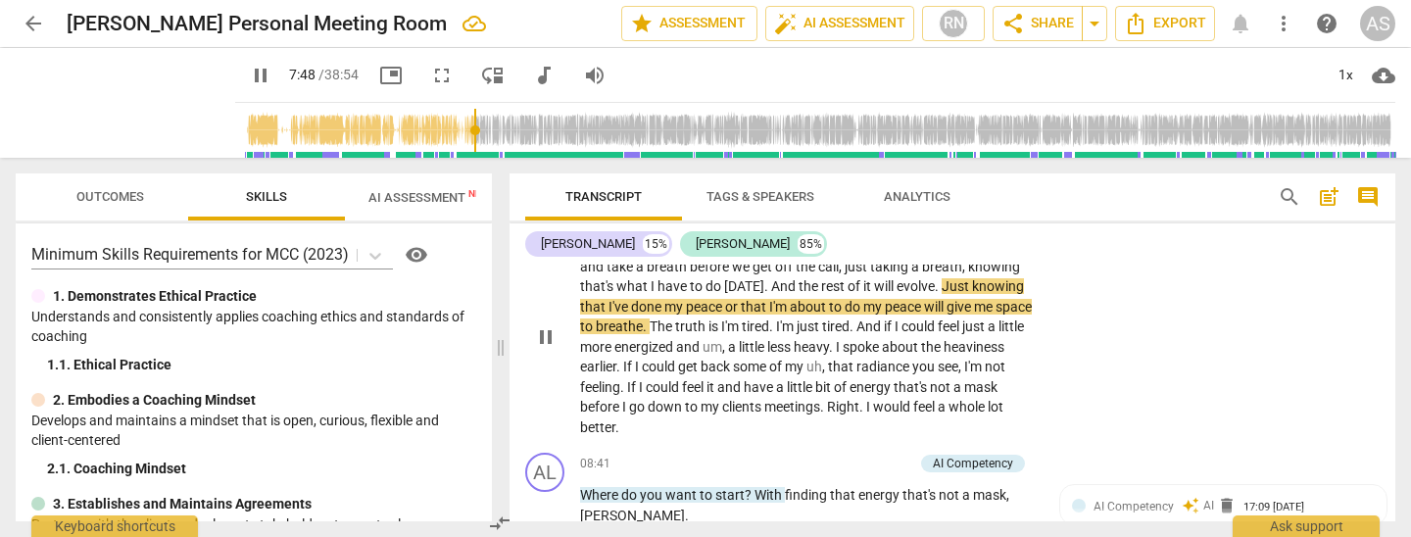
scroll to position [2085, 0]
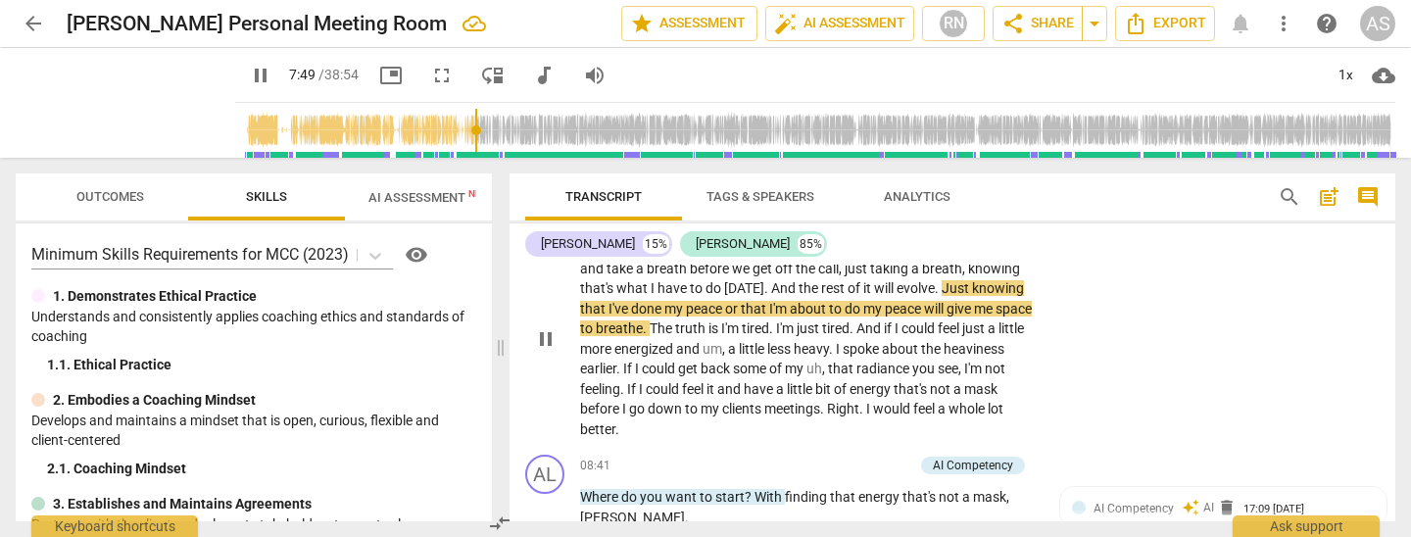
click at [706, 288] on p "I will . Mhm . I'll be able to do the piece I need to do when we get off the ca…" at bounding box center [809, 338] width 459 height 201
click at [698, 301] on span "peace" at bounding box center [705, 309] width 39 height 16
click at [700, 301] on span "peace" at bounding box center [705, 309] width 39 height 16
type input "472"
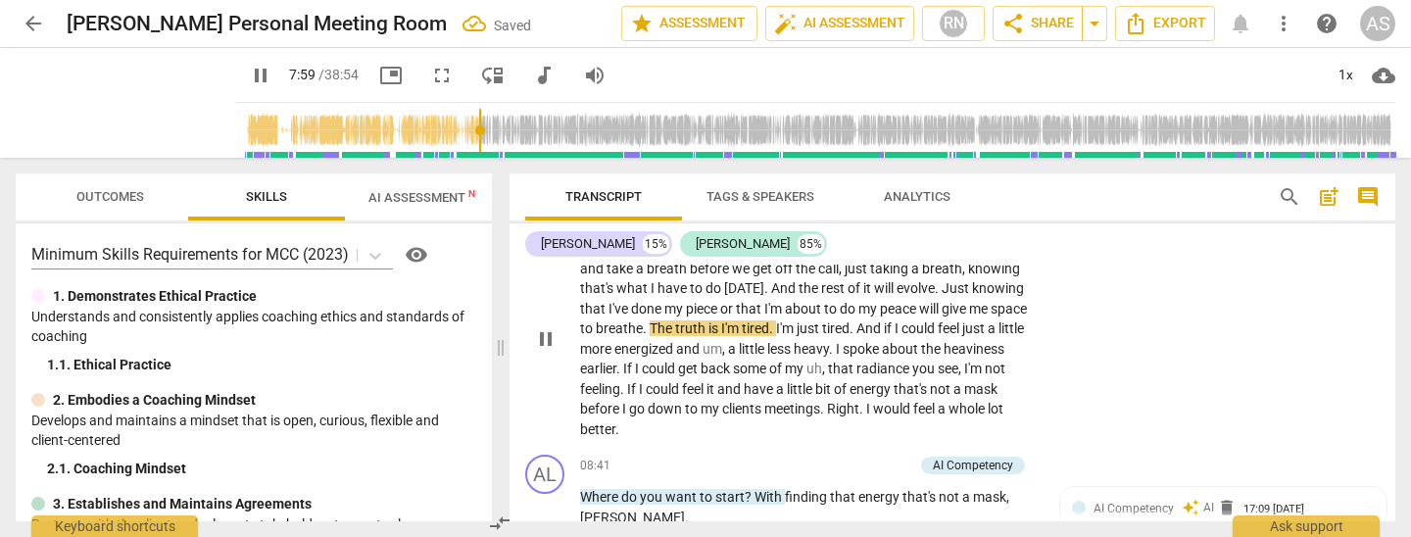
drag, startPoint x: 551, startPoint y: 307, endPoint x: 575, endPoint y: 303, distance: 24.8
click at [551, 327] on span "pause" at bounding box center [546, 339] width 24 height 24
type input "480"
click at [894, 301] on span "peace" at bounding box center [899, 309] width 39 height 16
click at [901, 301] on span "peace" at bounding box center [899, 309] width 39 height 16
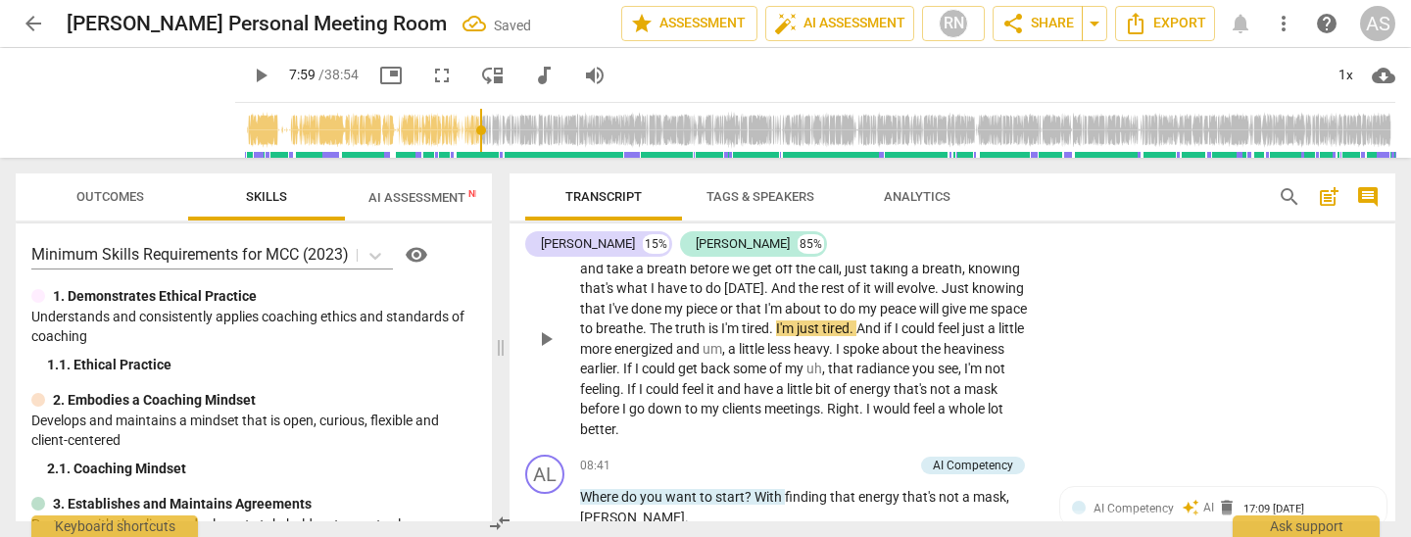
click at [904, 301] on span "peace" at bounding box center [899, 309] width 39 height 16
click at [543, 327] on span "play_arrow" at bounding box center [546, 339] width 24 height 24
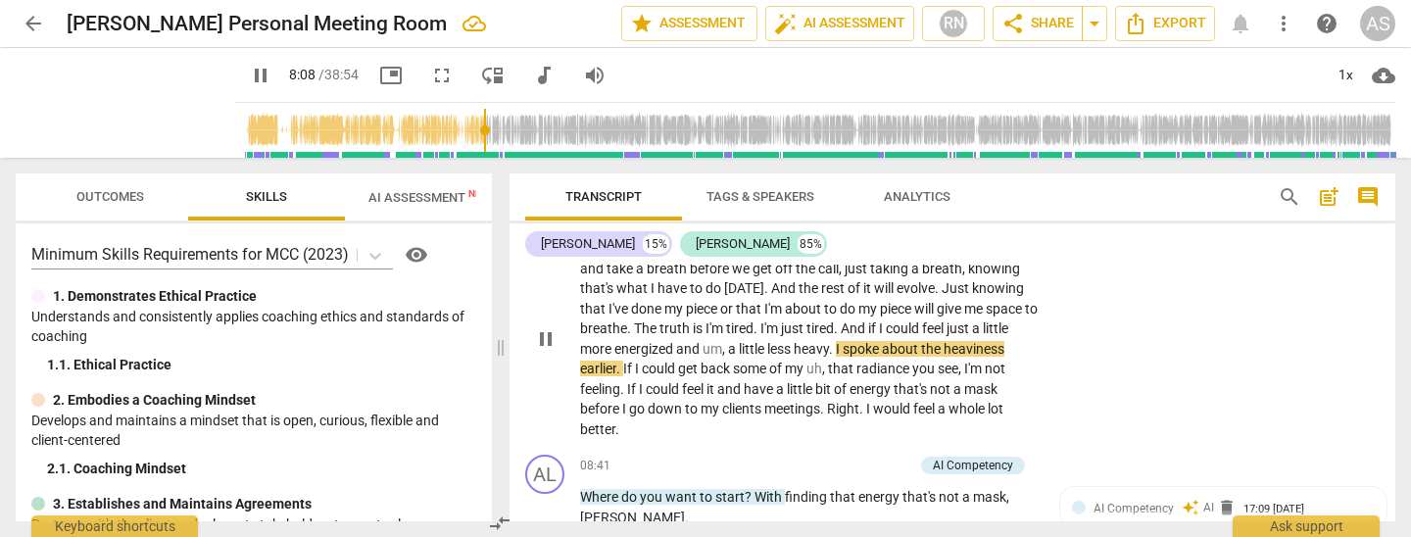
click at [728, 341] on span "," at bounding box center [725, 349] width 6 height 16
type input "489"
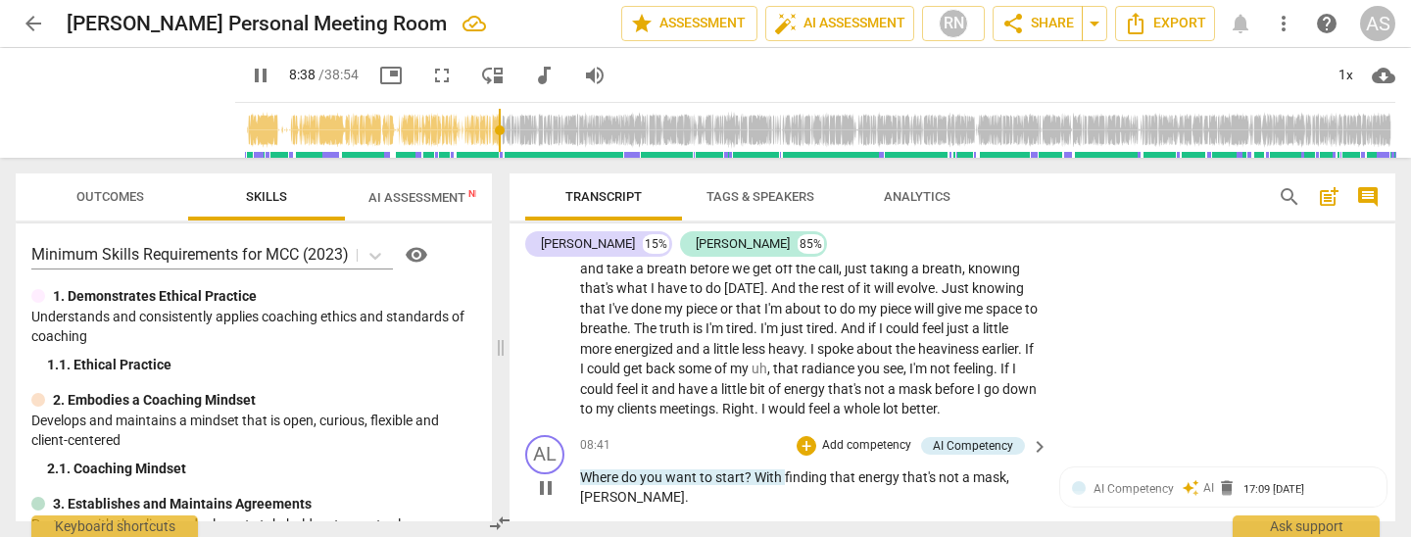
scroll to position [2148, 0]
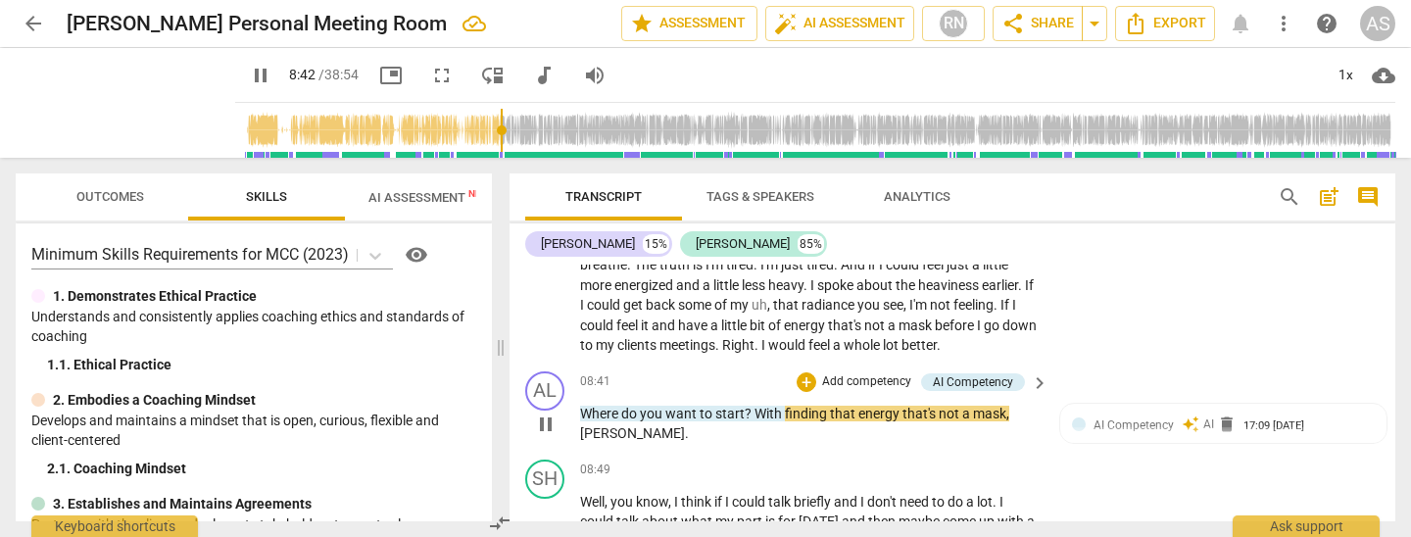
click at [755, 406] on span "With" at bounding box center [770, 414] width 30 height 16
click at [544, 413] on span "play_arrow" at bounding box center [546, 425] width 24 height 24
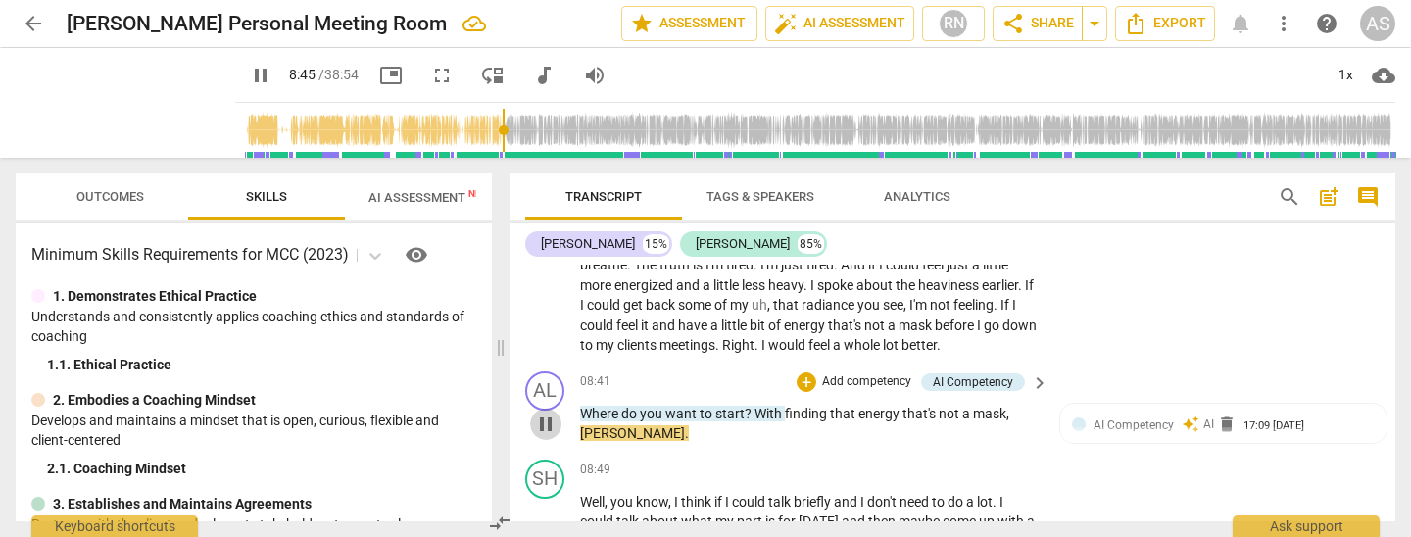
click at [547, 413] on span "pause" at bounding box center [546, 425] width 24 height 24
type input "527"
click at [755, 406] on span "With" at bounding box center [770, 414] width 30 height 16
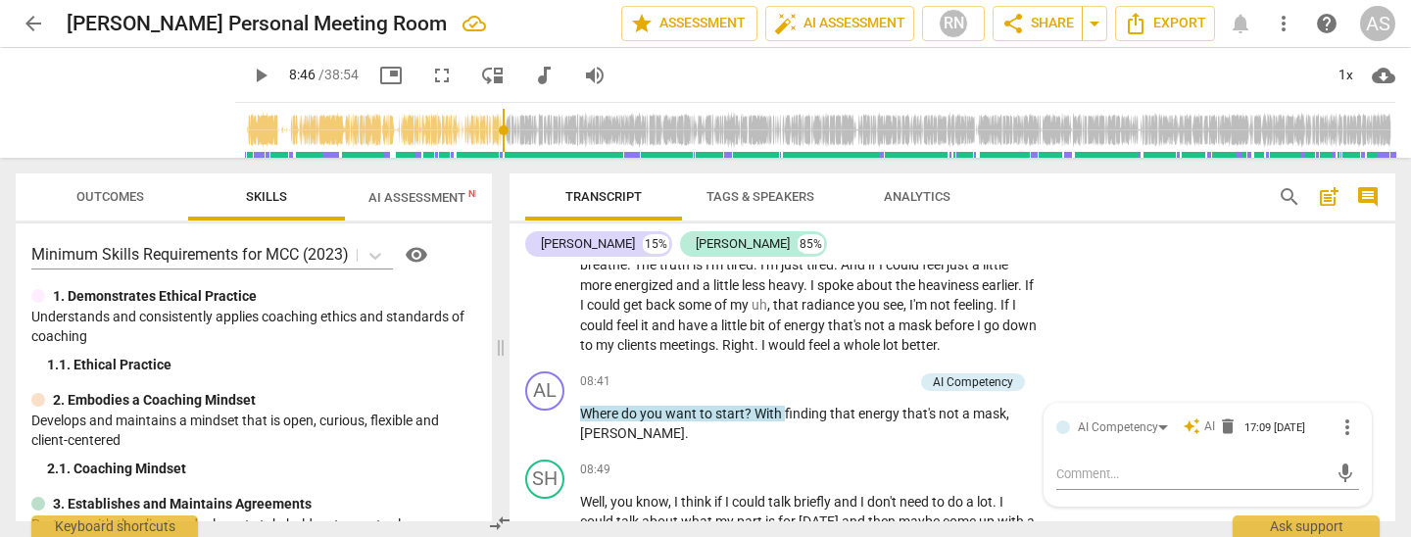
click at [758, 406] on span "With" at bounding box center [770, 414] width 30 height 16
click at [660, 411] on div "AL play_arrow pause 08:41 + Add competency AI Competency keyboard_arrow_right W…" at bounding box center [953, 408] width 886 height 88
click at [641, 404] on p "Where do you want to start with finding that energy that's not a mask , [PERSON…" at bounding box center [809, 424] width 459 height 40
click at [549, 413] on span "play_arrow" at bounding box center [546, 425] width 24 height 24
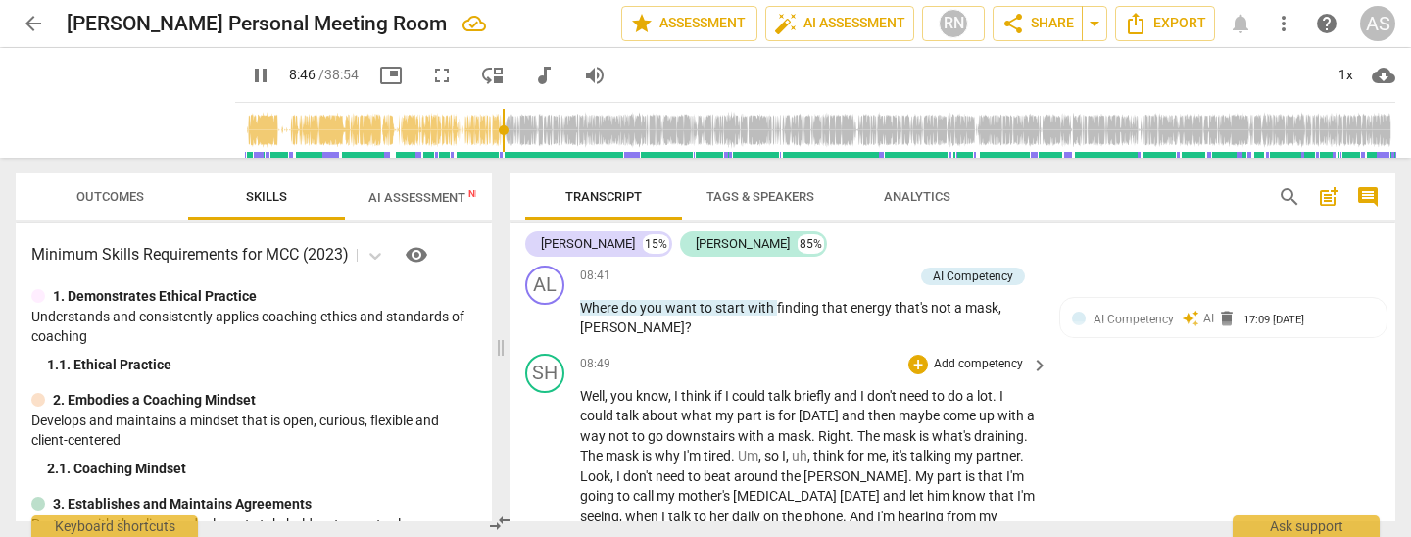
scroll to position [2329, 0]
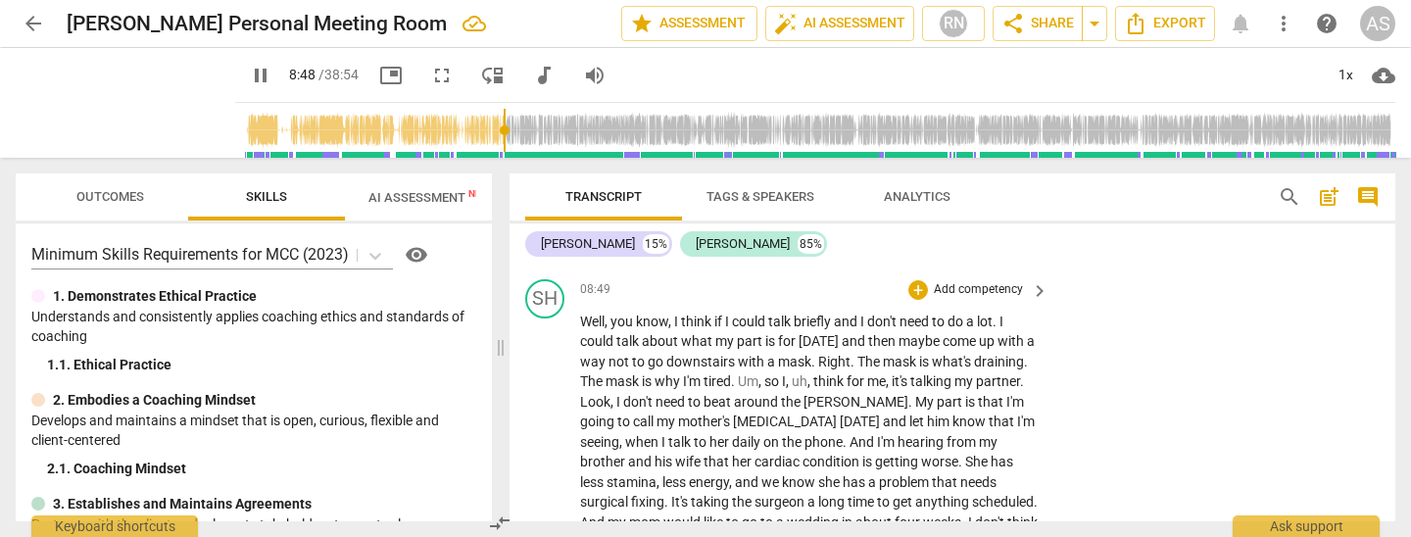
click at [581, 314] on span "Well" at bounding box center [592, 322] width 25 height 16
type input "533"
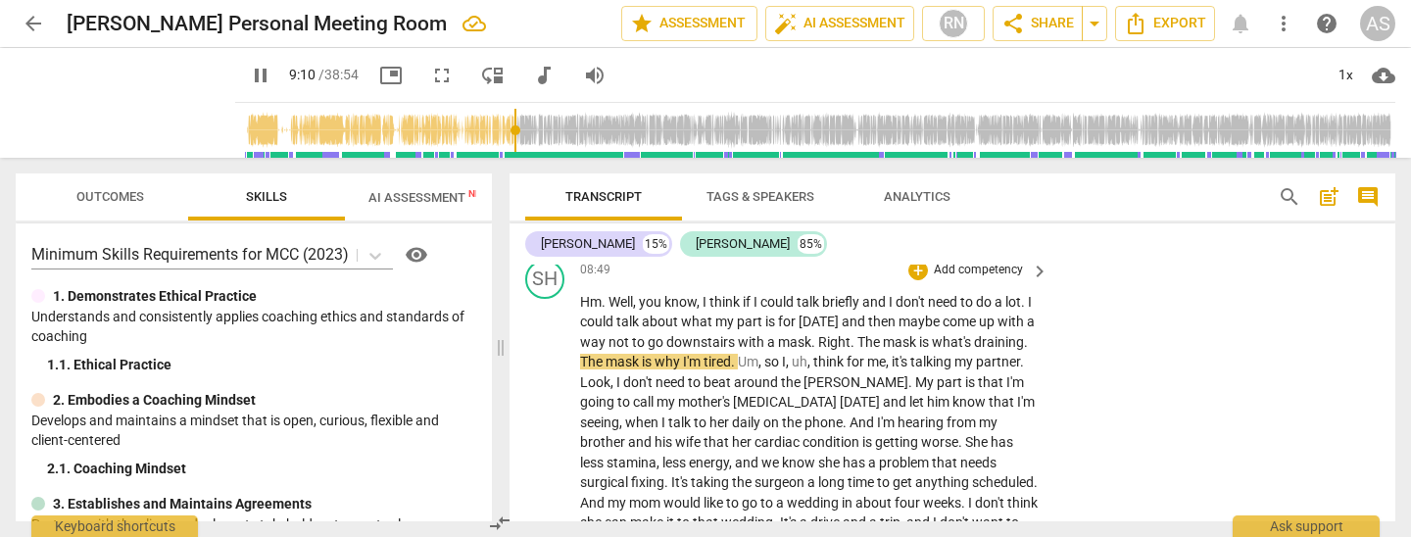
scroll to position [2352, 0]
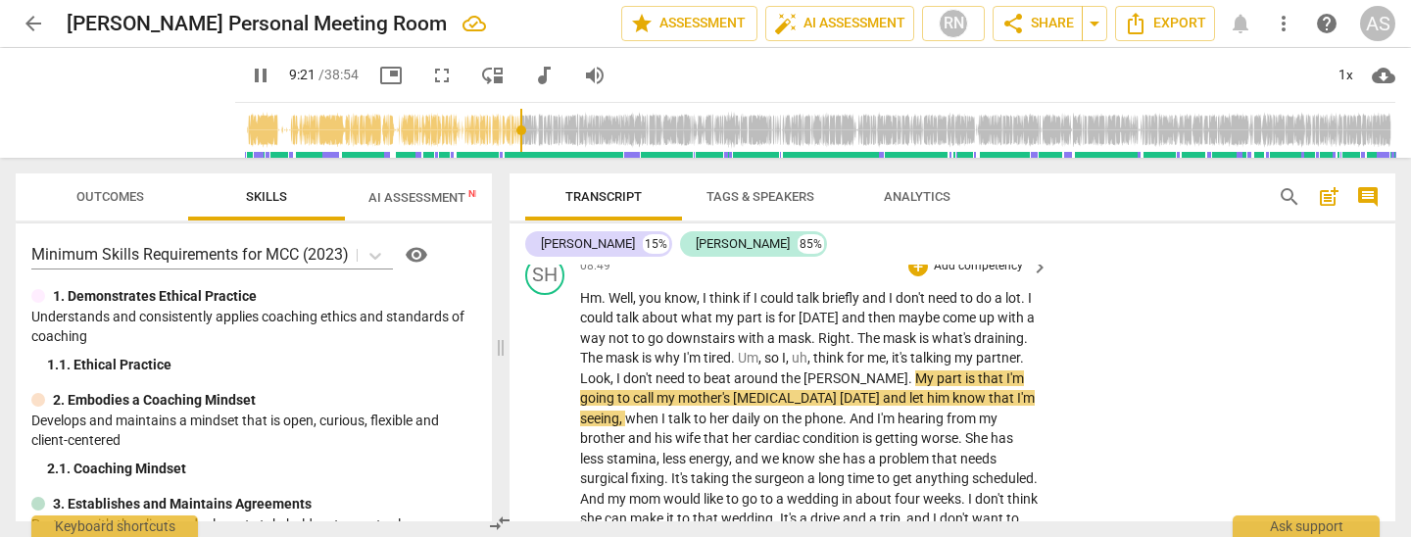
click at [976, 350] on span "partner" at bounding box center [998, 358] width 44 height 16
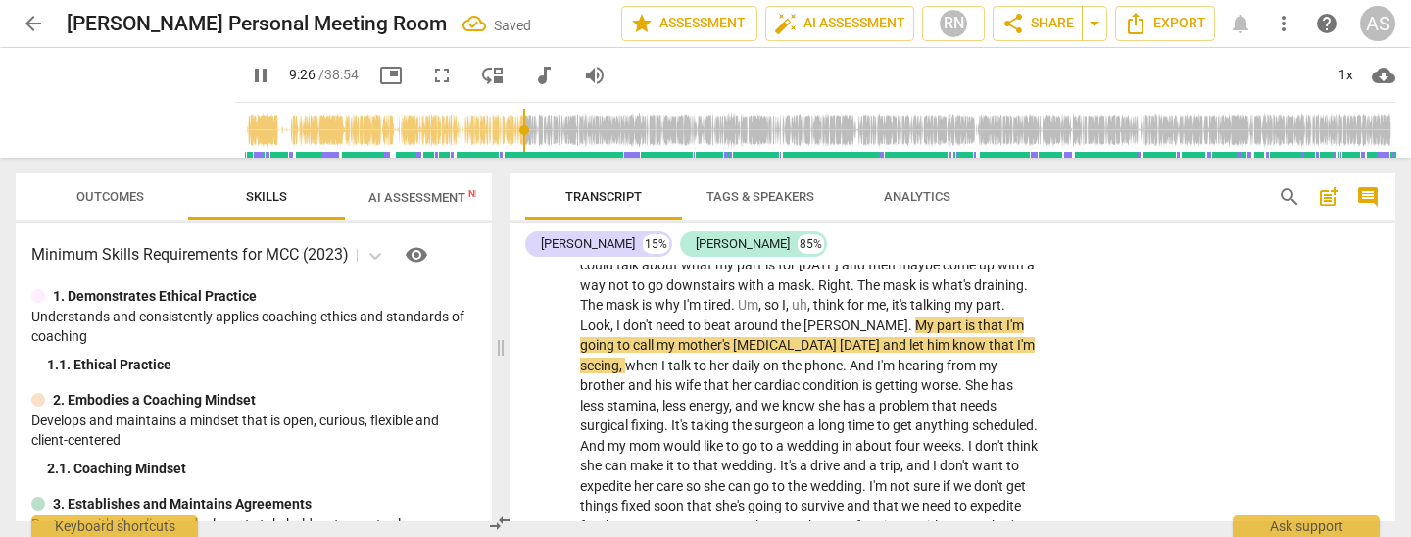
scroll to position [2410, 0]
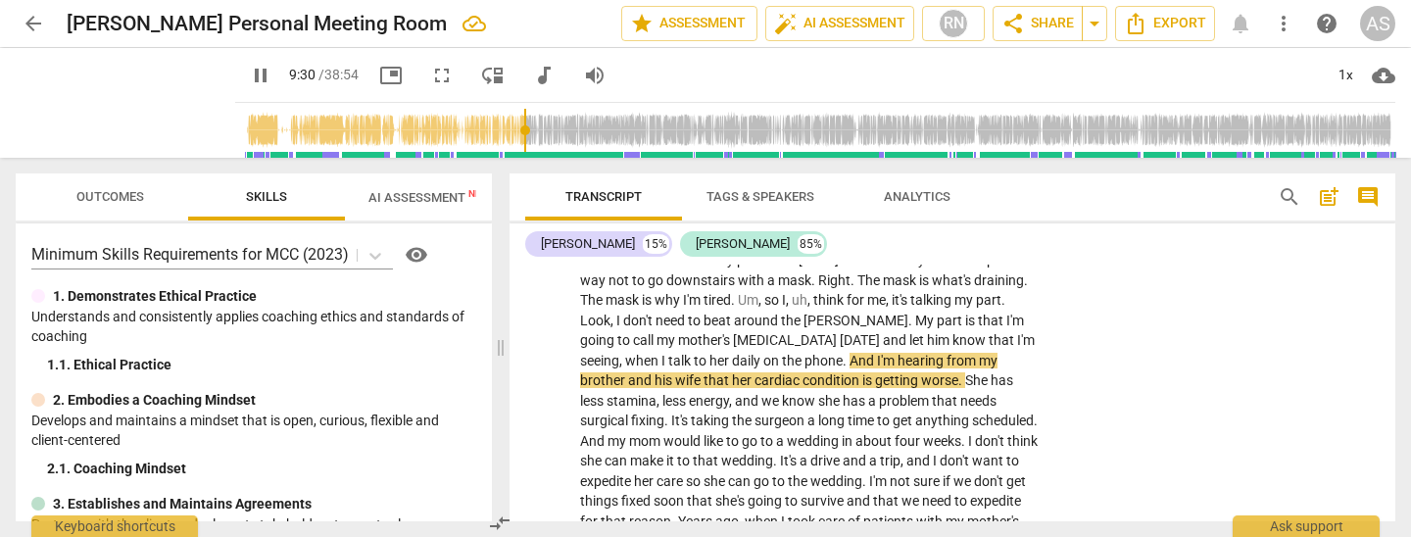
drag, startPoint x: 843, startPoint y: 320, endPoint x: 846, endPoint y: 331, distance: 11.2
click at [843, 353] on span "phone" at bounding box center [824, 361] width 38 height 16
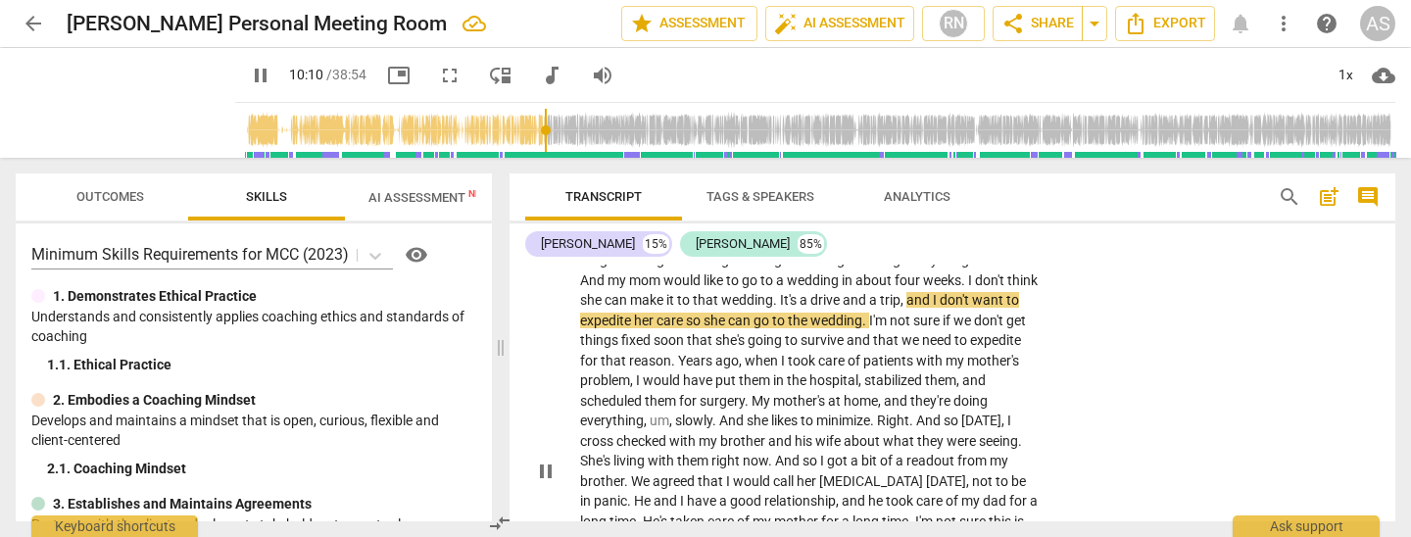
scroll to position [2572, 0]
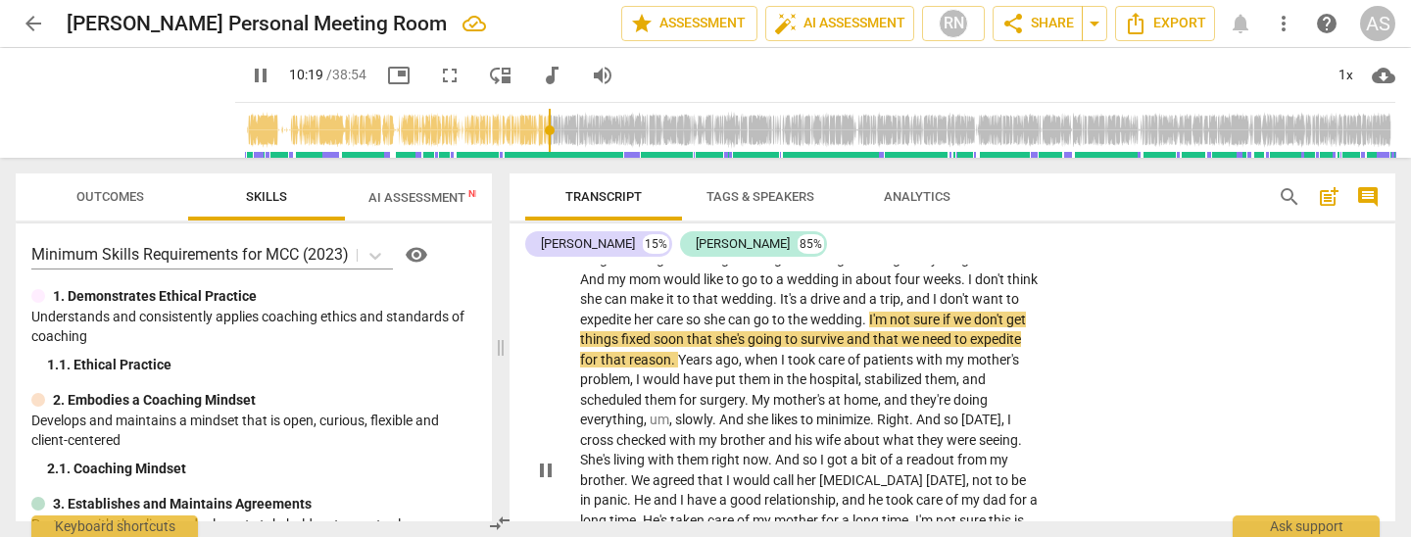
click at [847, 331] on span "survive" at bounding box center [824, 339] width 46 height 16
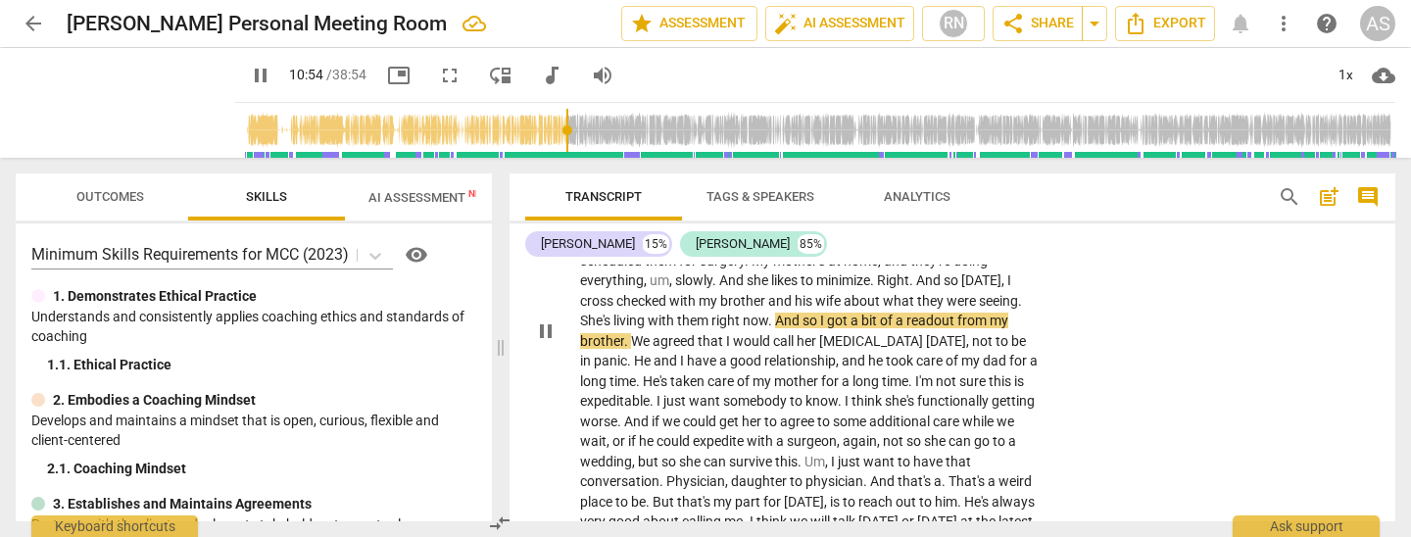
scroll to position [2710, 0]
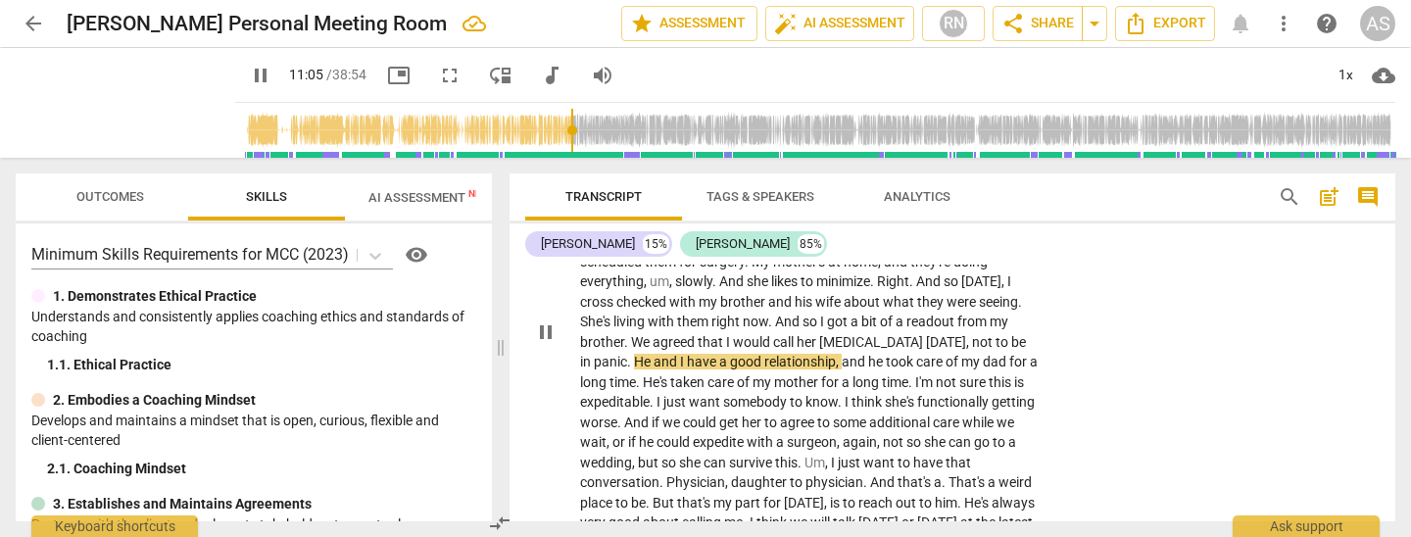
drag, startPoint x: 617, startPoint y: 317, endPoint x: 623, endPoint y: 342, distance: 26.2
click at [966, 334] on span "," at bounding box center [969, 342] width 6 height 16
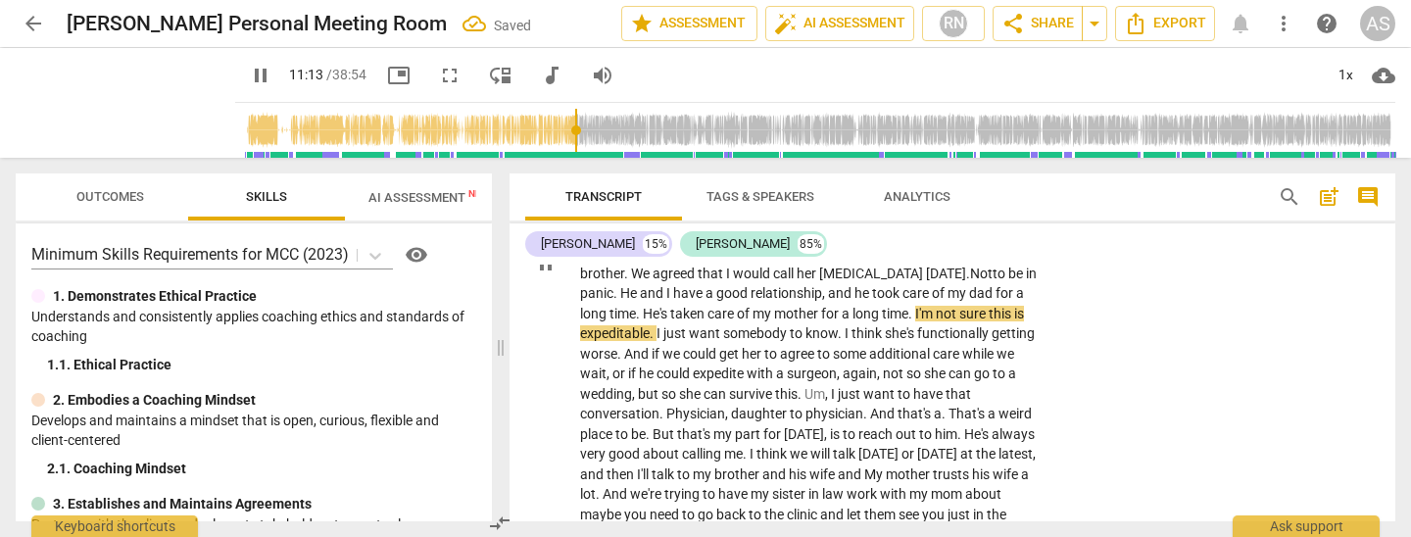
scroll to position [2780, 0]
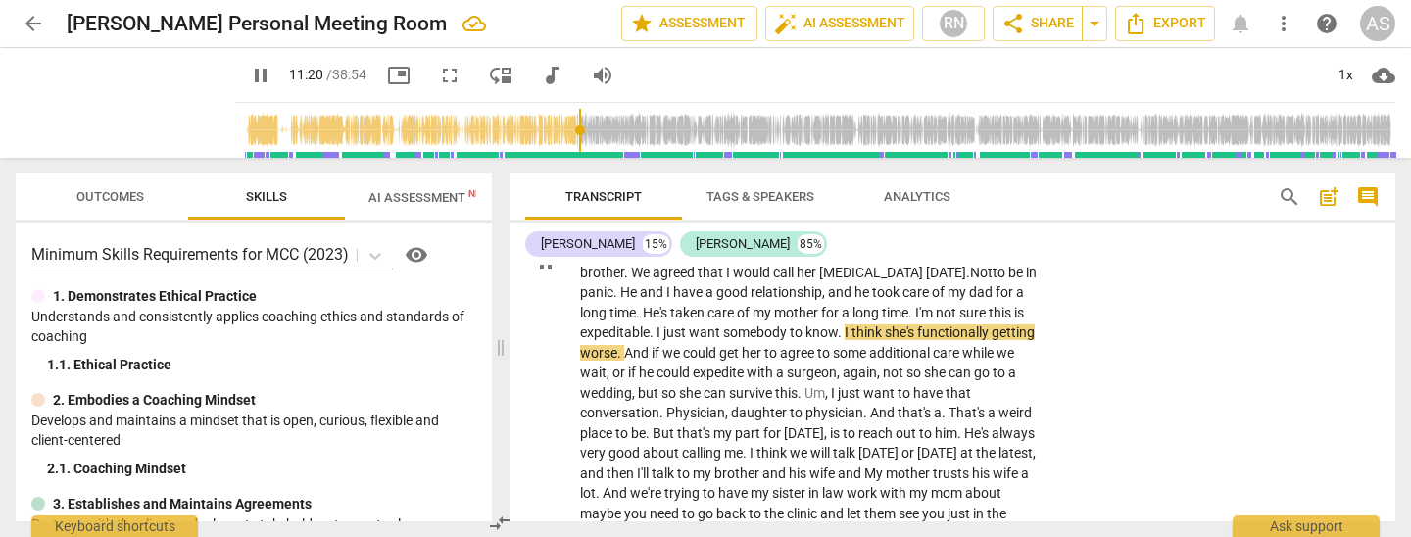
drag, startPoint x: 994, startPoint y: 290, endPoint x: 997, endPoint y: 315, distance: 24.7
click at [845, 324] on span "." at bounding box center [841, 332] width 7 height 16
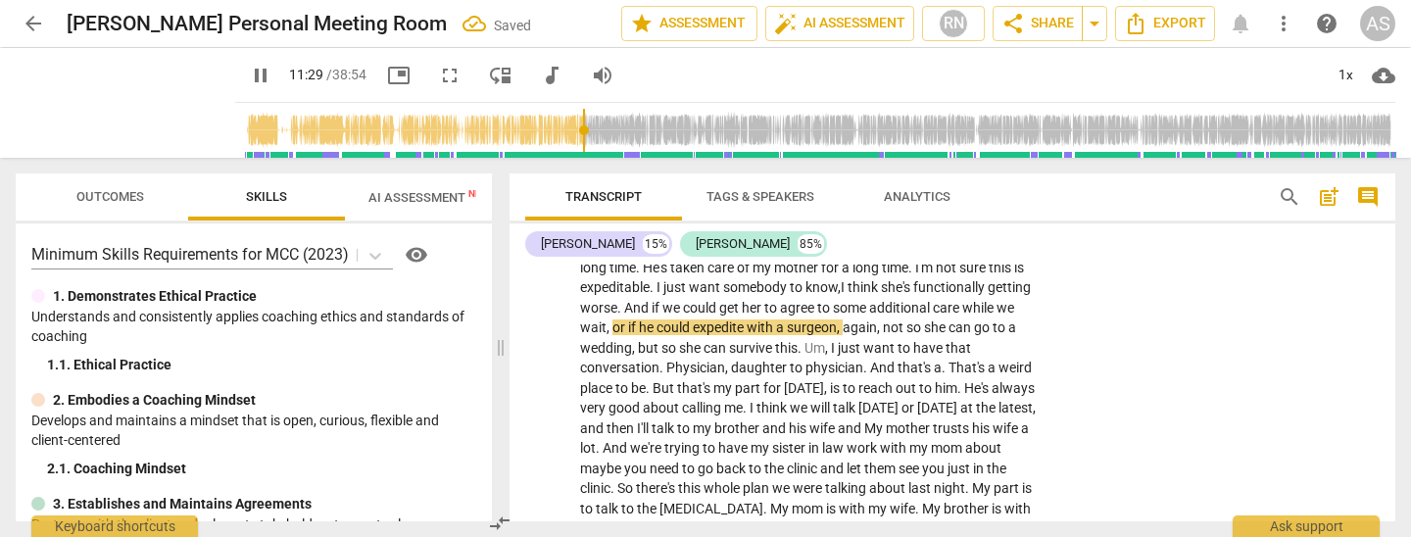
scroll to position [2822, 0]
click at [613, 322] on span "," at bounding box center [610, 330] width 6 height 16
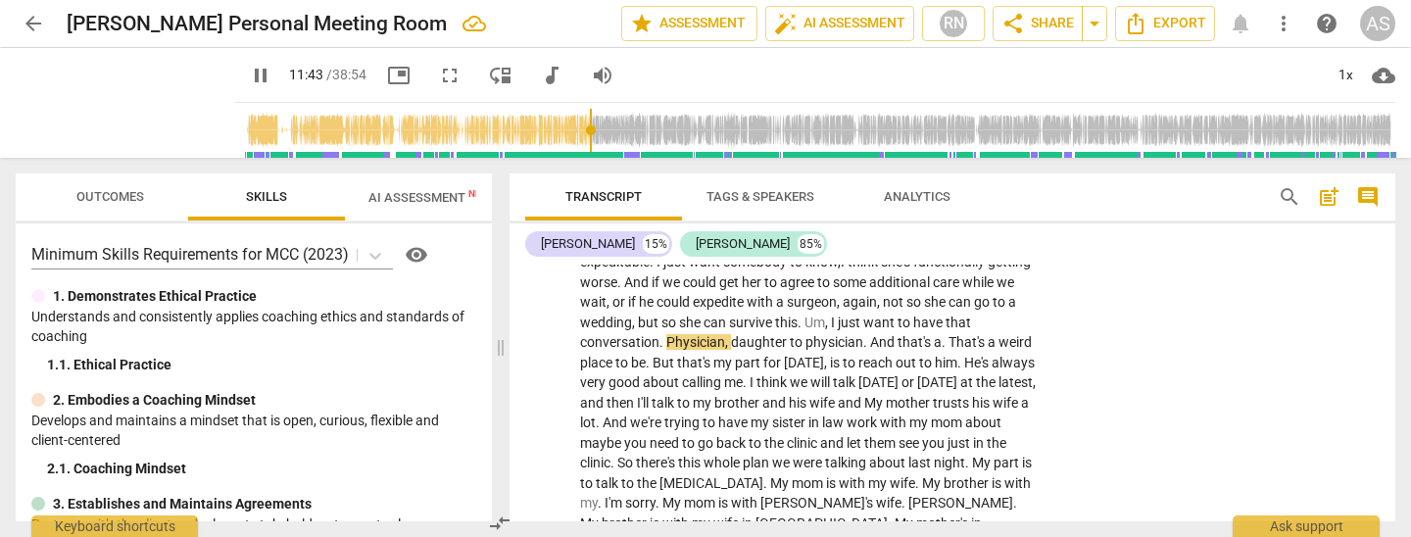
scroll to position [2846, 0]
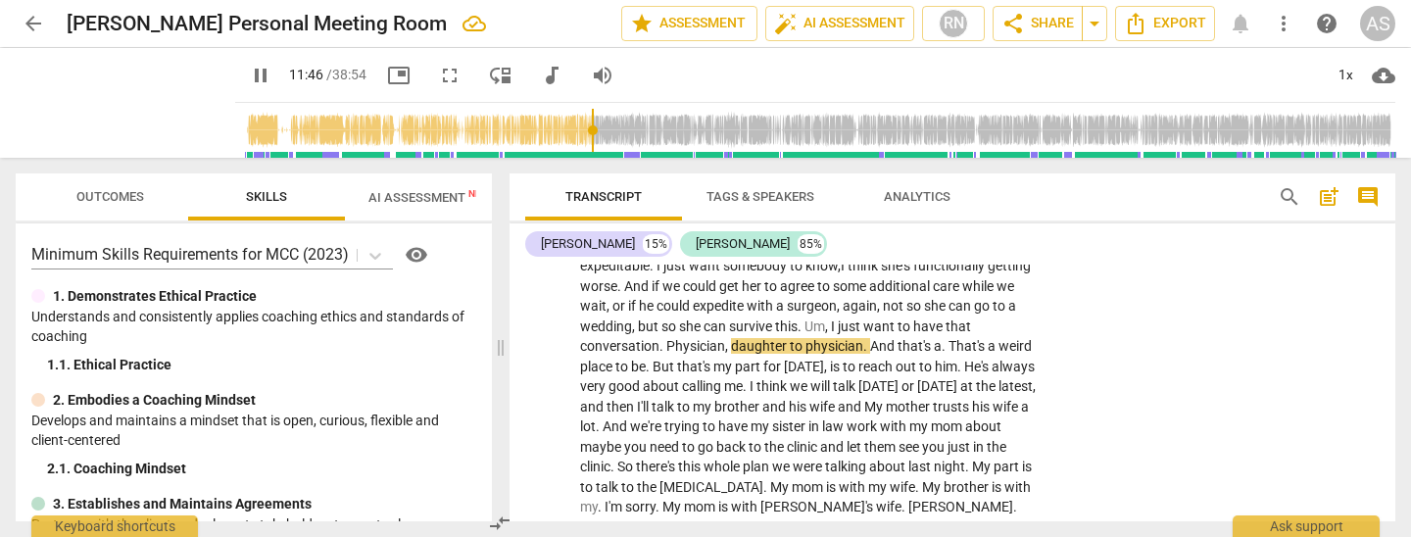
drag, startPoint x: 804, startPoint y: 299, endPoint x: 814, endPoint y: 336, distance: 38.8
click at [731, 338] on span "," at bounding box center [728, 346] width 6 height 16
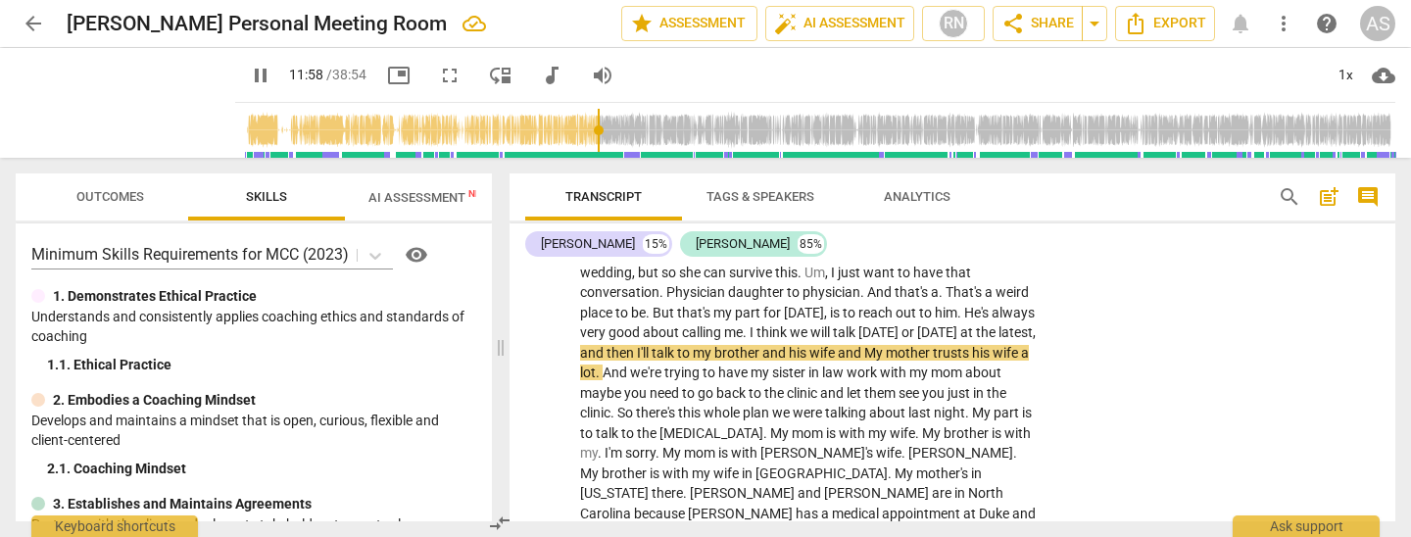
scroll to position [2912, 0]
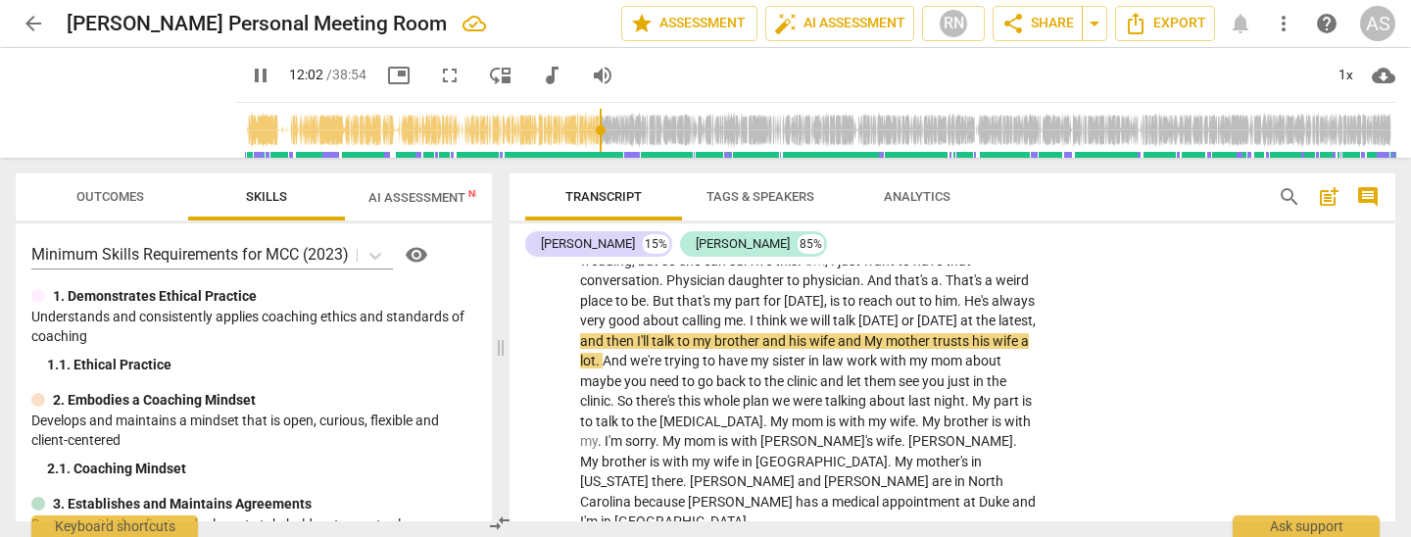
drag, startPoint x: 1016, startPoint y: 290, endPoint x: 1017, endPoint y: 302, distance: 11.8
click at [886, 333] on span "My" at bounding box center [875, 341] width 22 height 16
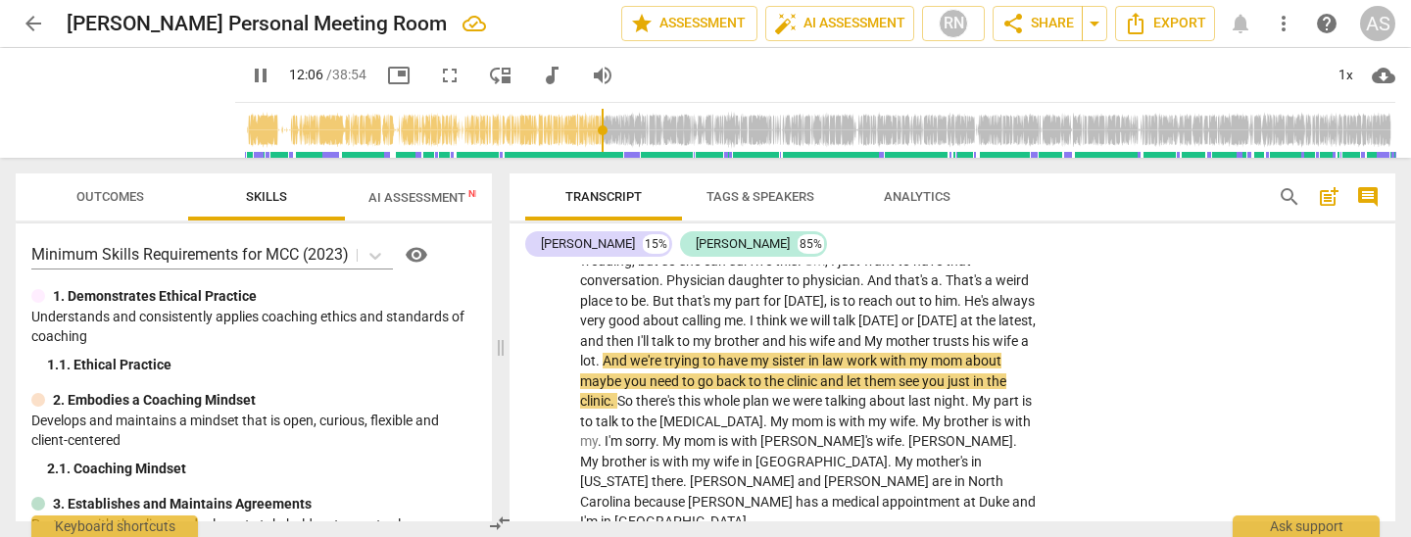
drag, startPoint x: 1002, startPoint y: 291, endPoint x: 1006, endPoint y: 307, distance: 16.2
click at [864, 333] on span "and" at bounding box center [851, 341] width 26 height 16
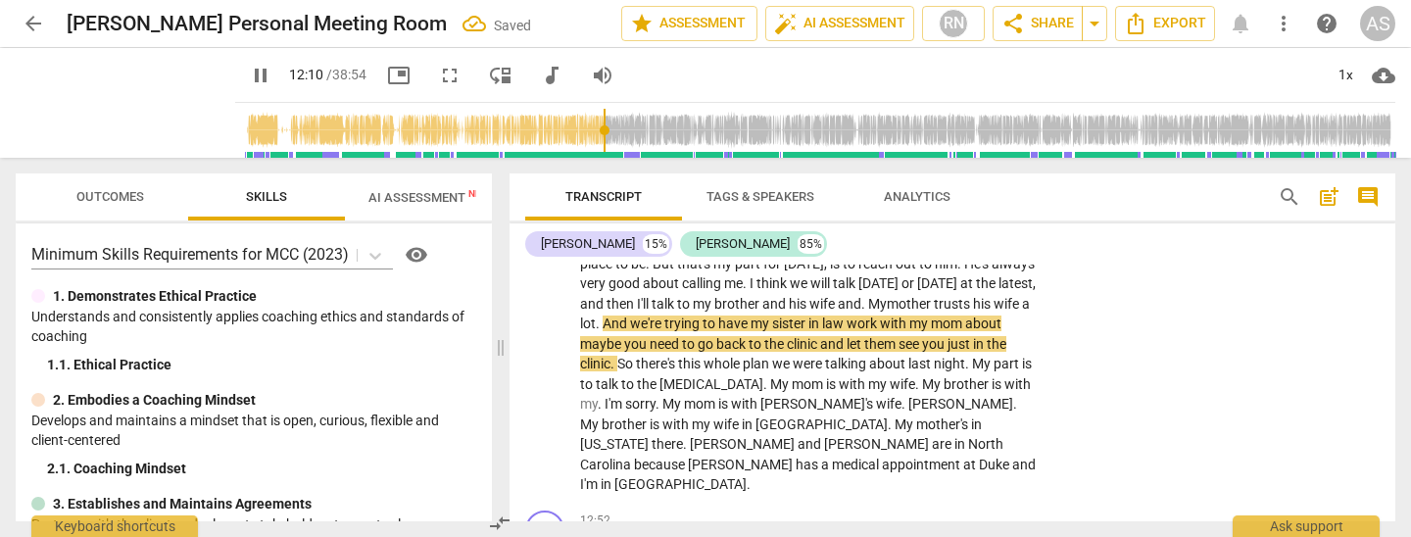
scroll to position [2947, 0]
drag, startPoint x: 702, startPoint y: 299, endPoint x: 707, endPoint y: 321, distance: 23.1
click at [965, 318] on span "about" at bounding box center [983, 326] width 36 height 16
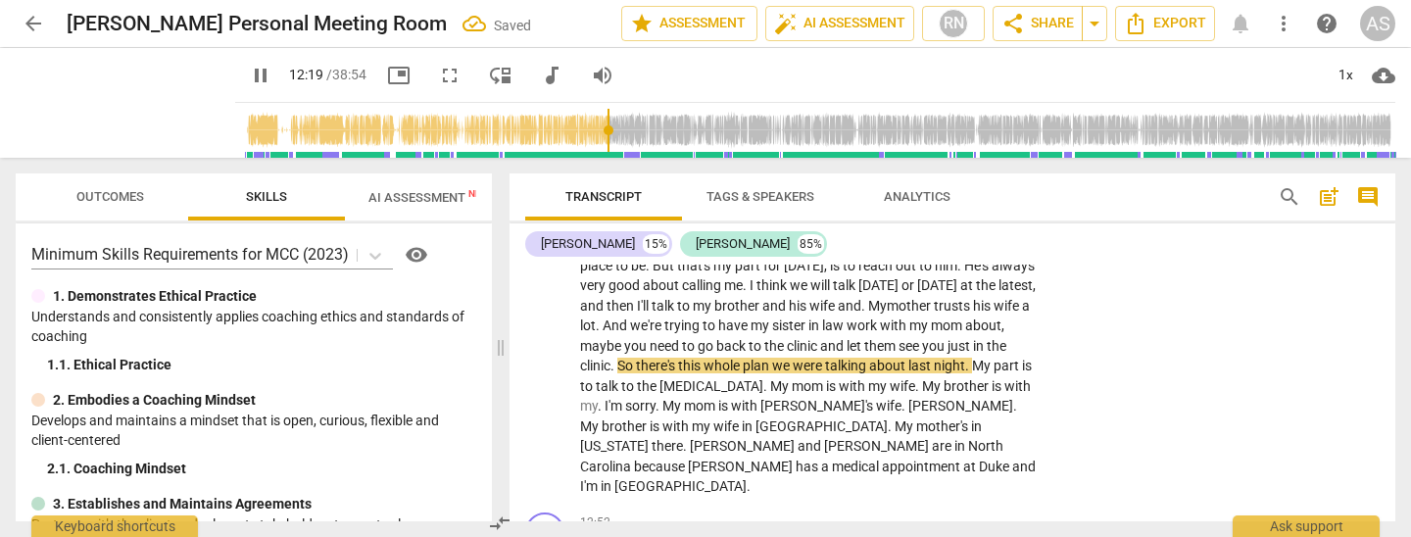
drag, startPoint x: 628, startPoint y: 318, endPoint x: 626, endPoint y: 351, distance: 33.4
click at [922, 338] on span "you" at bounding box center [934, 346] width 25 height 16
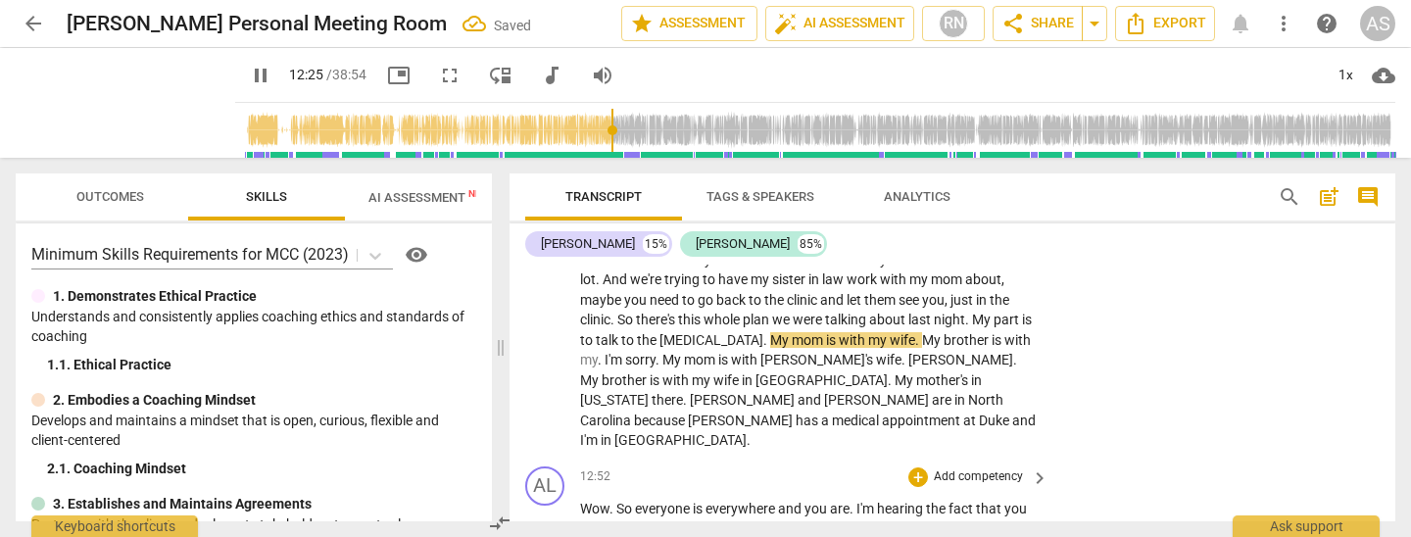
scroll to position [2992, 0]
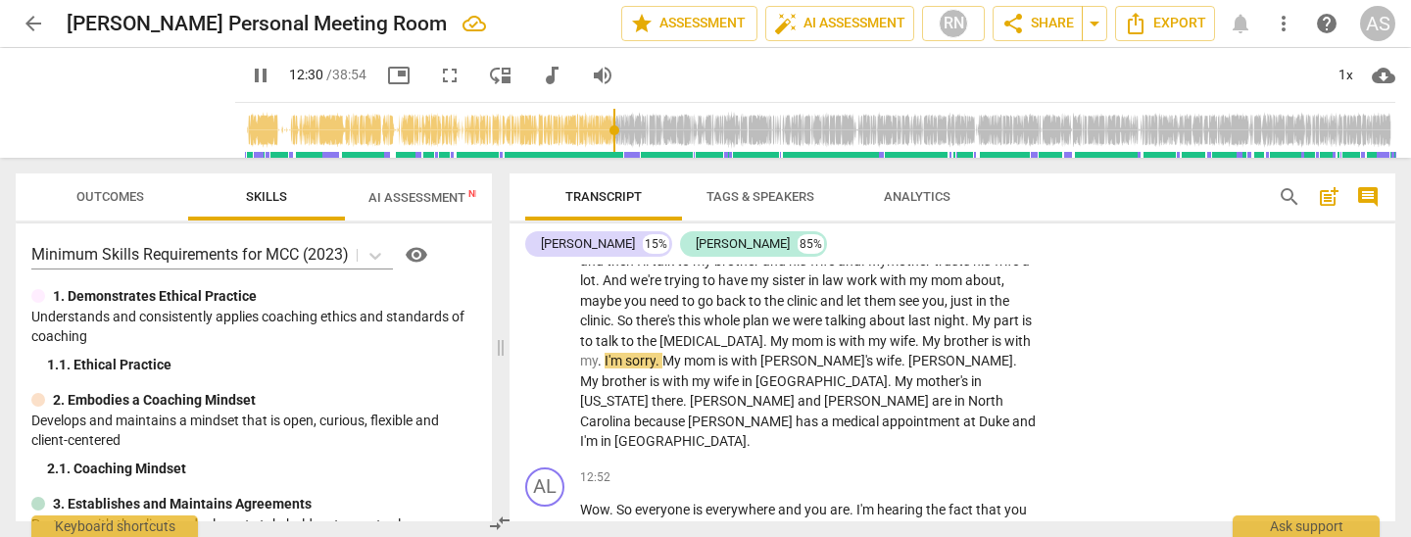
drag, startPoint x: 712, startPoint y: 313, endPoint x: 730, endPoint y: 354, distance: 45.2
click at [605, 353] on span "." at bounding box center [601, 361] width 7 height 16
drag, startPoint x: 971, startPoint y: 310, endPoint x: 988, endPoint y: 352, distance: 45.3
click at [1013, 353] on span "." at bounding box center [1015, 361] width 4 height 16
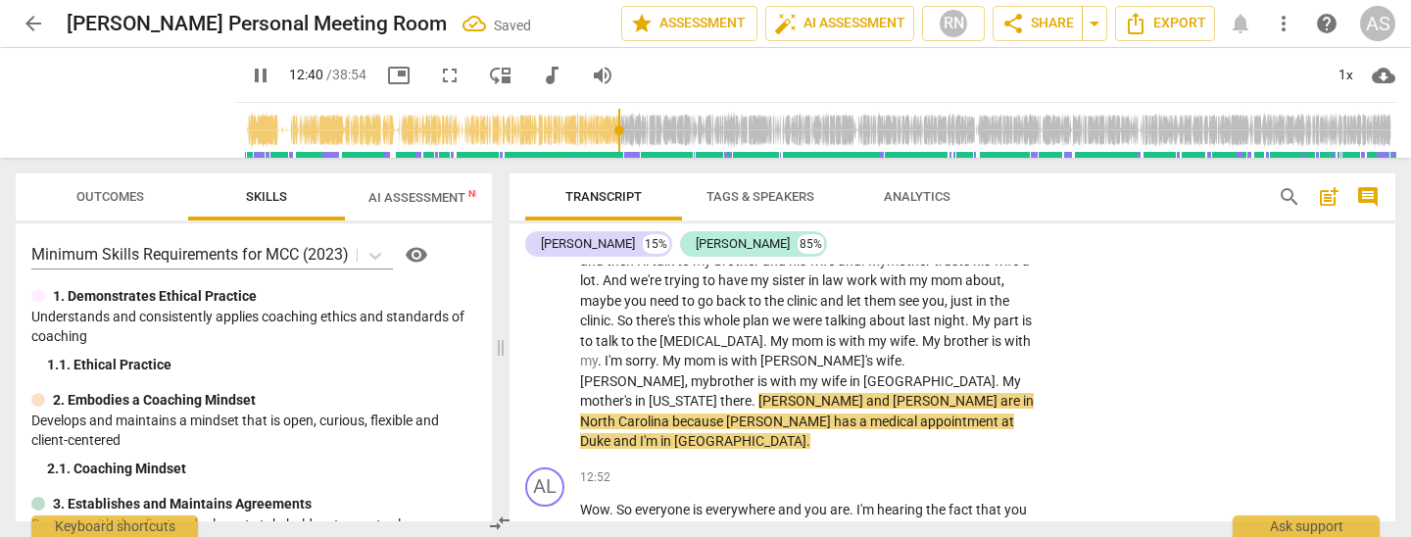
click at [720, 393] on span "[US_STATE]" at bounding box center [685, 401] width 72 height 16
click at [726, 414] on span "because" at bounding box center [699, 422] width 54 height 16
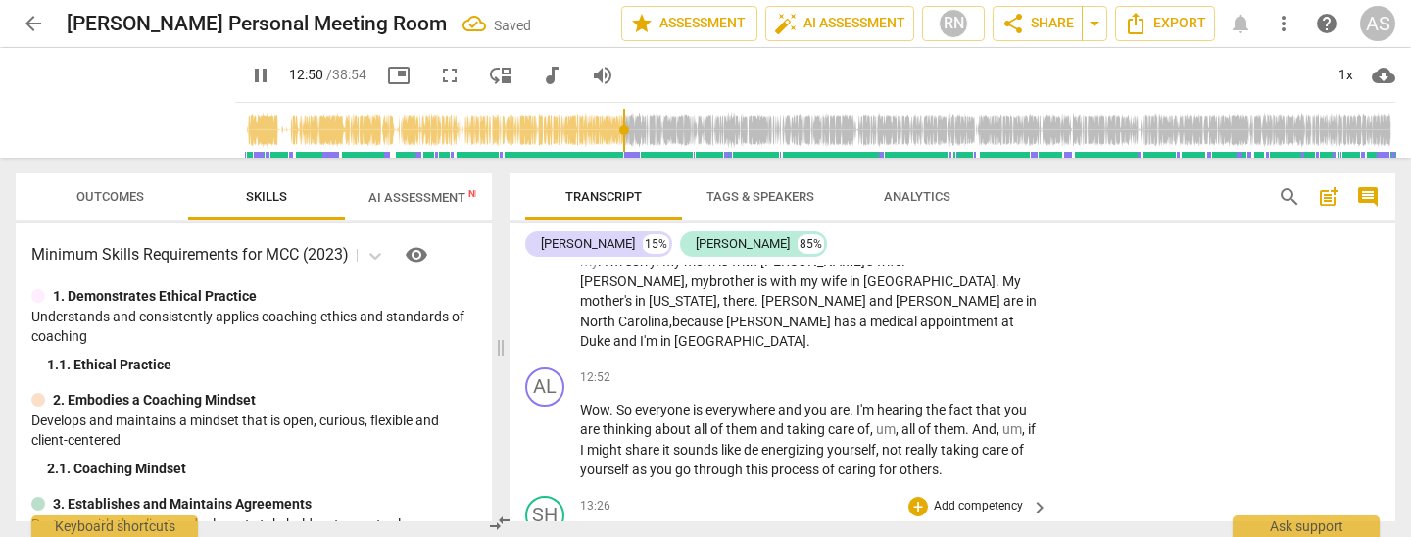
scroll to position [3101, 0]
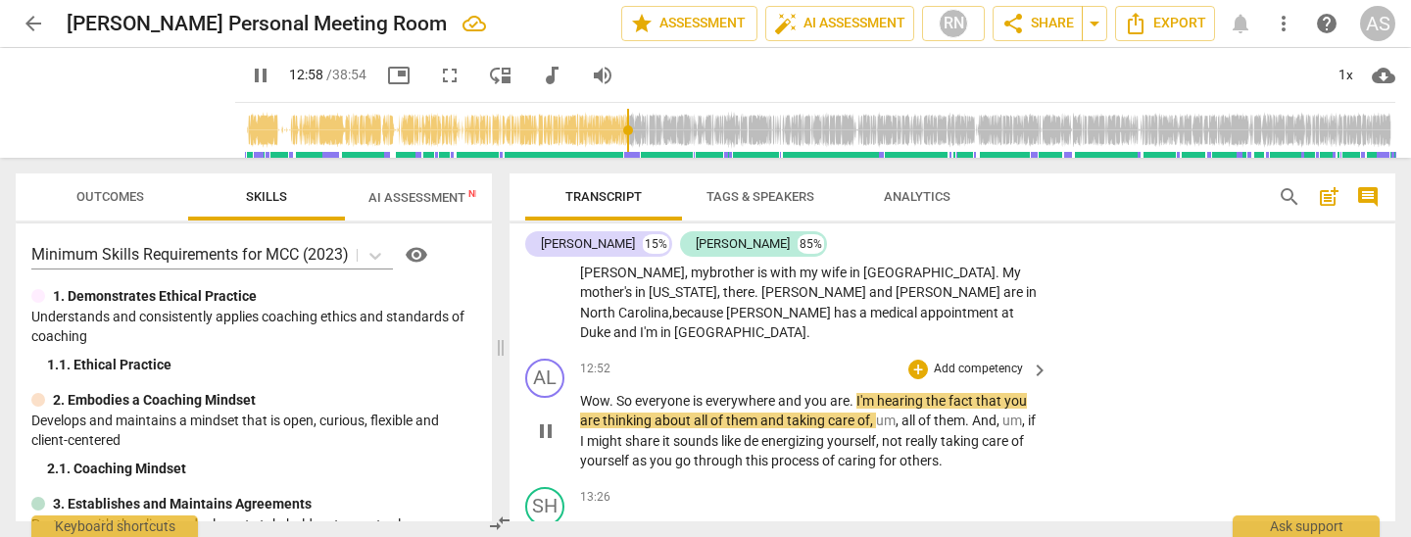
drag, startPoint x: 543, startPoint y: 367, endPoint x: 726, endPoint y: 353, distance: 183.8
click at [543, 419] on span "pause" at bounding box center [546, 431] width 24 height 24
drag, startPoint x: 858, startPoint y: 326, endPoint x: 860, endPoint y: 337, distance: 11.0
click at [857, 393] on span "." at bounding box center [853, 401] width 7 height 16
click at [541, 419] on span "play_arrow" at bounding box center [546, 431] width 24 height 24
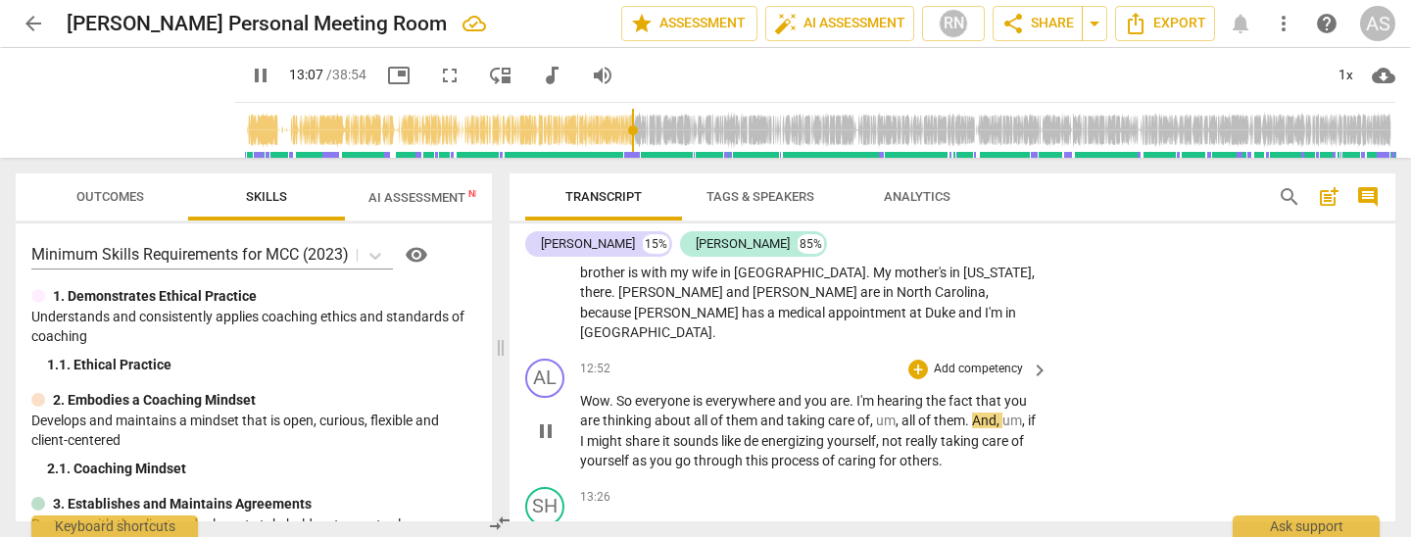
click at [904, 413] on span "all" at bounding box center [910, 421] width 17 height 16
type input "788"
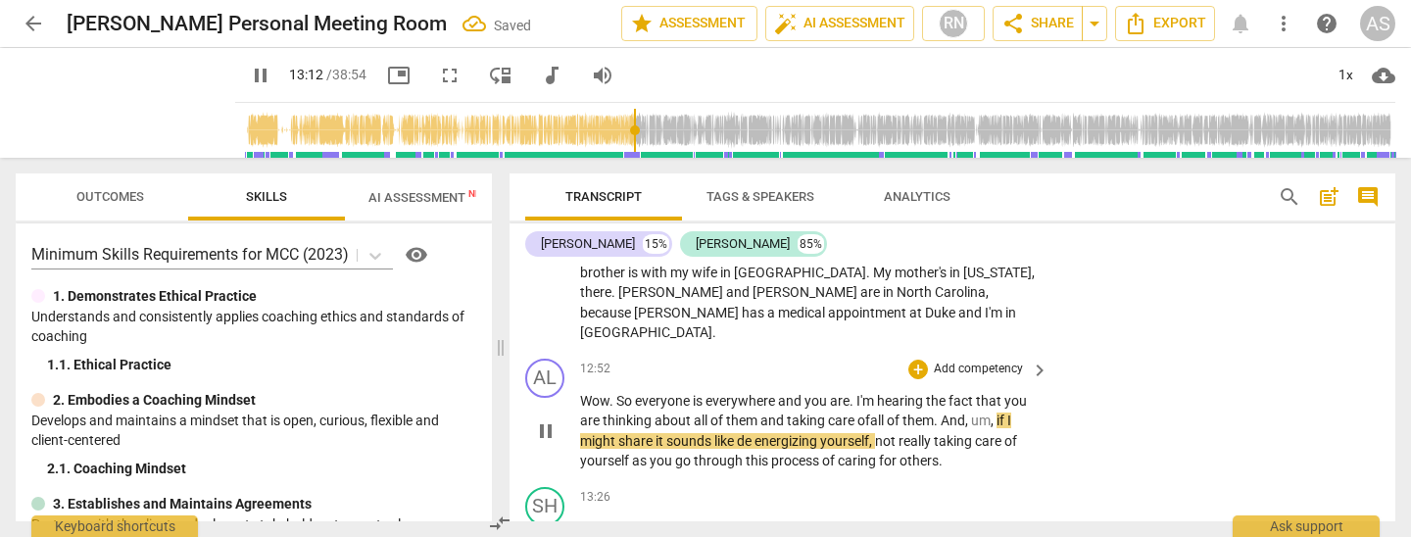
click at [1002, 413] on span "if" at bounding box center [1002, 421] width 11 height 16
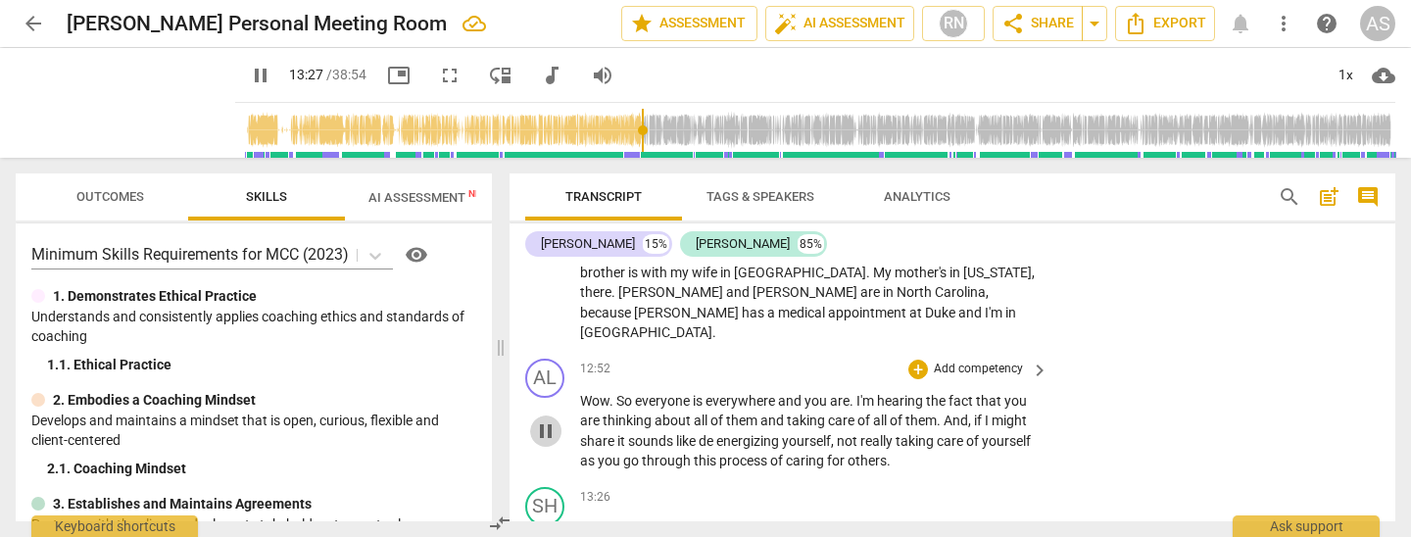
click at [548, 419] on span "pause" at bounding box center [546, 431] width 24 height 24
type input "808"
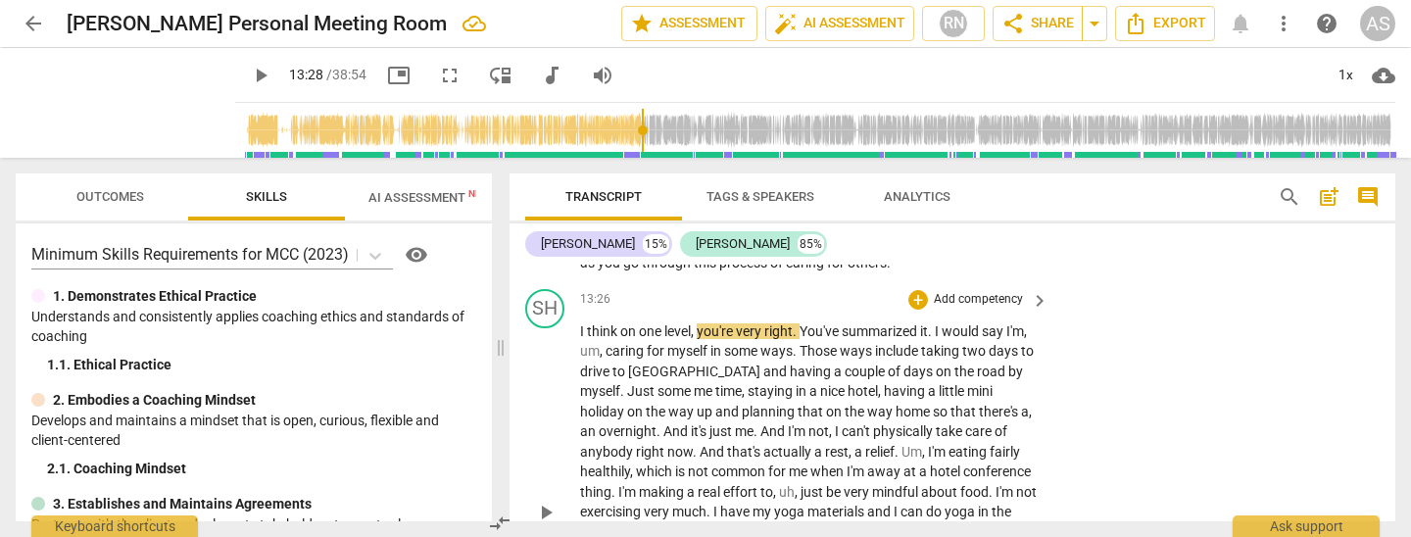
scroll to position [3275, 0]
